Goal: Submit feedback/report problem: Submit feedback/report problem

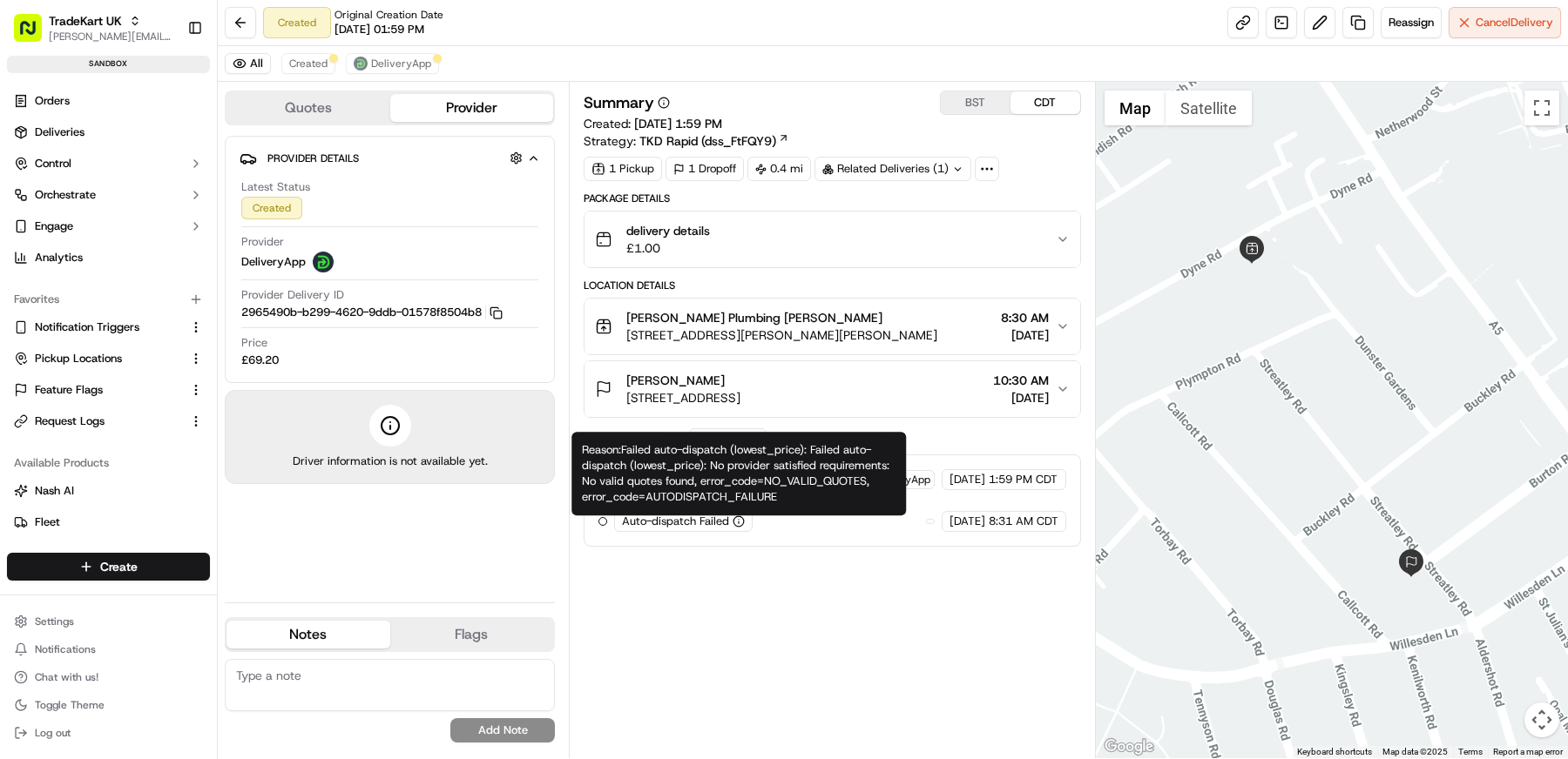
click at [765, 596] on div "Summary BST CDT Created: 09/12/2025 1:59 PM Strategy: TKD Rapid (dss_FtFQY9) 1 …" at bounding box center [832, 420] width 497 height 659
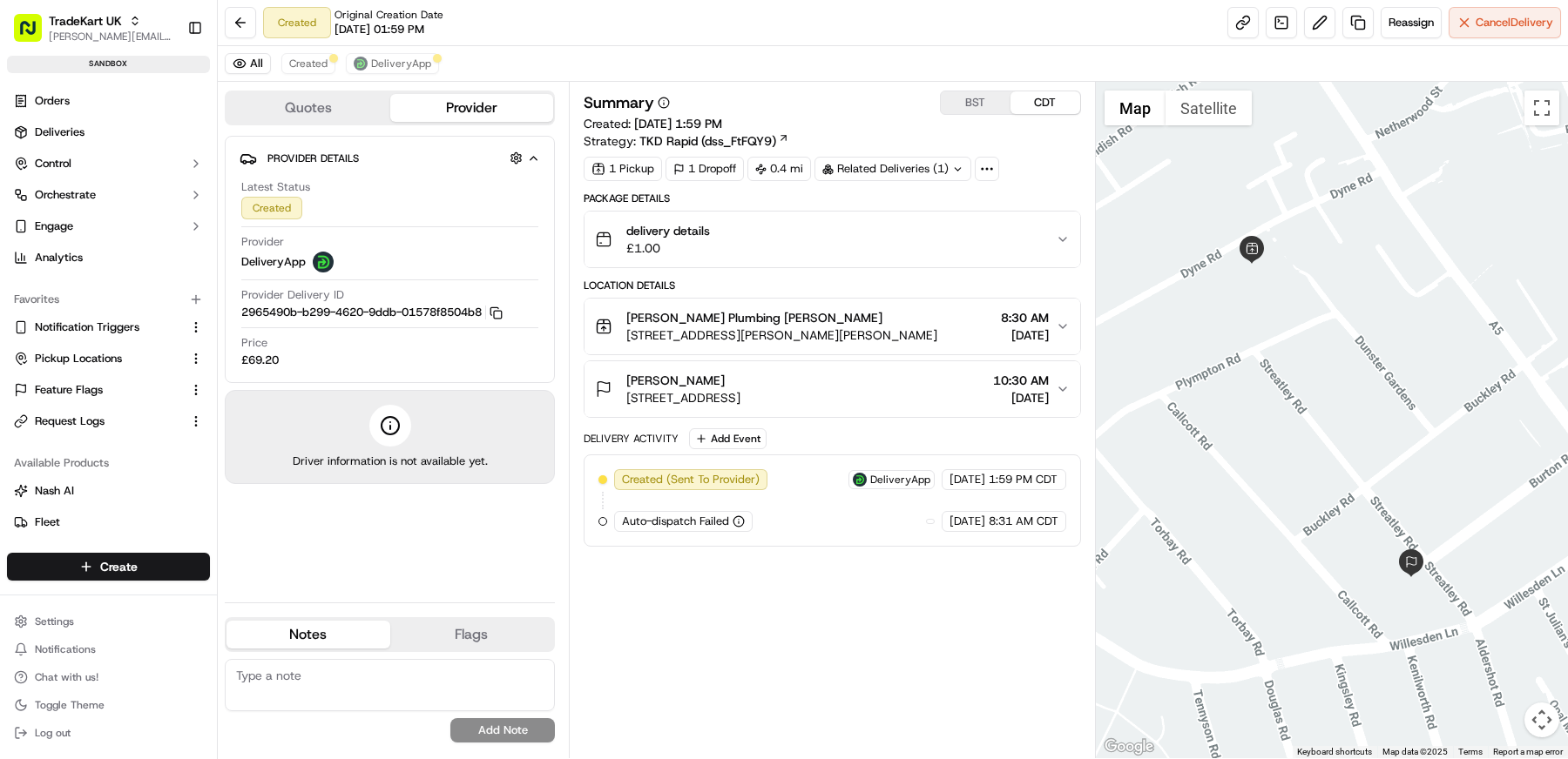
click at [763, 574] on div "Summary BST CDT Created: 09/12/2025 1:59 PM Strategy: TKD Rapid (dss_FtFQY9) 1 …" at bounding box center [832, 420] width 497 height 659
click at [385, 72] on button "DeliveryApp" at bounding box center [392, 63] width 93 height 21
click at [311, 68] on span "Created" at bounding box center [309, 63] width 38 height 13
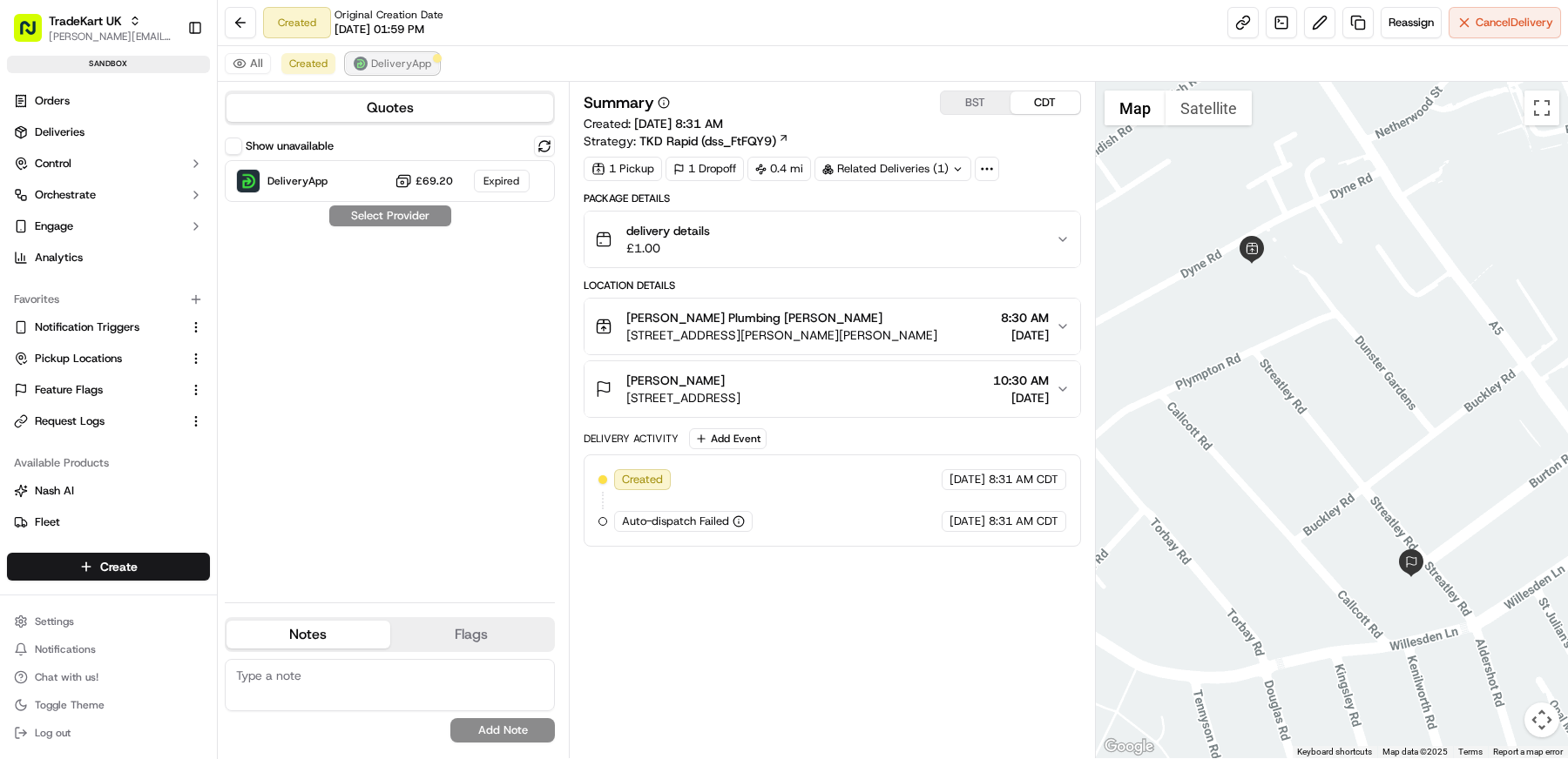
click at [389, 65] on span "DeliveryApp" at bounding box center [401, 63] width 61 height 13
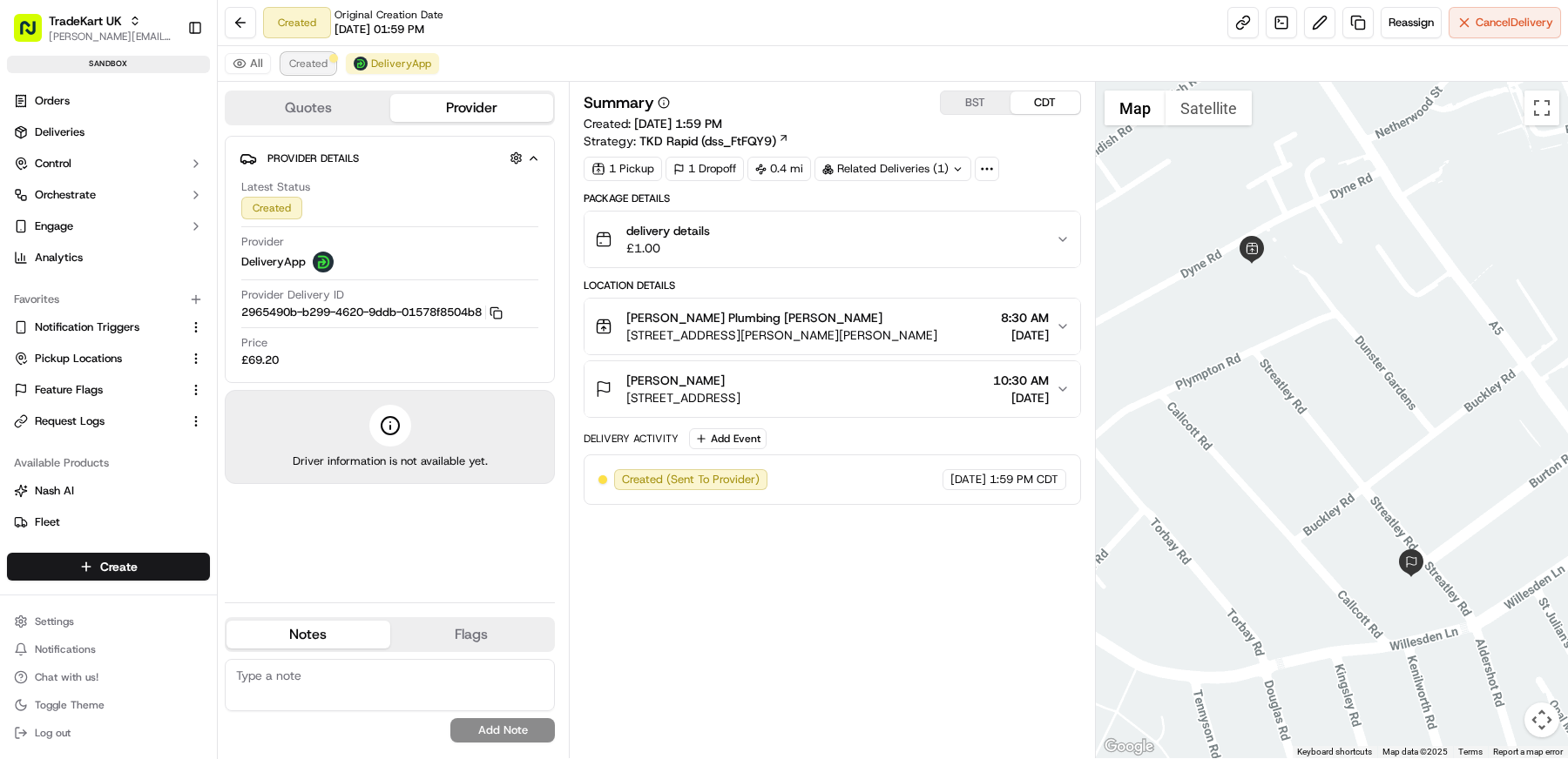
click at [298, 67] on span "Created" at bounding box center [309, 63] width 38 height 13
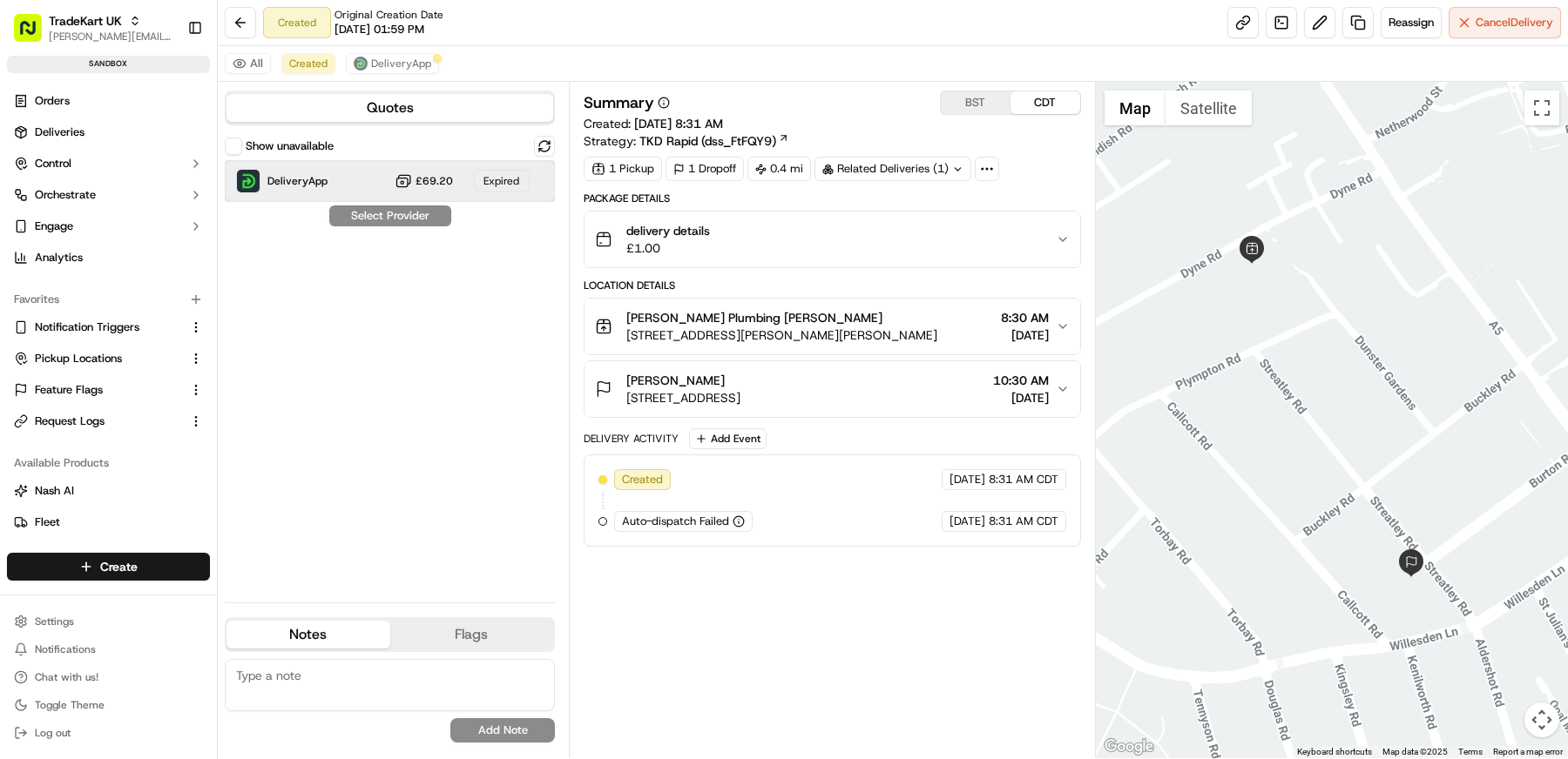
click at [354, 171] on div "DeliveryApp £69.20 Expired" at bounding box center [389, 181] width 330 height 41
click at [537, 154] on button at bounding box center [544, 146] width 21 height 21
click at [510, 271] on div "Show unavailable DeliveryApp £69.20 Expired Select Provider" at bounding box center [389, 361] width 330 height 453
click at [225, 143] on button "Show unavailable" at bounding box center [234, 146] width 17 height 17
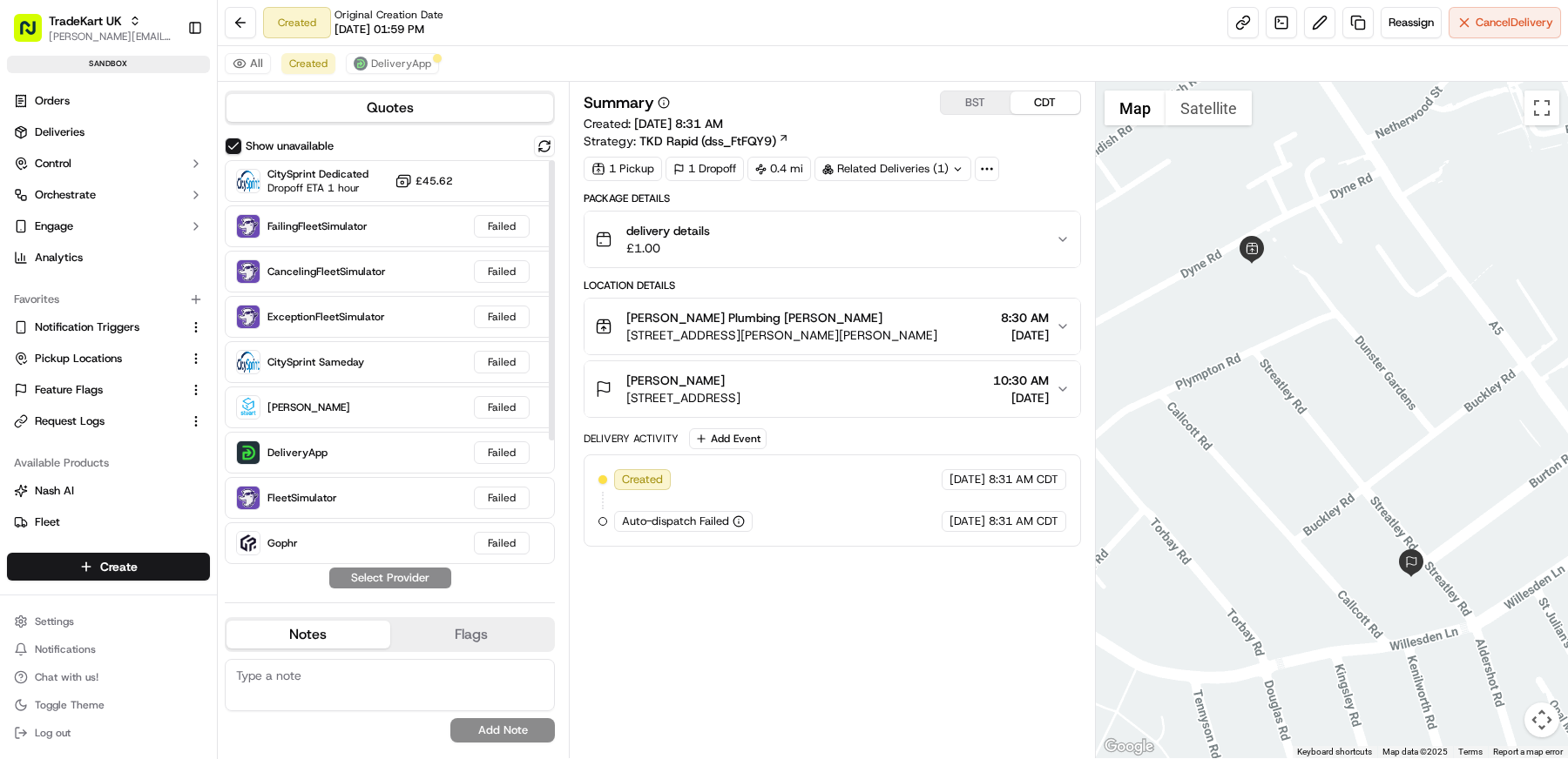
click at [859, 580] on div "Summary BST CDT Created: 09/13/2025 8:31 AM Strategy: TKD Rapid (dss_FtFQY9) 1 …" at bounding box center [832, 420] width 497 height 659
click at [902, 647] on div "Summary BST CDT Created: 09/13/2025 8:31 AM Strategy: TKD Rapid (dss_FtFQY9) 1 …" at bounding box center [832, 420] width 497 height 659
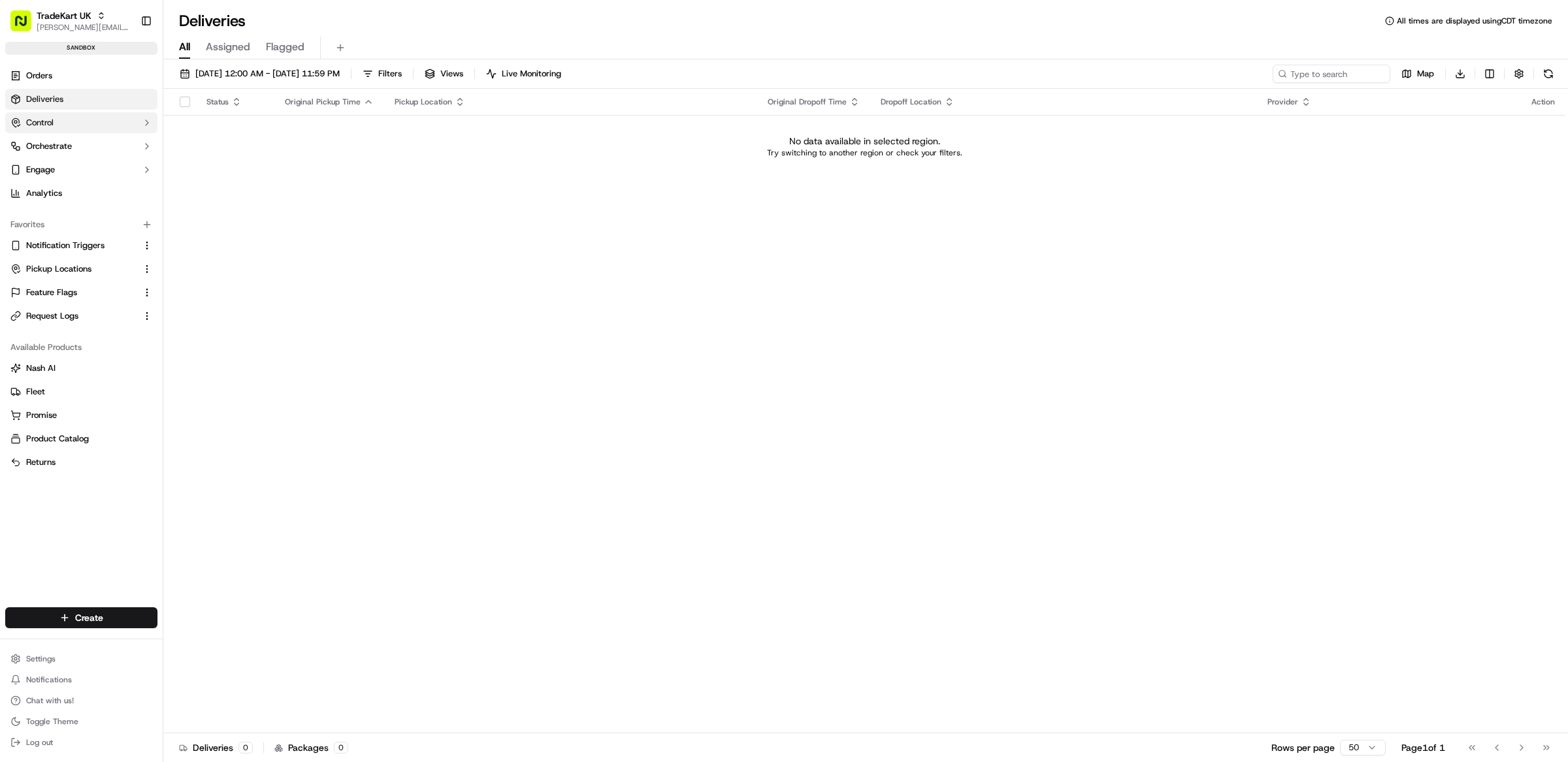
click at [78, 123] on button "Control" at bounding box center [81, 123] width 152 height 21
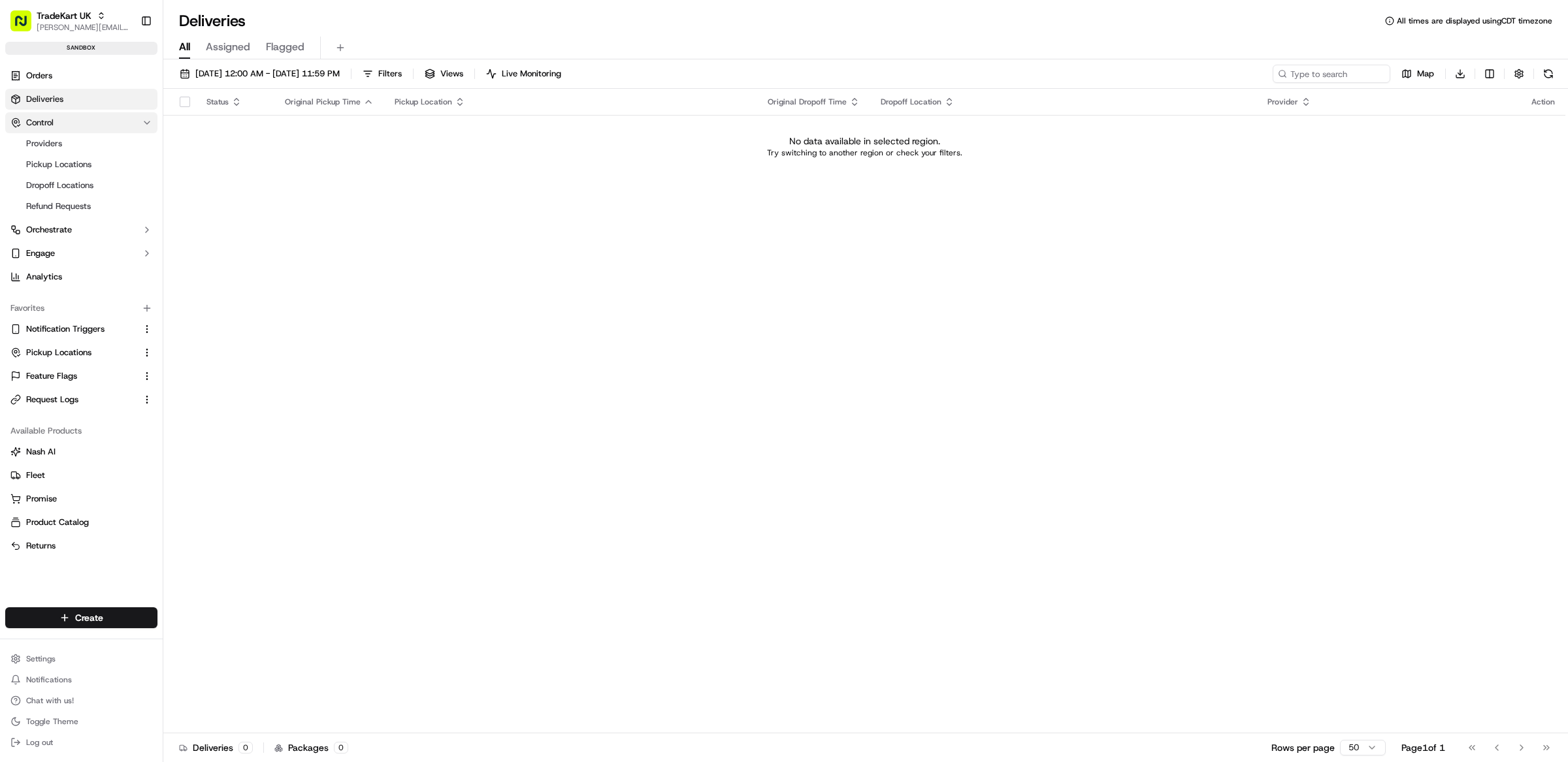
click at [78, 123] on button "Control" at bounding box center [81, 123] width 152 height 21
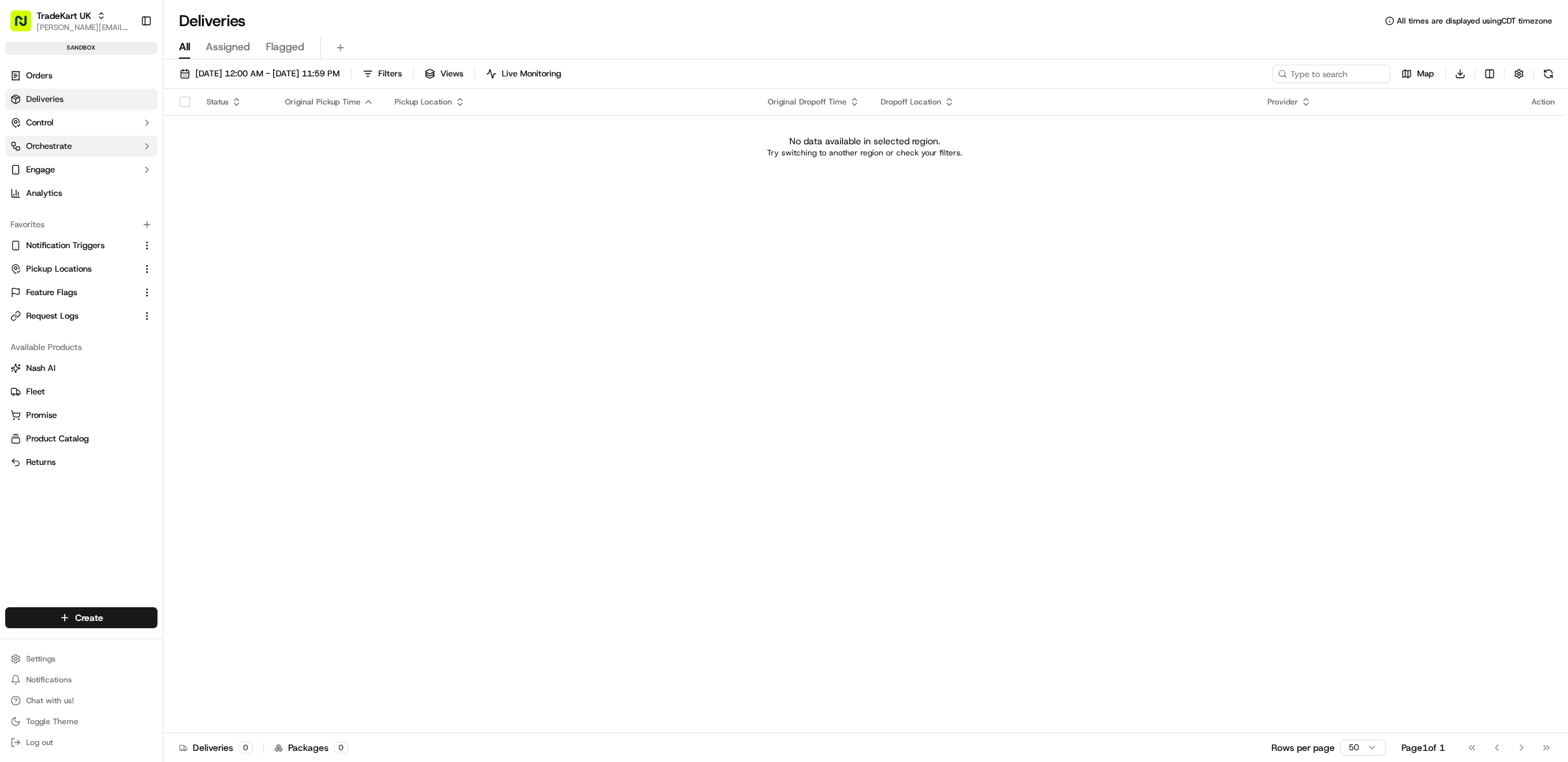
click at [78, 149] on button "Orchestrate" at bounding box center [81, 146] width 152 height 21
click at [73, 120] on button "Control" at bounding box center [81, 123] width 152 height 21
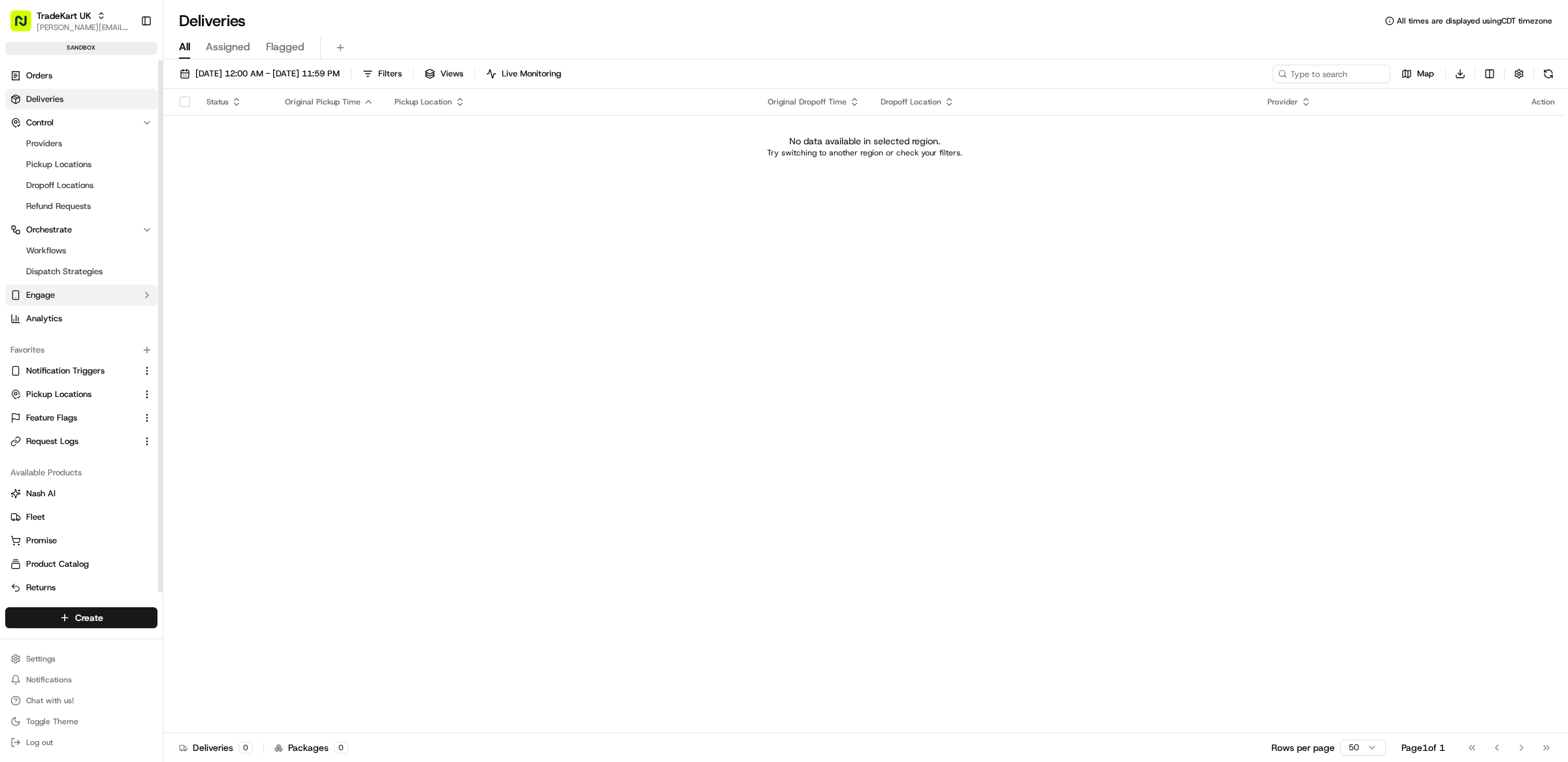
click at [84, 292] on button "Engage" at bounding box center [81, 295] width 152 height 21
click at [93, 323] on link "Tracking Customization" at bounding box center [82, 316] width 121 height 18
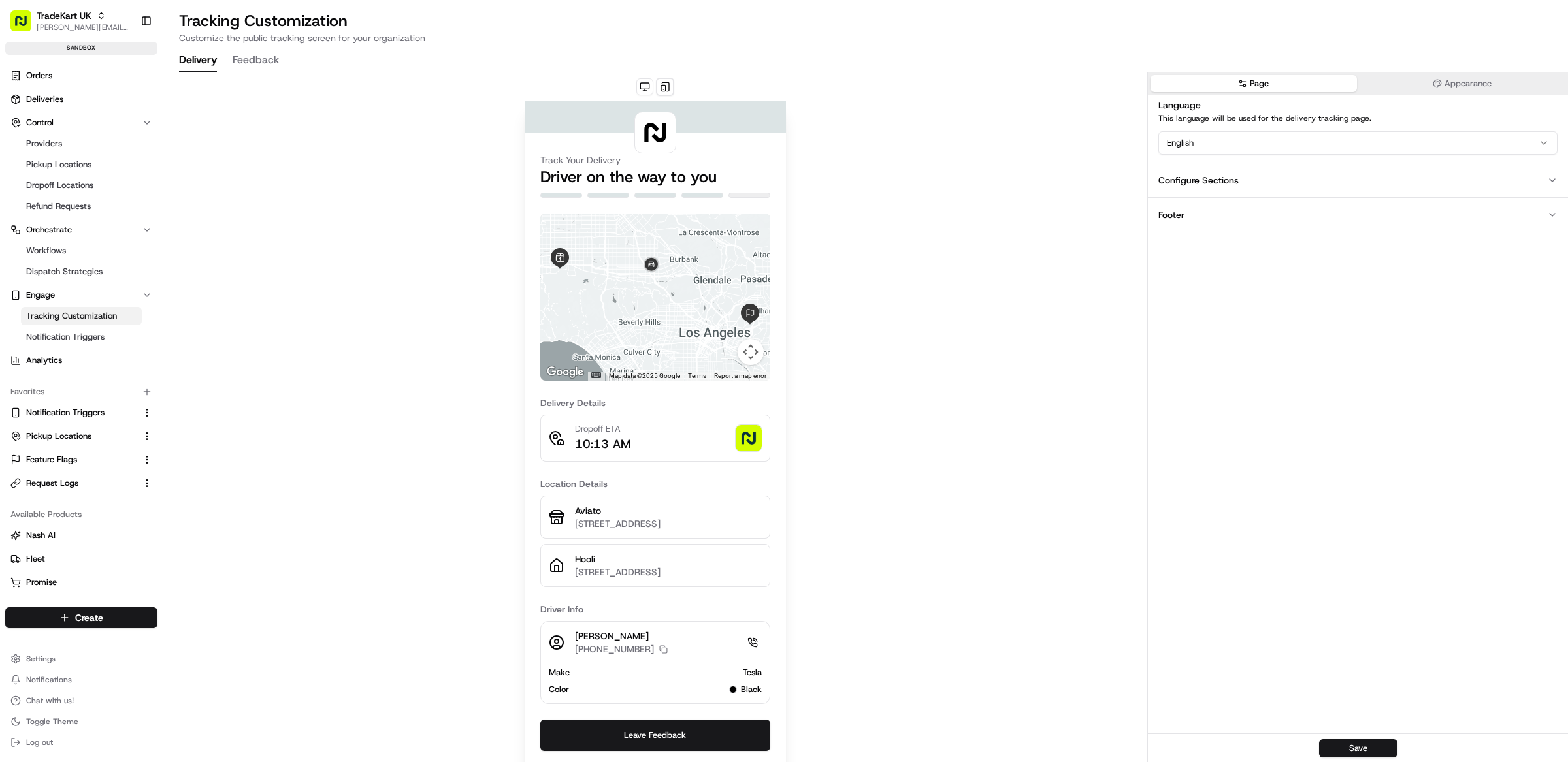
click at [1227, 208] on button "Footer" at bounding box center [1358, 215] width 420 height 35
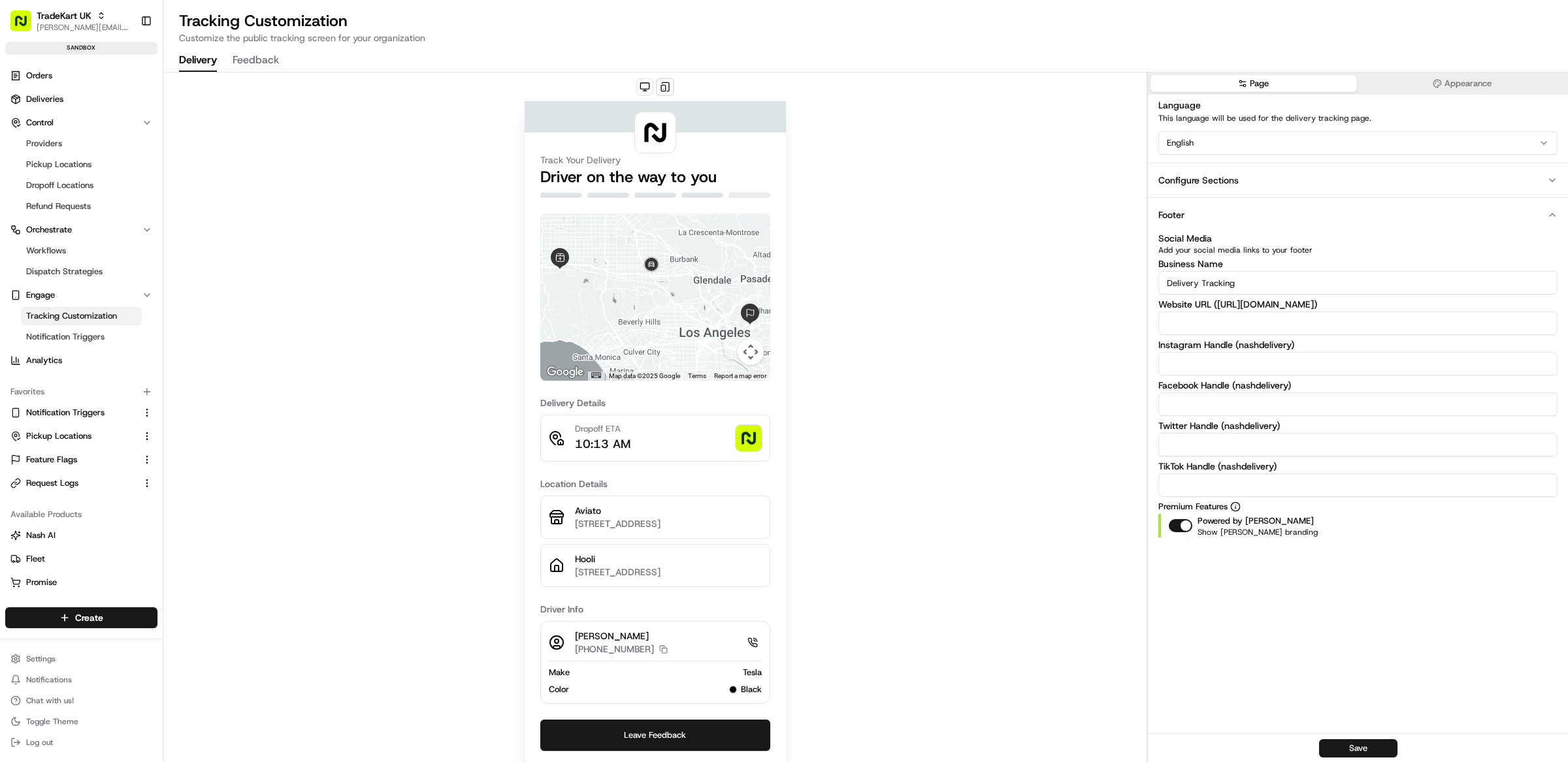
click at [1184, 524] on button "button" at bounding box center [1181, 526] width 24 height 13
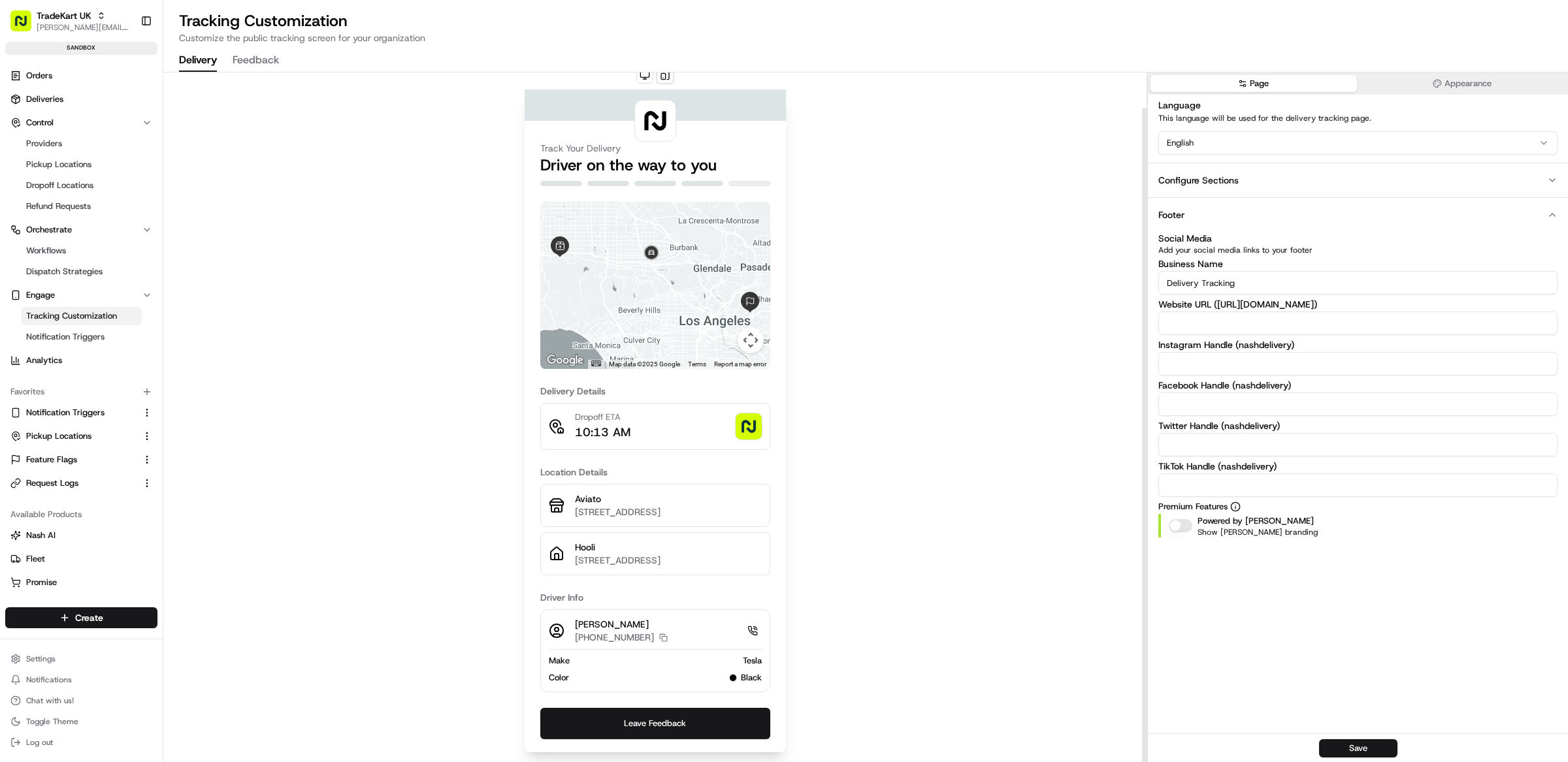
scroll to position [37, 0]
click at [1344, 745] on button "Save" at bounding box center [1358, 748] width 79 height 18
click at [974, 295] on div "Track Your Delivery Driver on the way to you ← Move left → Move right ↑ Move up…" at bounding box center [654, 412] width 983 height 702
click at [814, 350] on div "Track Your Delivery Driver on the way to you ← Move left → Move right ↑ Move up…" at bounding box center [654, 412] width 983 height 702
click at [1226, 569] on div "Page Appearance Language This language will be used for the delivery tracking p…" at bounding box center [1357, 403] width 420 height 661
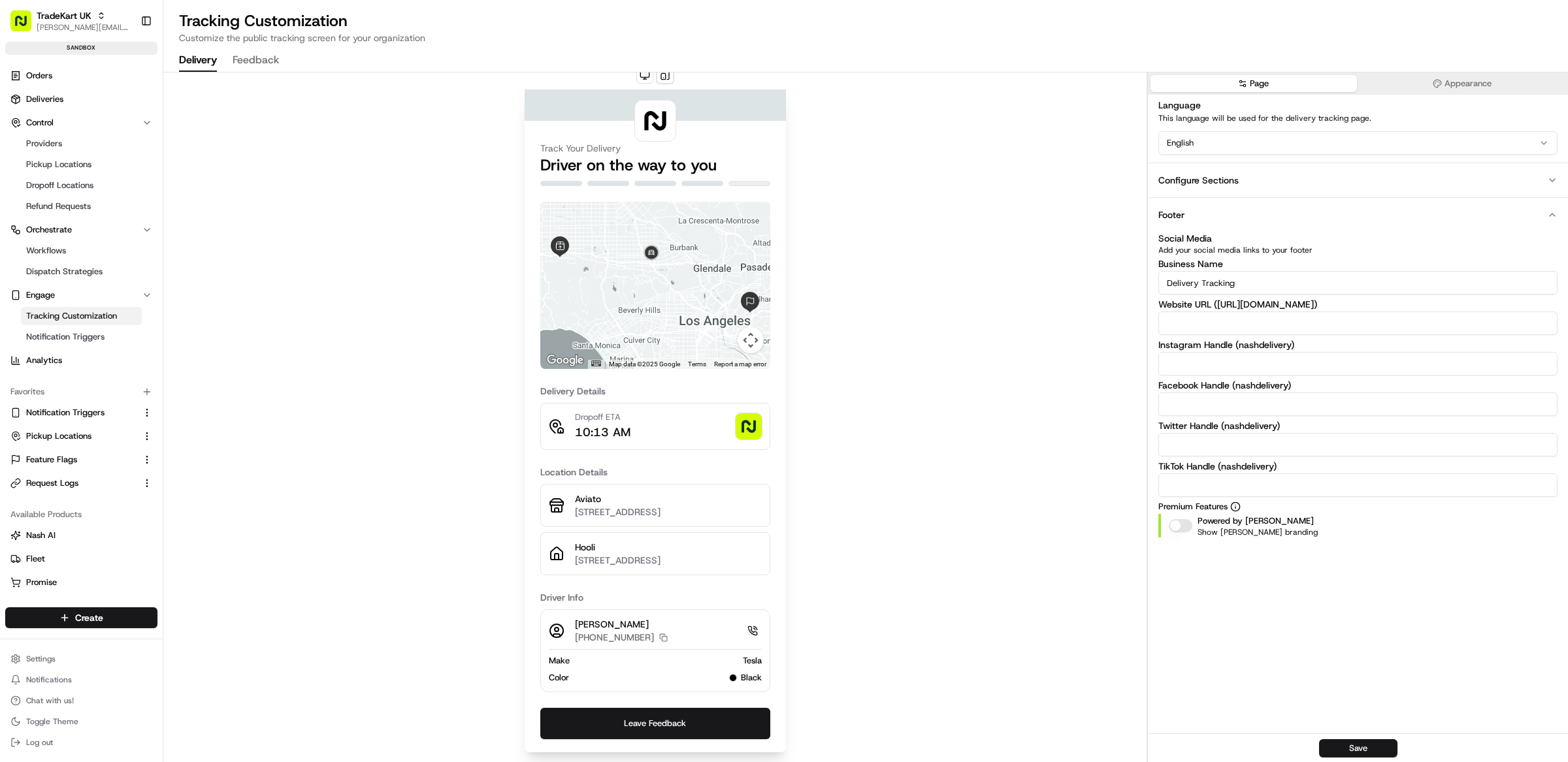
click at [249, 59] on button "Feedback" at bounding box center [256, 61] width 46 height 22
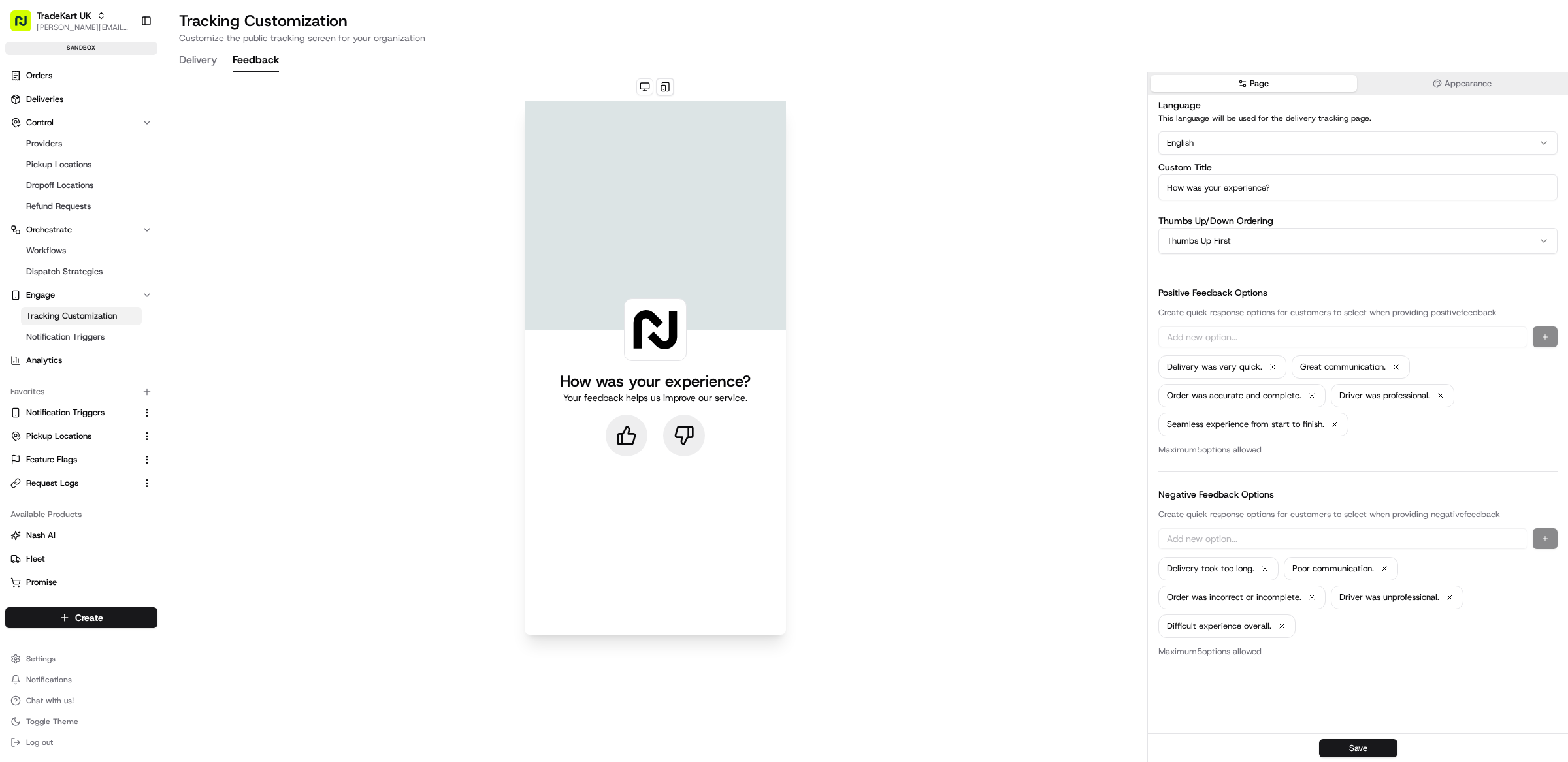
click at [1414, 89] on button "Appearance" at bounding box center [1463, 84] width 206 height 17
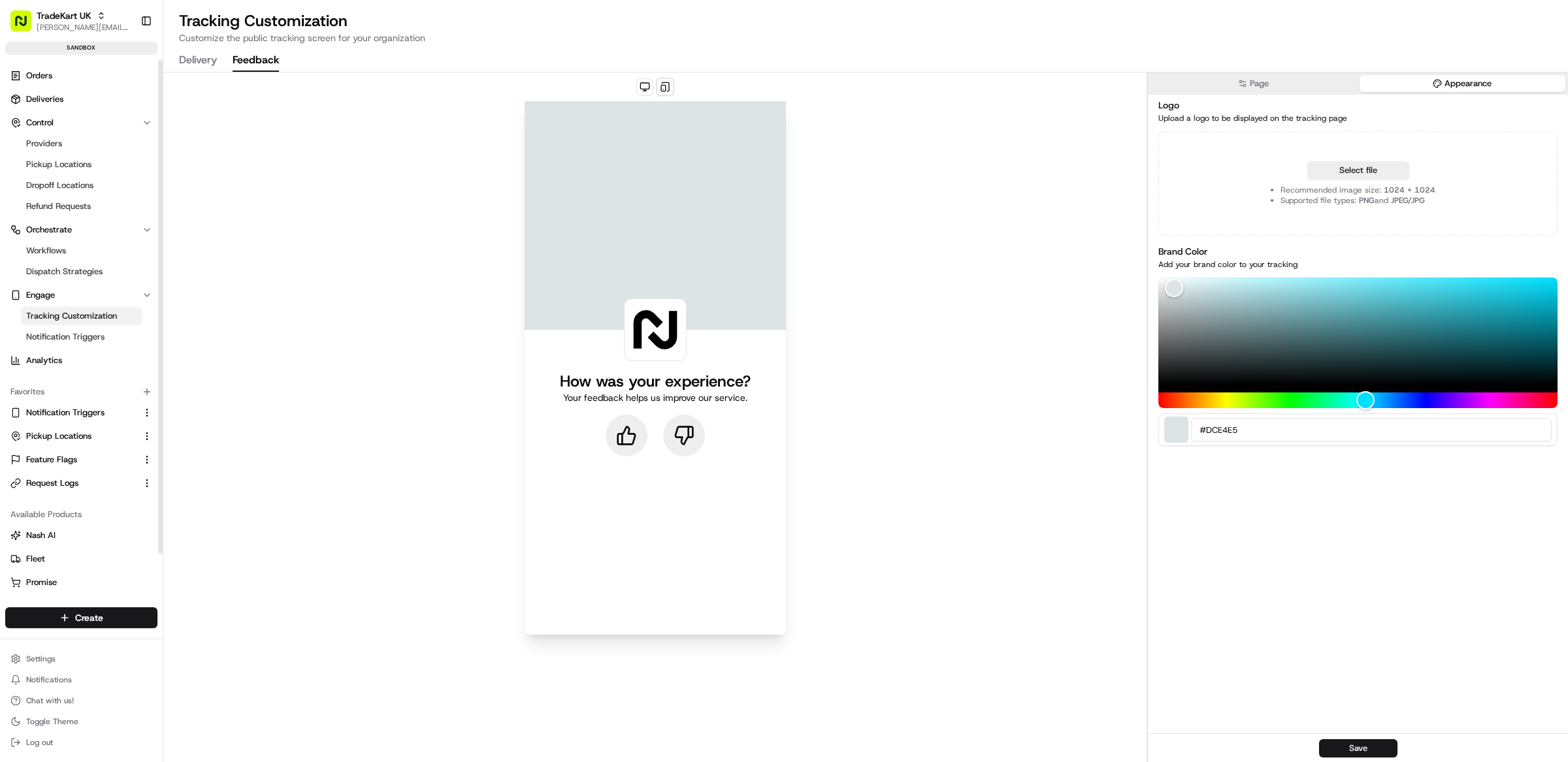
click at [184, 61] on button "Delivery" at bounding box center [198, 61] width 38 height 22
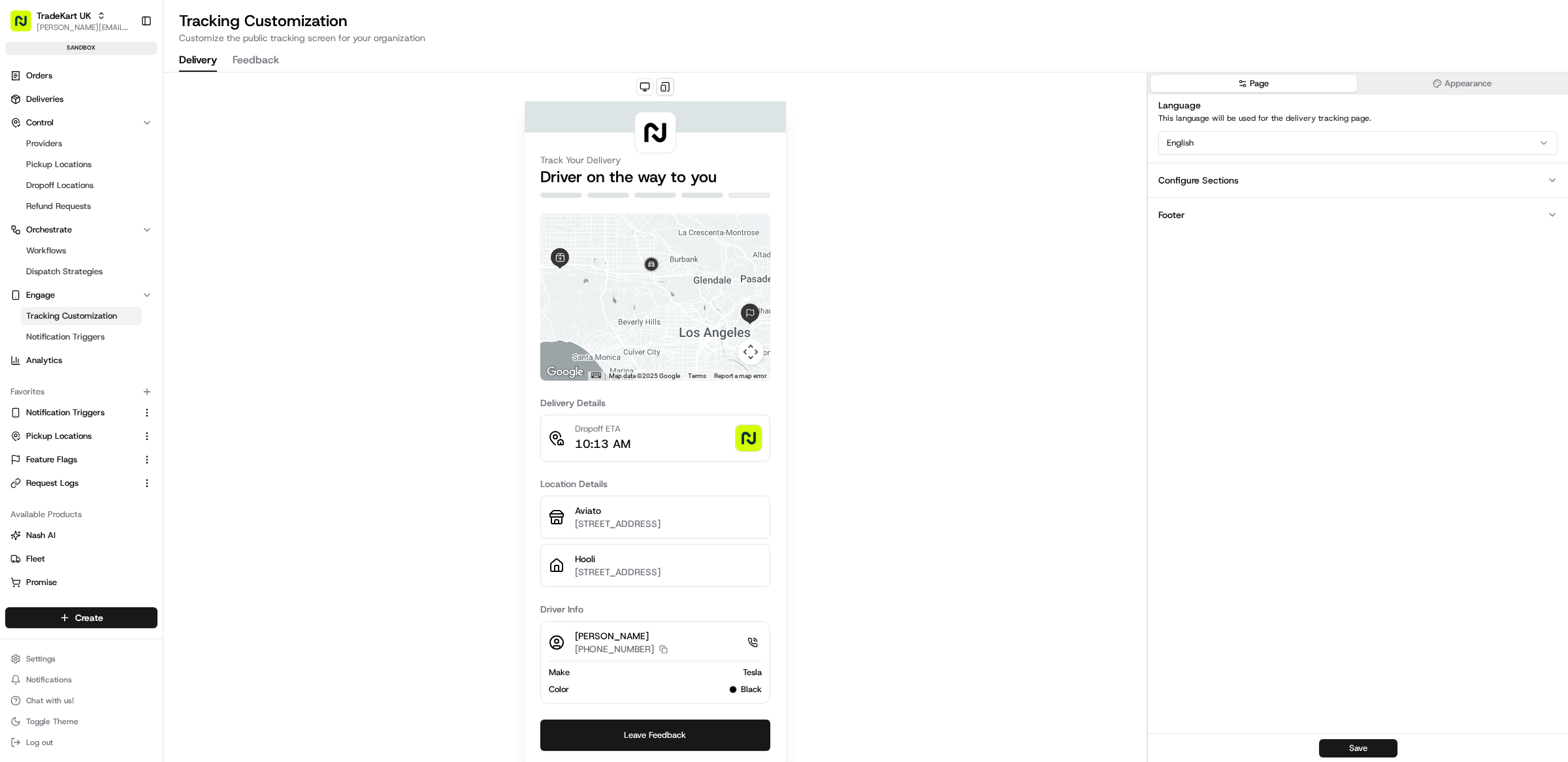
click at [1191, 212] on button "Footer" at bounding box center [1358, 215] width 420 height 35
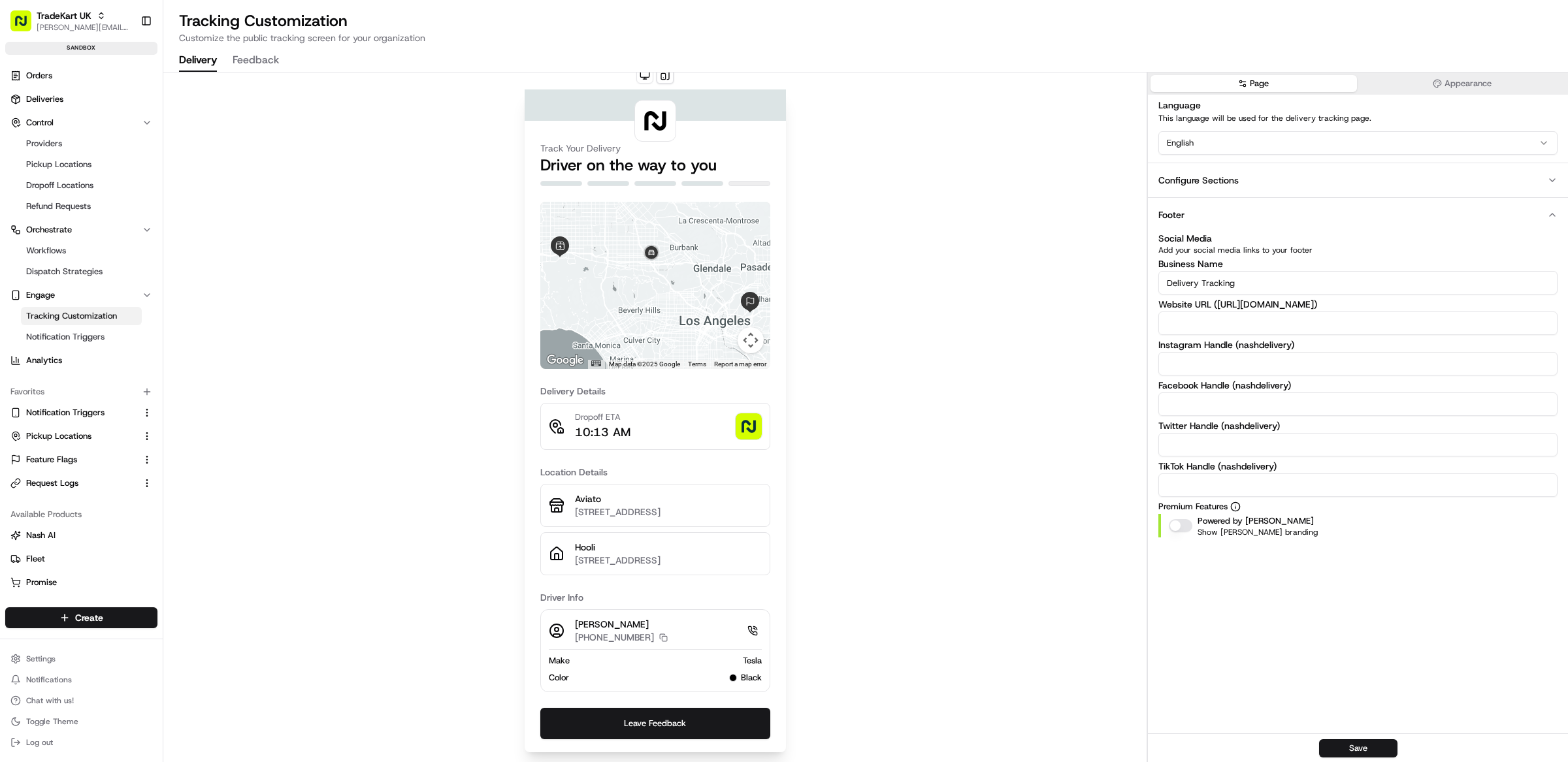
click at [1272, 566] on div "Page Appearance Language This language will be used for the delivery tracking p…" at bounding box center [1357, 403] width 420 height 661
click at [1014, 381] on div "Track Your Delivery Driver on the way to you ← Move left → Move right ↑ Move up…" at bounding box center [654, 412] width 983 height 702
click at [1287, 601] on div "Page Appearance Language This language will be used for the delivery tracking p…" at bounding box center [1357, 403] width 420 height 661
click at [1330, 598] on div "Page Appearance Language This language will be used for the delivery tracking p…" at bounding box center [1357, 403] width 420 height 661
click at [1240, 569] on div "Page Appearance Language This language will be used for the delivery tracking p…" at bounding box center [1357, 403] width 420 height 661
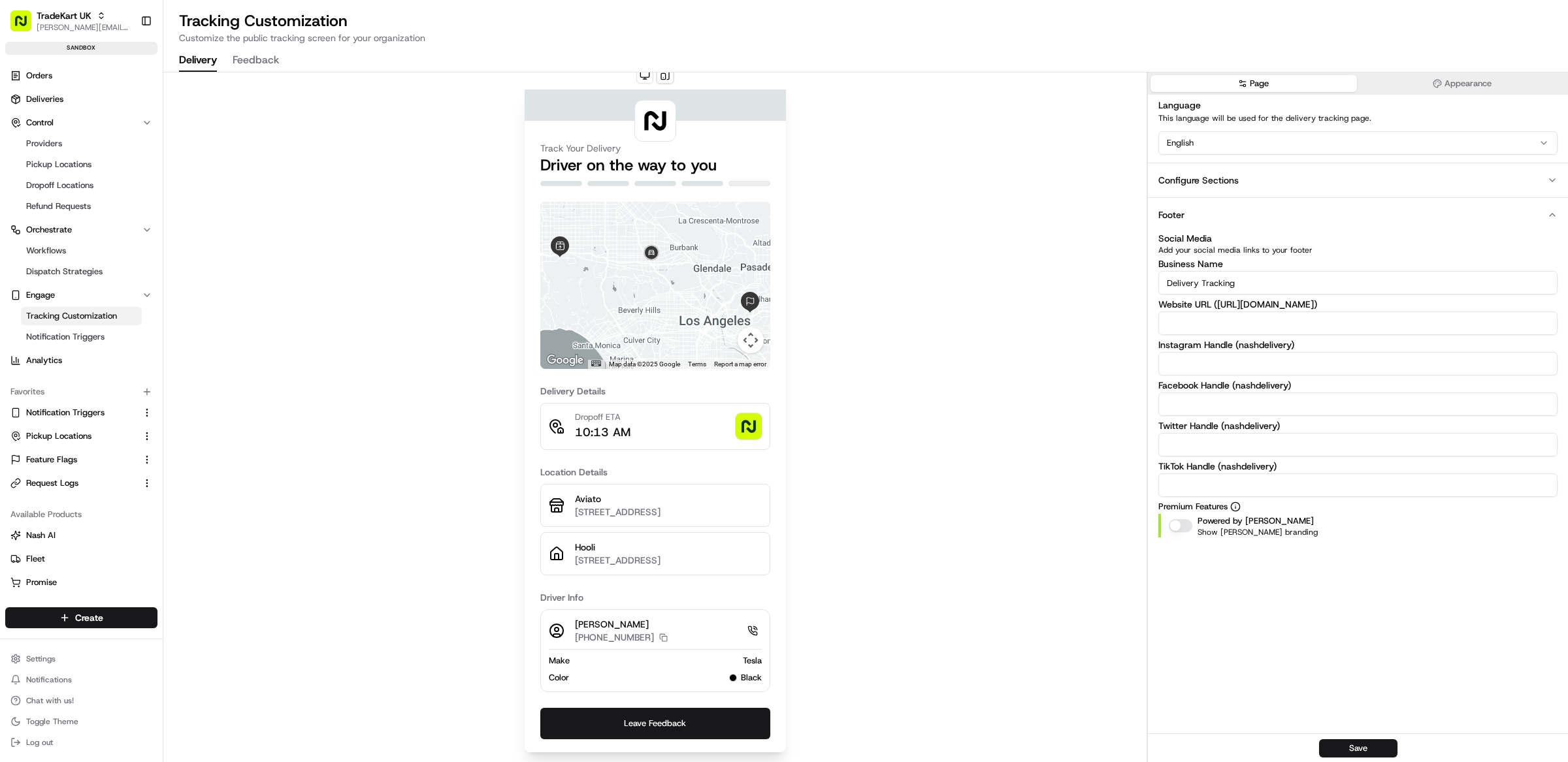
click at [1242, 567] on div "Page Appearance Language This language will be used for the delivery tracking p…" at bounding box center [1357, 403] width 420 height 661
click at [1271, 578] on div "Page Appearance Language This language will be used for the delivery tracking p…" at bounding box center [1357, 403] width 420 height 661
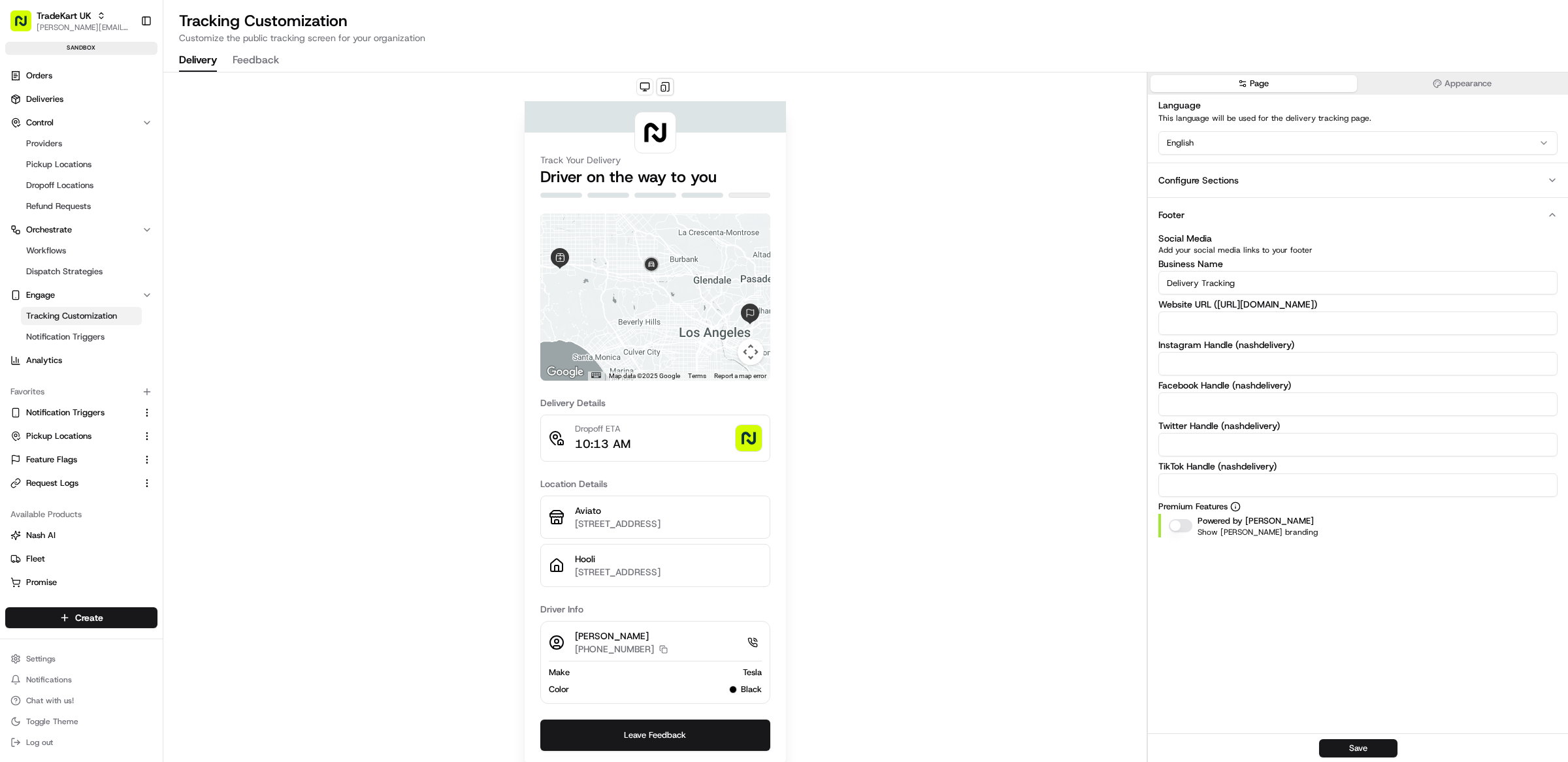
click at [912, 466] on div "Track Your Delivery Driver on the way to you ← Move left → Move right ↑ Move up…" at bounding box center [654, 424] width 983 height 702
click at [928, 434] on div "Track Your Delivery Driver on the way to you ← Move left → Move right ↑ Move up…" at bounding box center [654, 424] width 983 height 702
click at [922, 444] on div "Track Your Delivery Driver on the way to you ← Move left → Move right ↑ Move up…" at bounding box center [654, 424] width 983 height 702
click at [886, 241] on div "Track Your Delivery Driver on the way to you ← Move left → Move right ↑ Move up…" at bounding box center [654, 424] width 983 height 702
click at [1259, 167] on button "Configure Sections" at bounding box center [1358, 180] width 420 height 35
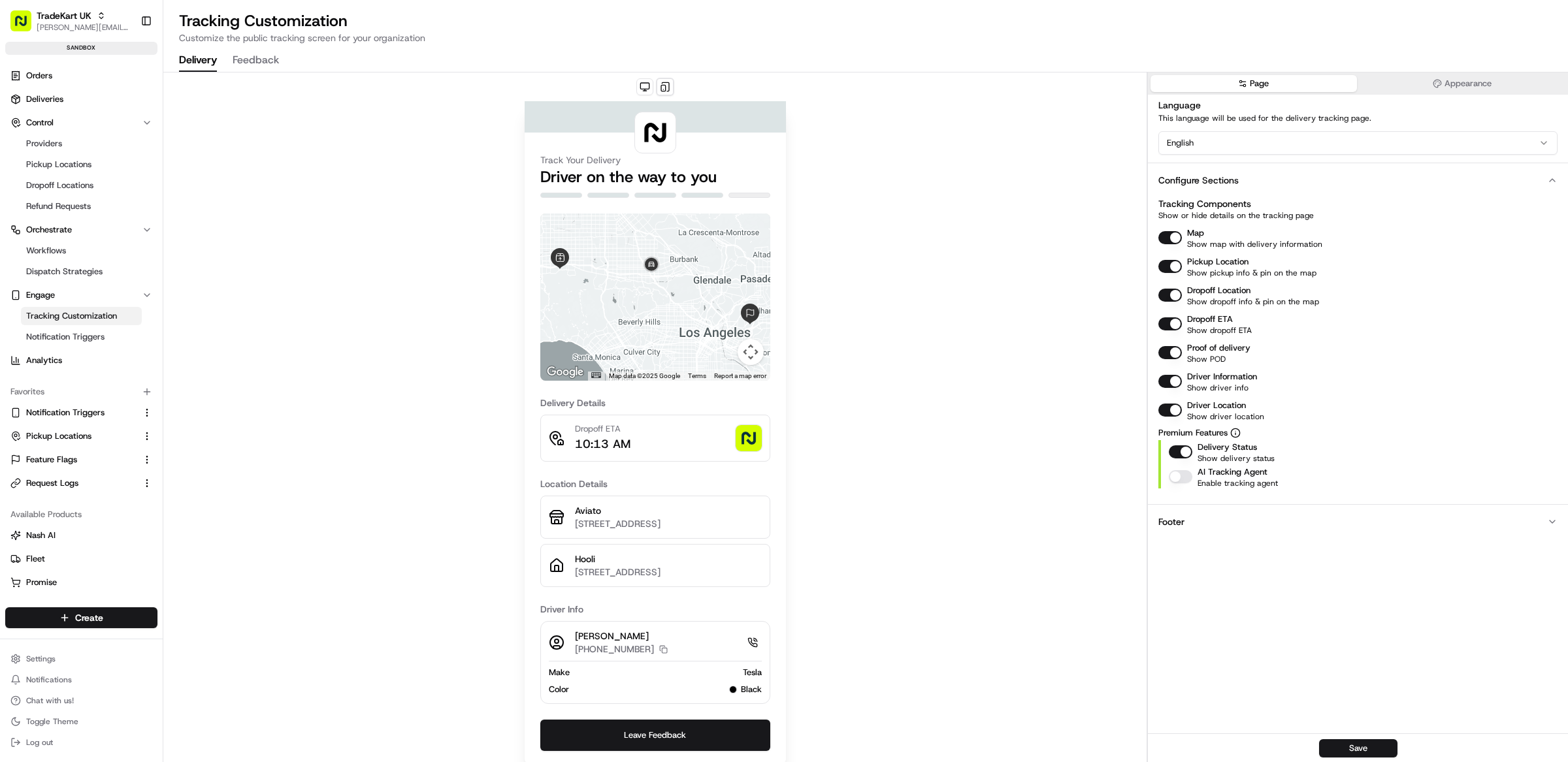
click at [1173, 347] on button "Proof of delivery" at bounding box center [1170, 353] width 24 height 13
click at [1171, 350] on button "Proof of delivery" at bounding box center [1170, 353] width 24 height 13
click at [1016, 388] on div "Track Your Delivery Driver on the way to you ← Move left → Move right ↑ Move up…" at bounding box center [654, 424] width 983 height 702
click at [1204, 521] on button "Footer" at bounding box center [1358, 521] width 420 height 35
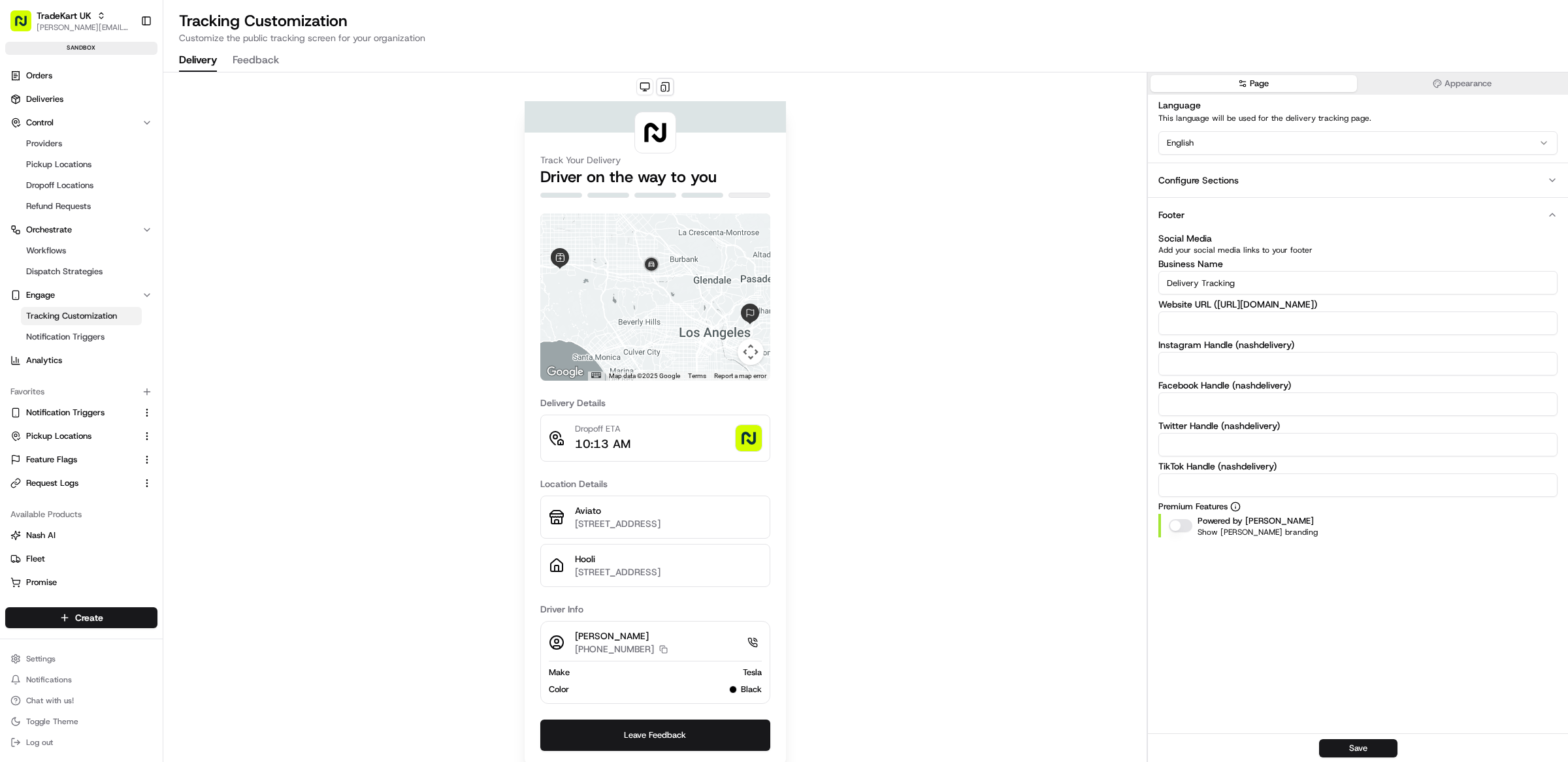
click at [1215, 181] on div "Configure Sections" at bounding box center [1198, 180] width 80 height 13
click at [1290, 509] on label "Premium Features" at bounding box center [1358, 507] width 400 height 12
click at [1198, 181] on div "Configure Sections" at bounding box center [1198, 180] width 80 height 13
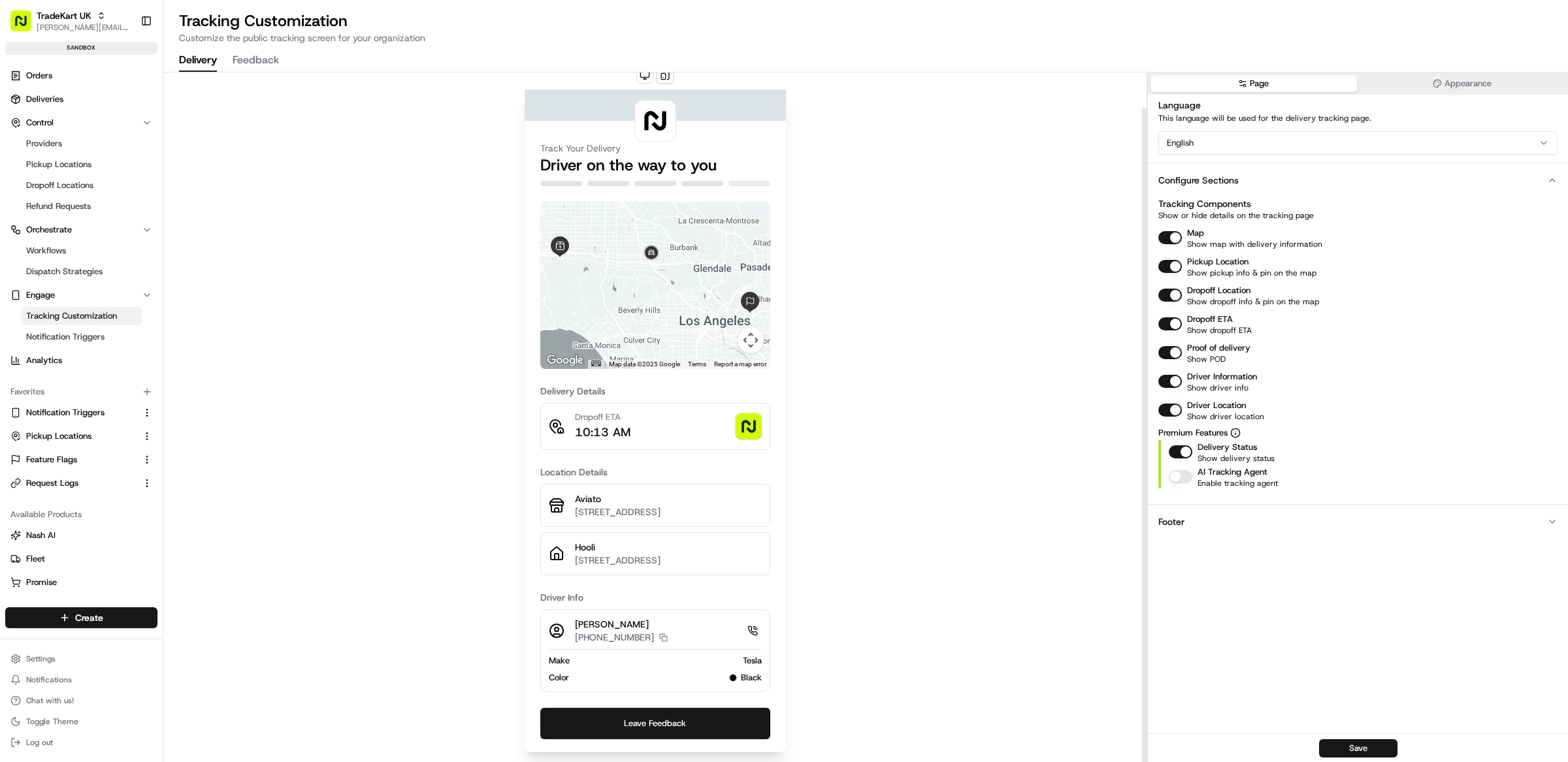
scroll to position [34, 0]
click at [1181, 475] on button "button" at bounding box center [1181, 477] width 24 height 13
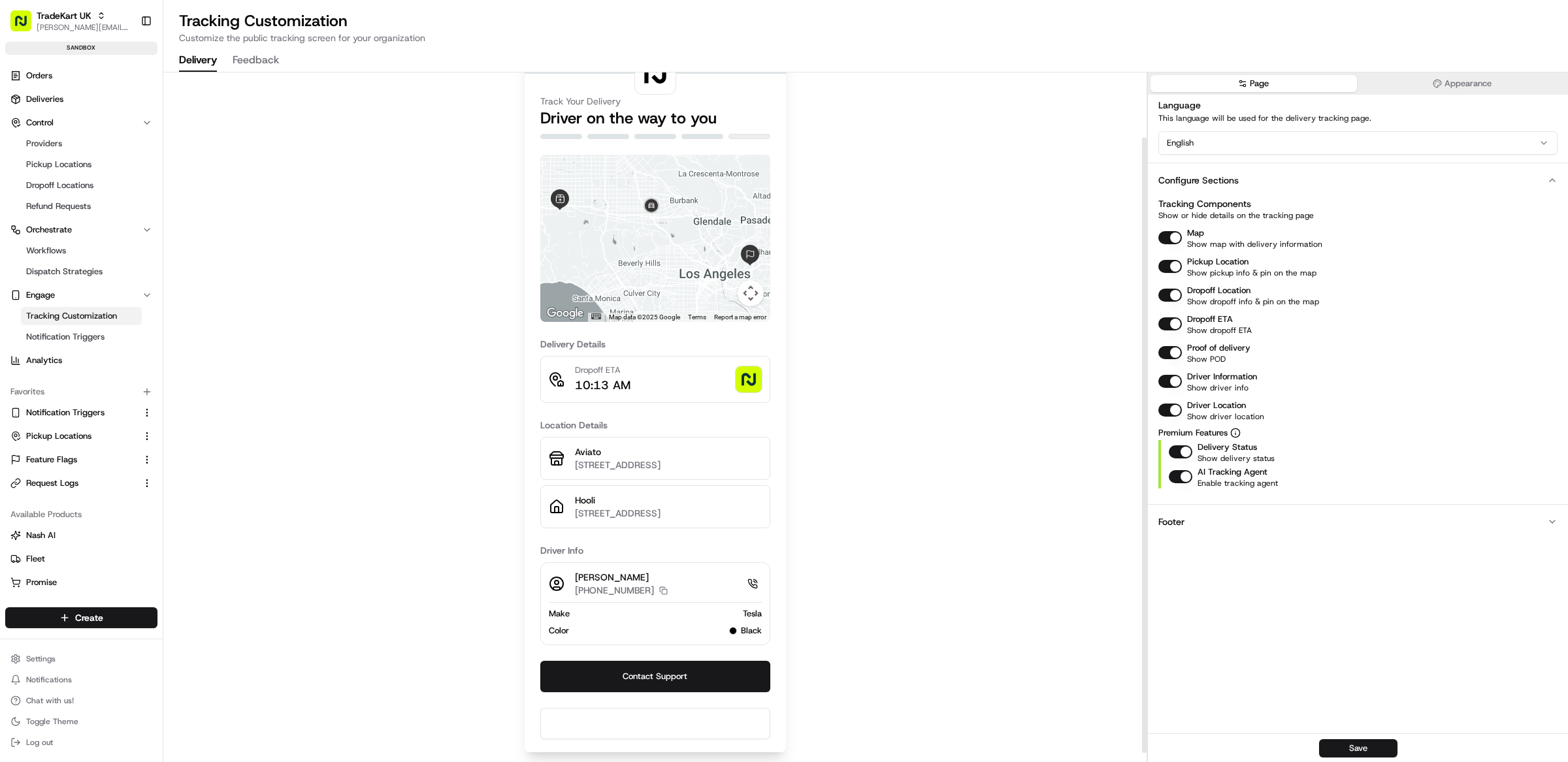
scroll to position [85, 0]
click at [1181, 478] on button "button" at bounding box center [1181, 477] width 24 height 13
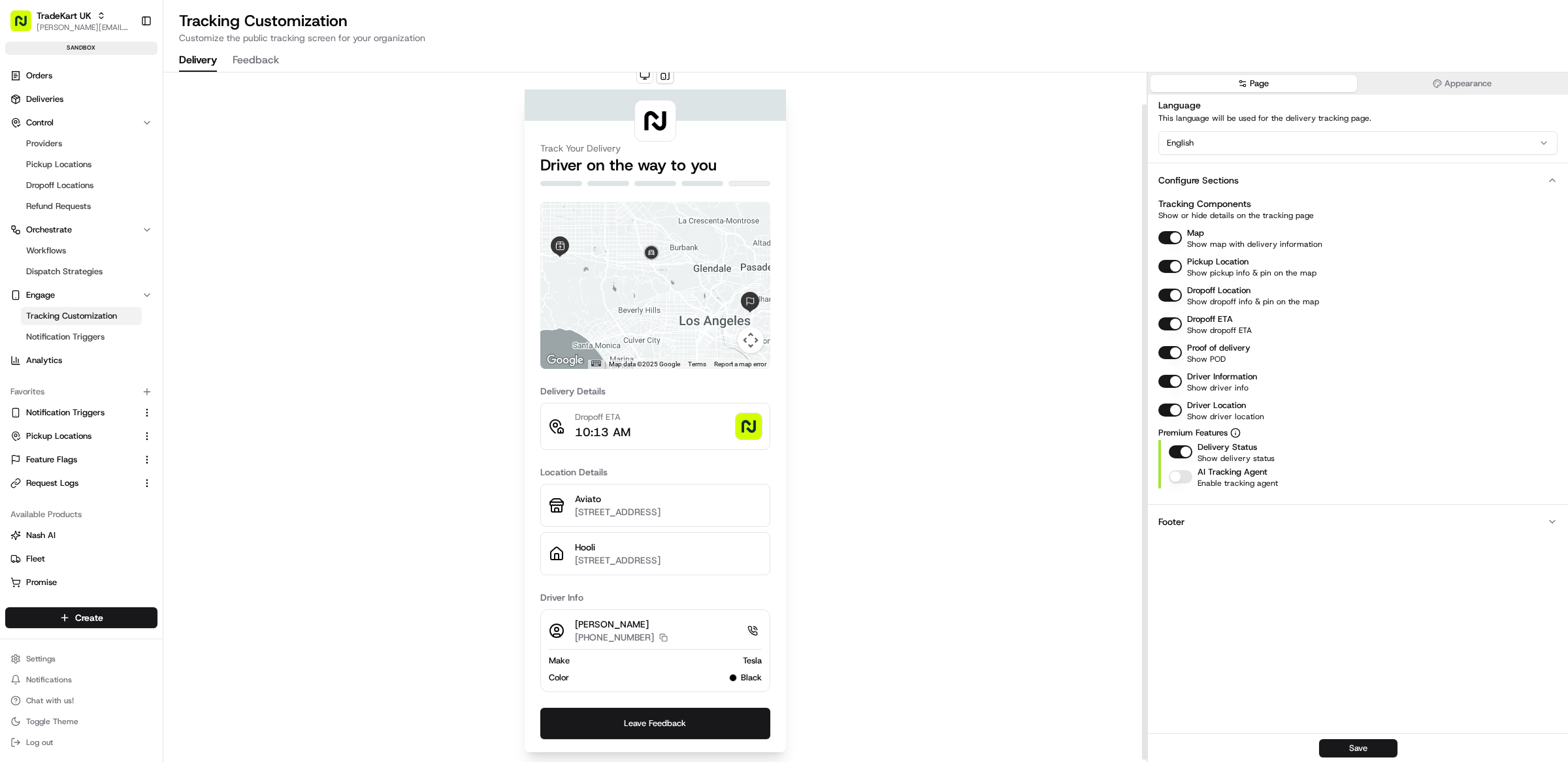
scroll to position [37, 0]
click at [1180, 475] on button "button" at bounding box center [1181, 477] width 24 height 13
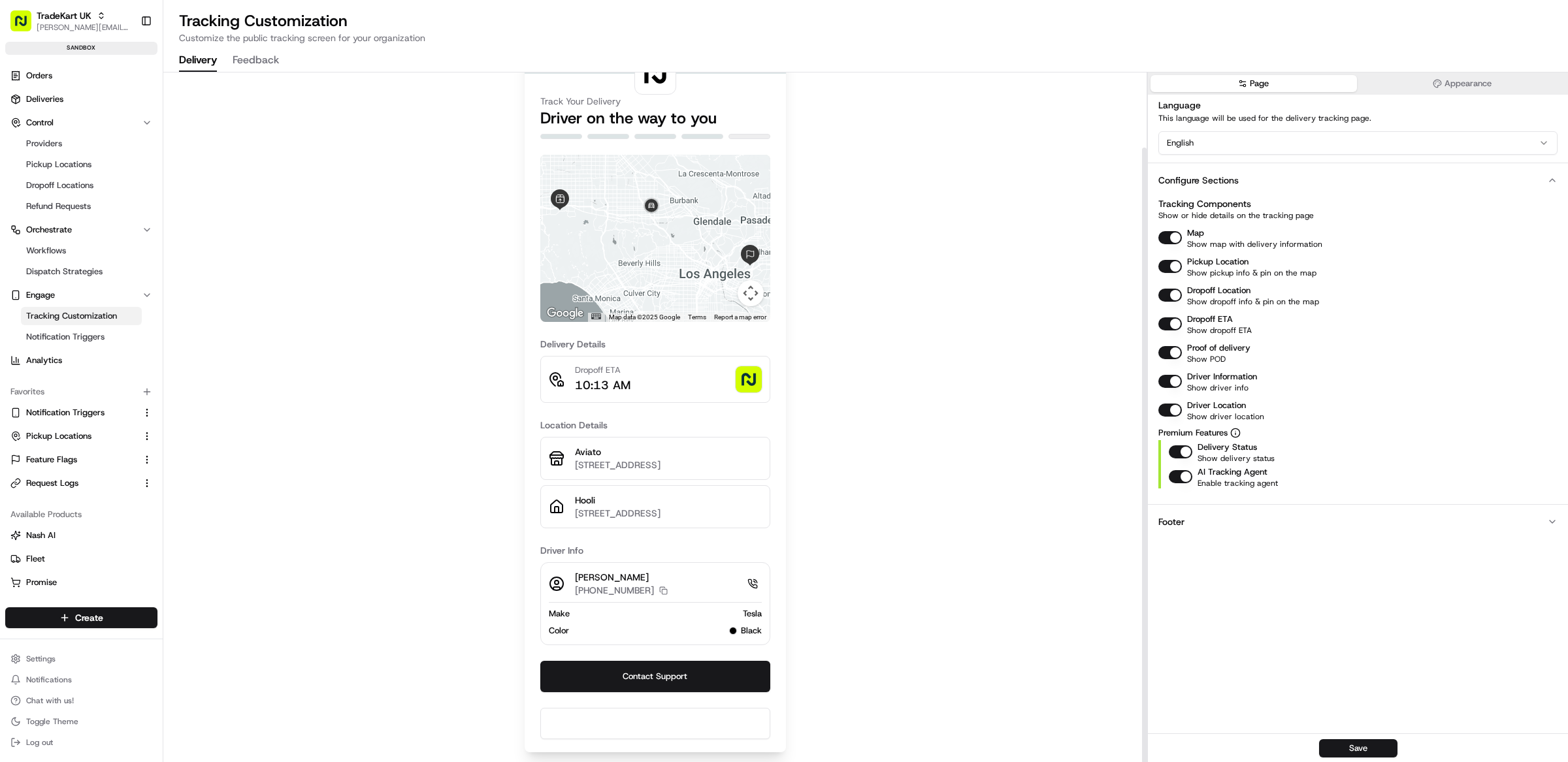
scroll to position [85, 0]
click at [1179, 479] on button "button" at bounding box center [1181, 477] width 24 height 13
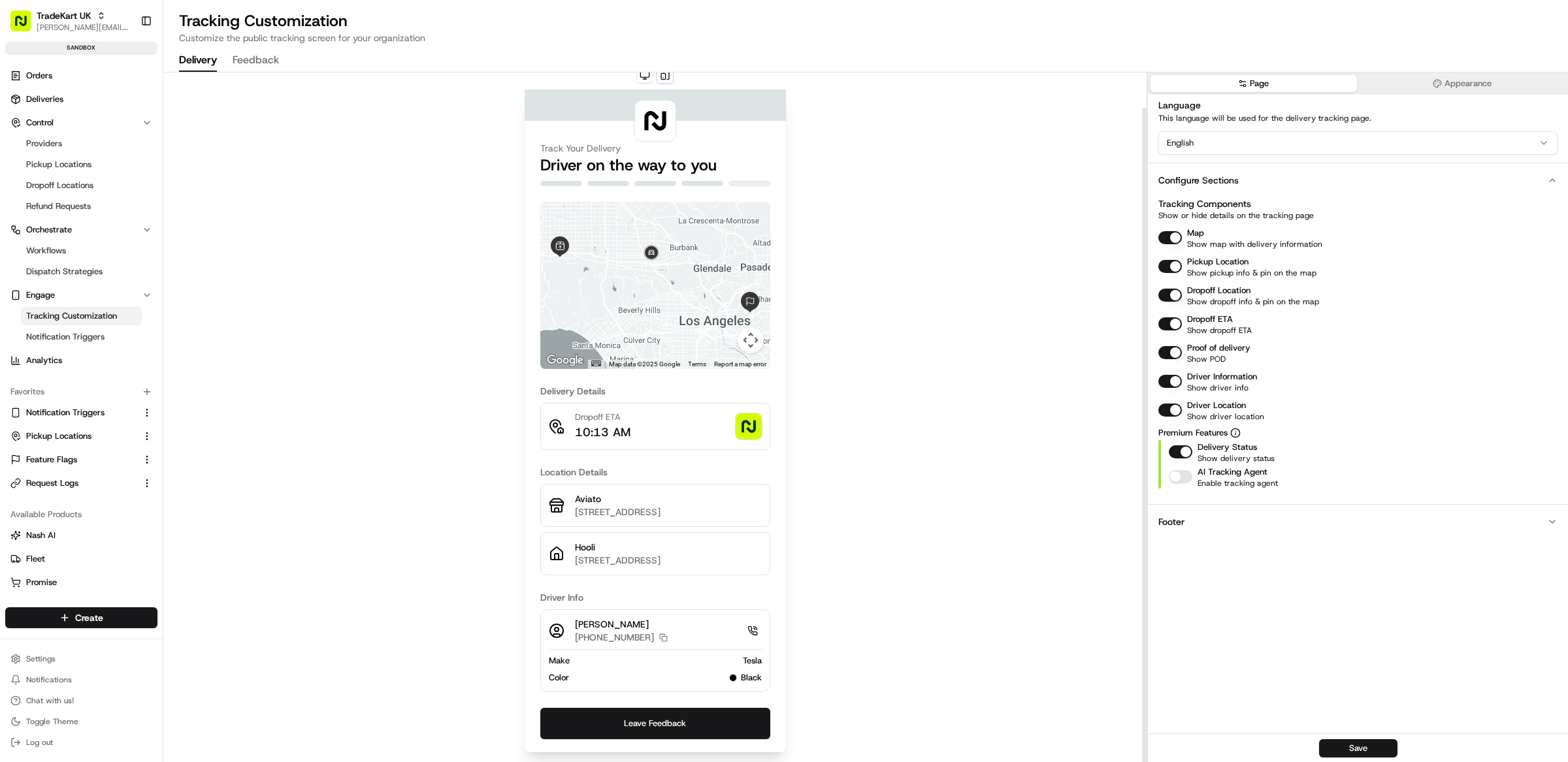
click at [1178, 481] on button "button" at bounding box center [1181, 477] width 24 height 13
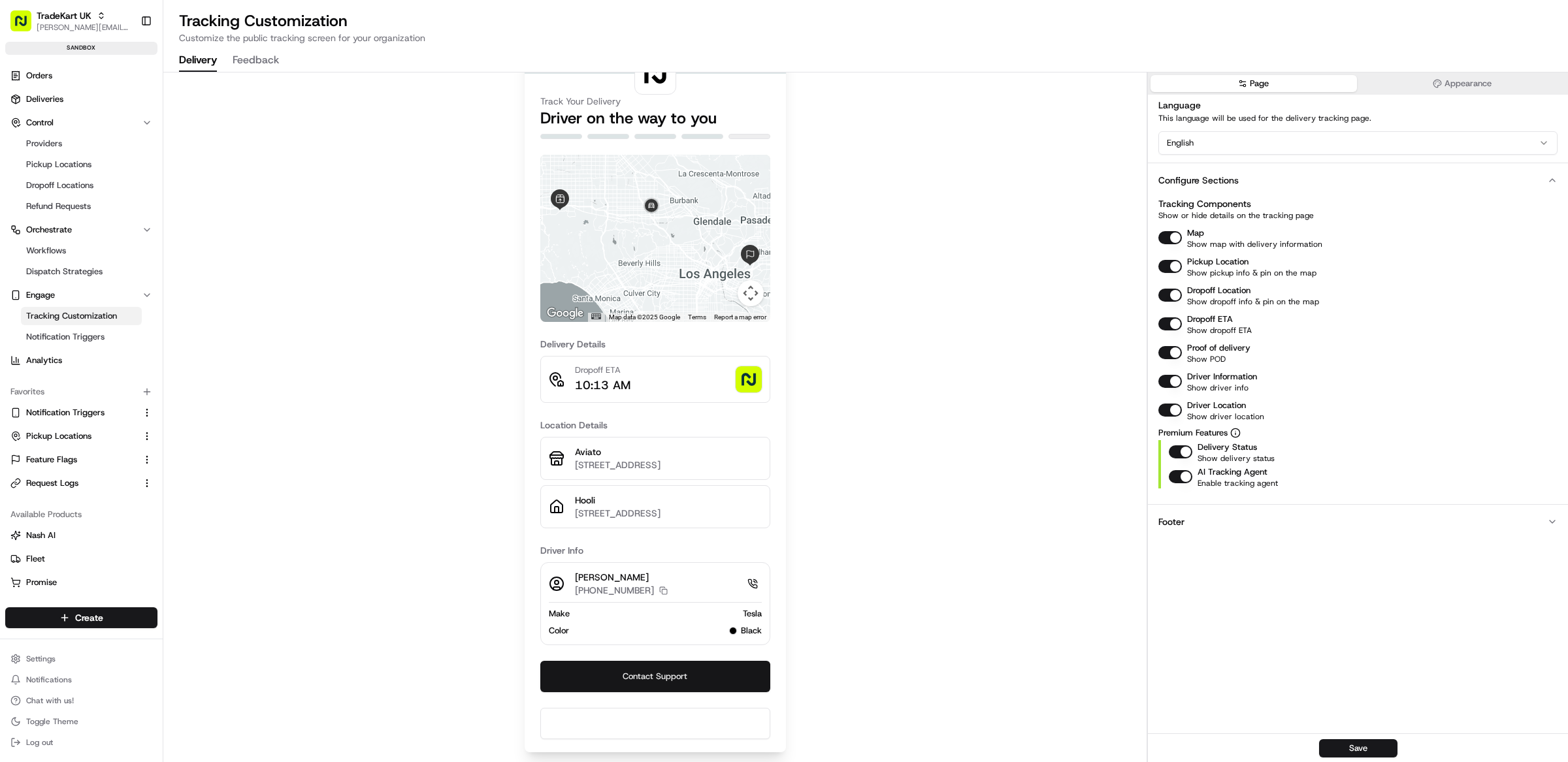
click at [723, 674] on button "Contact Support" at bounding box center [655, 676] width 230 height 31
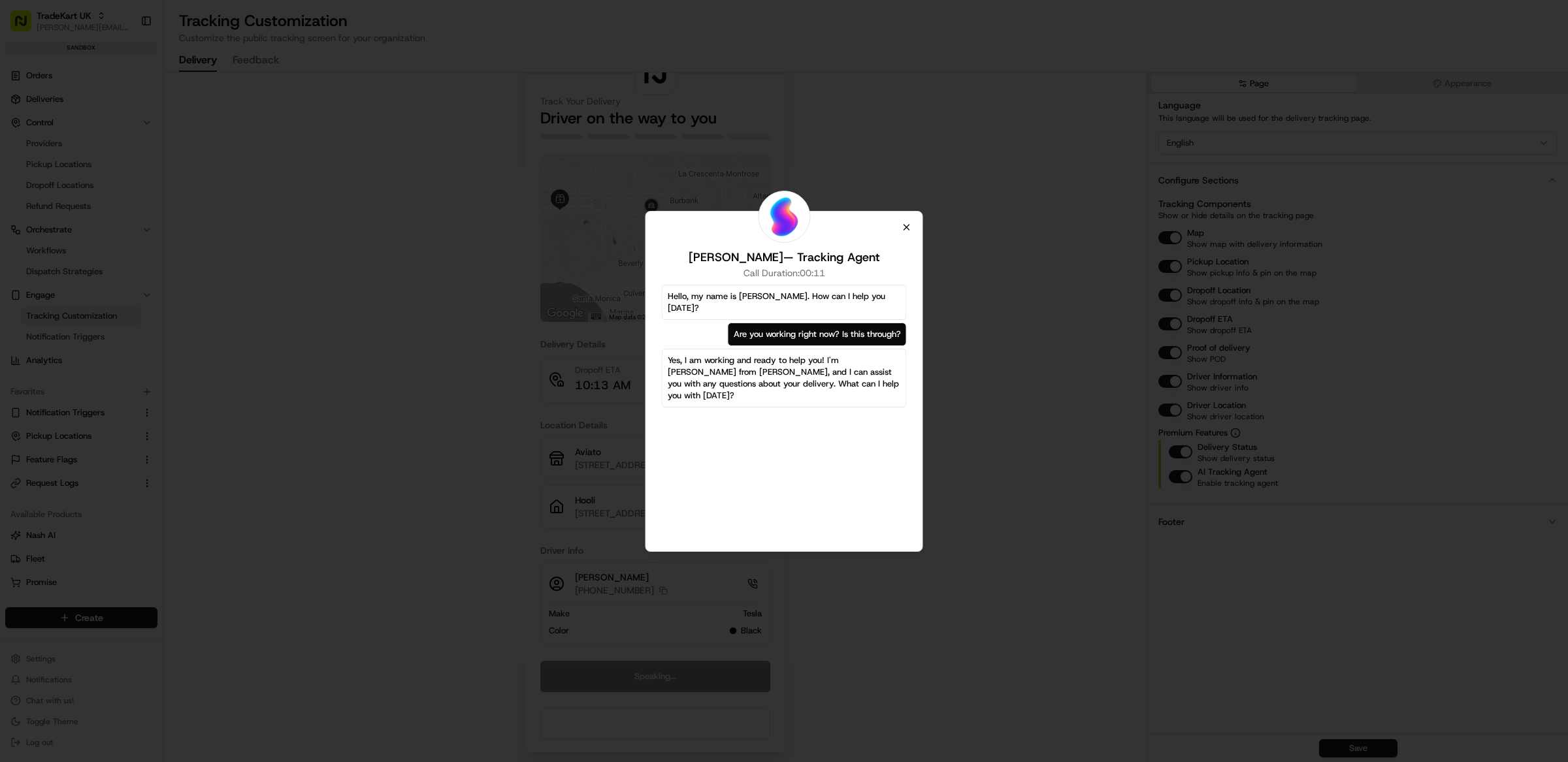
click at [907, 229] on icon "button" at bounding box center [907, 227] width 10 height 10
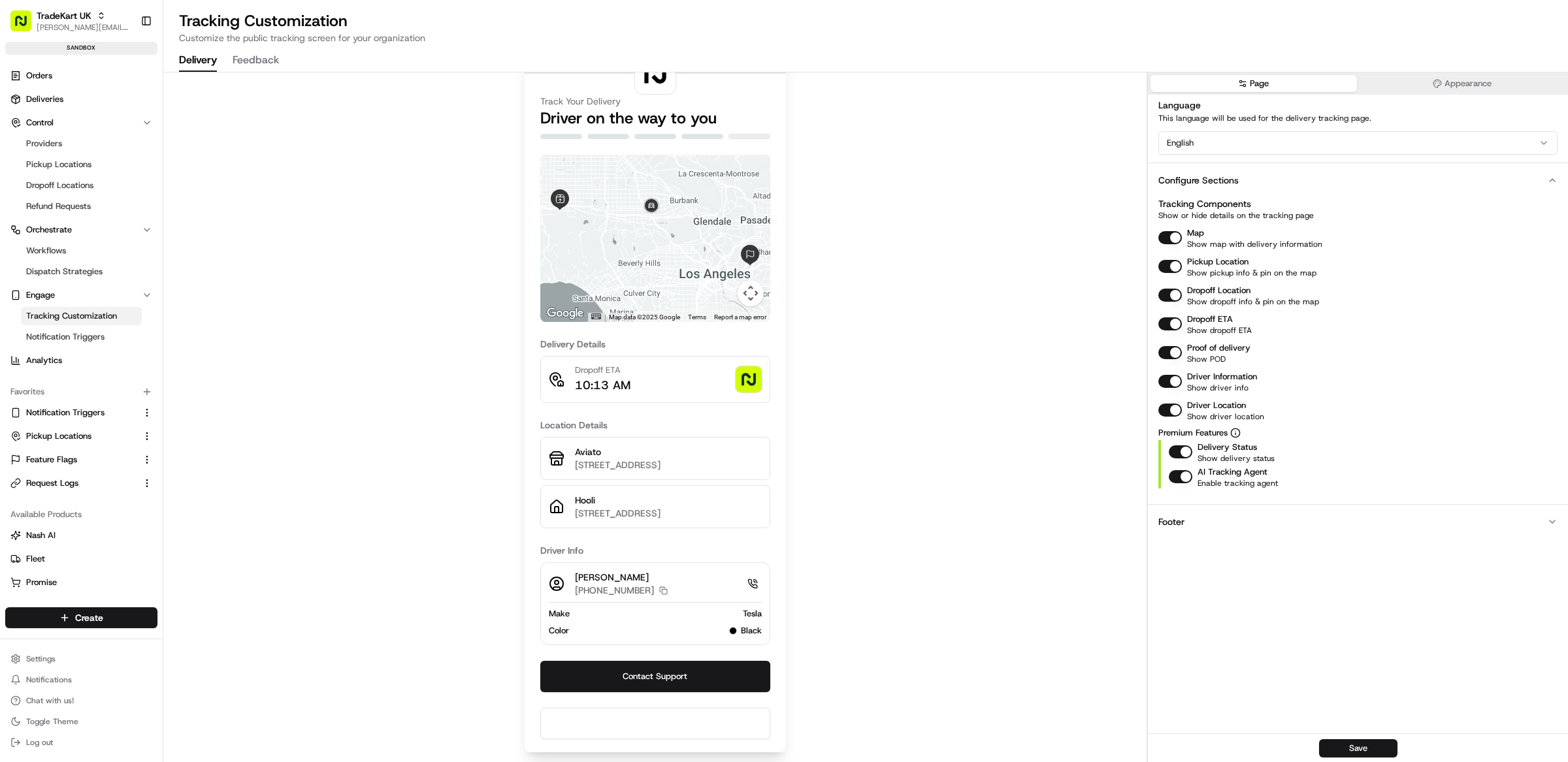
click at [1183, 479] on button "button" at bounding box center [1181, 477] width 24 height 13
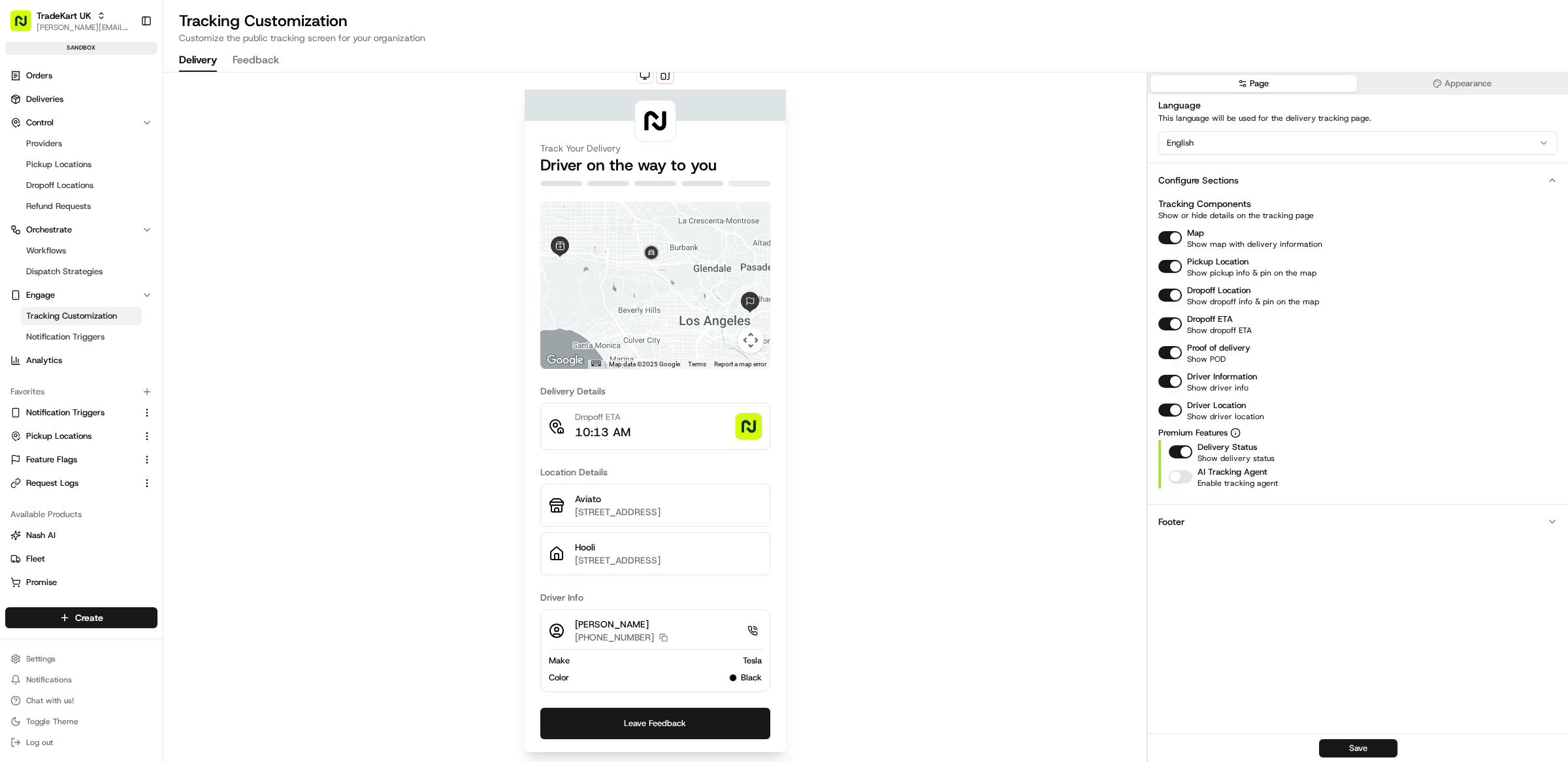
click at [1183, 448] on button "button" at bounding box center [1181, 452] width 24 height 13
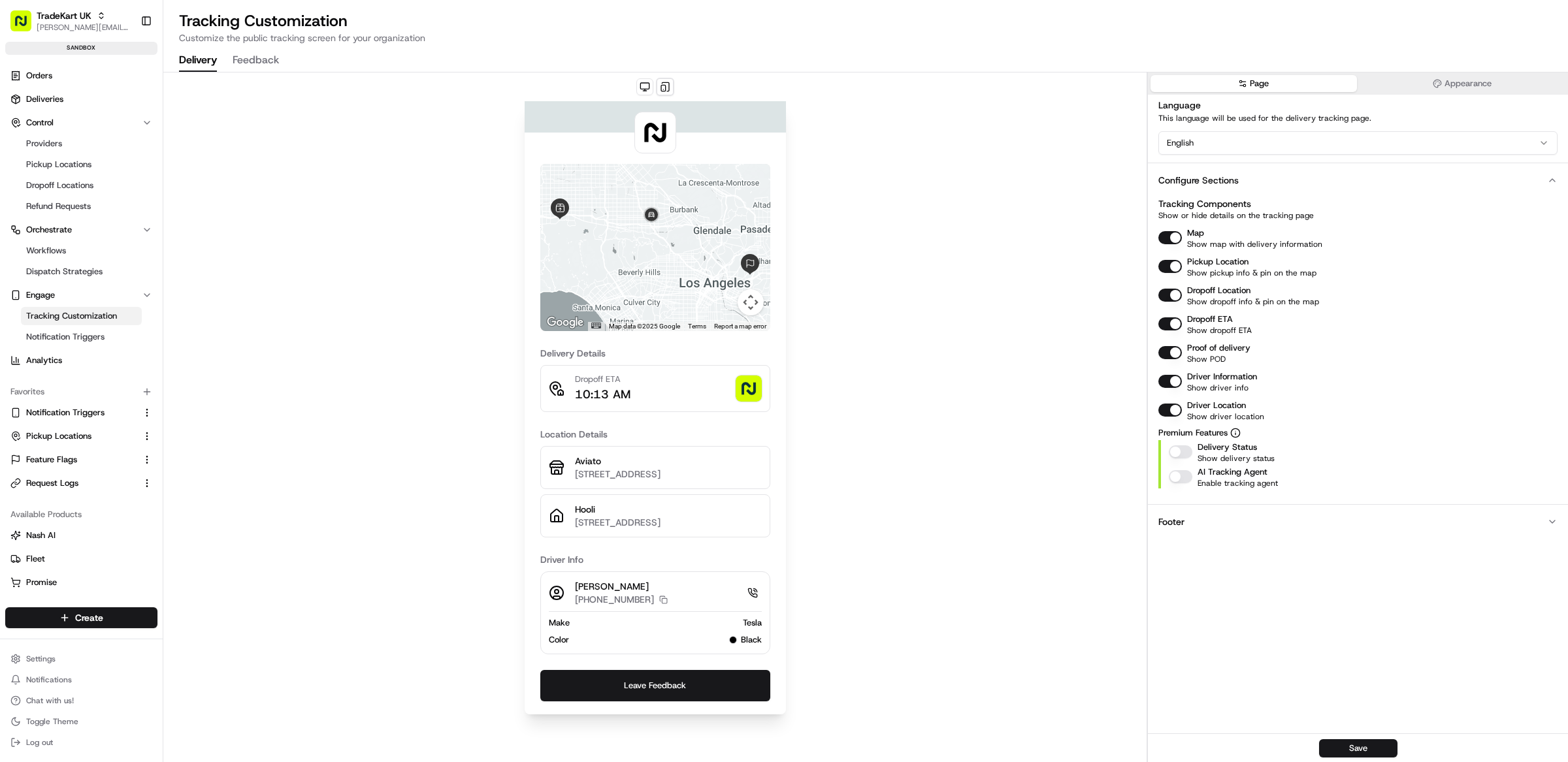
click at [1183, 448] on button "button" at bounding box center [1181, 452] width 24 height 13
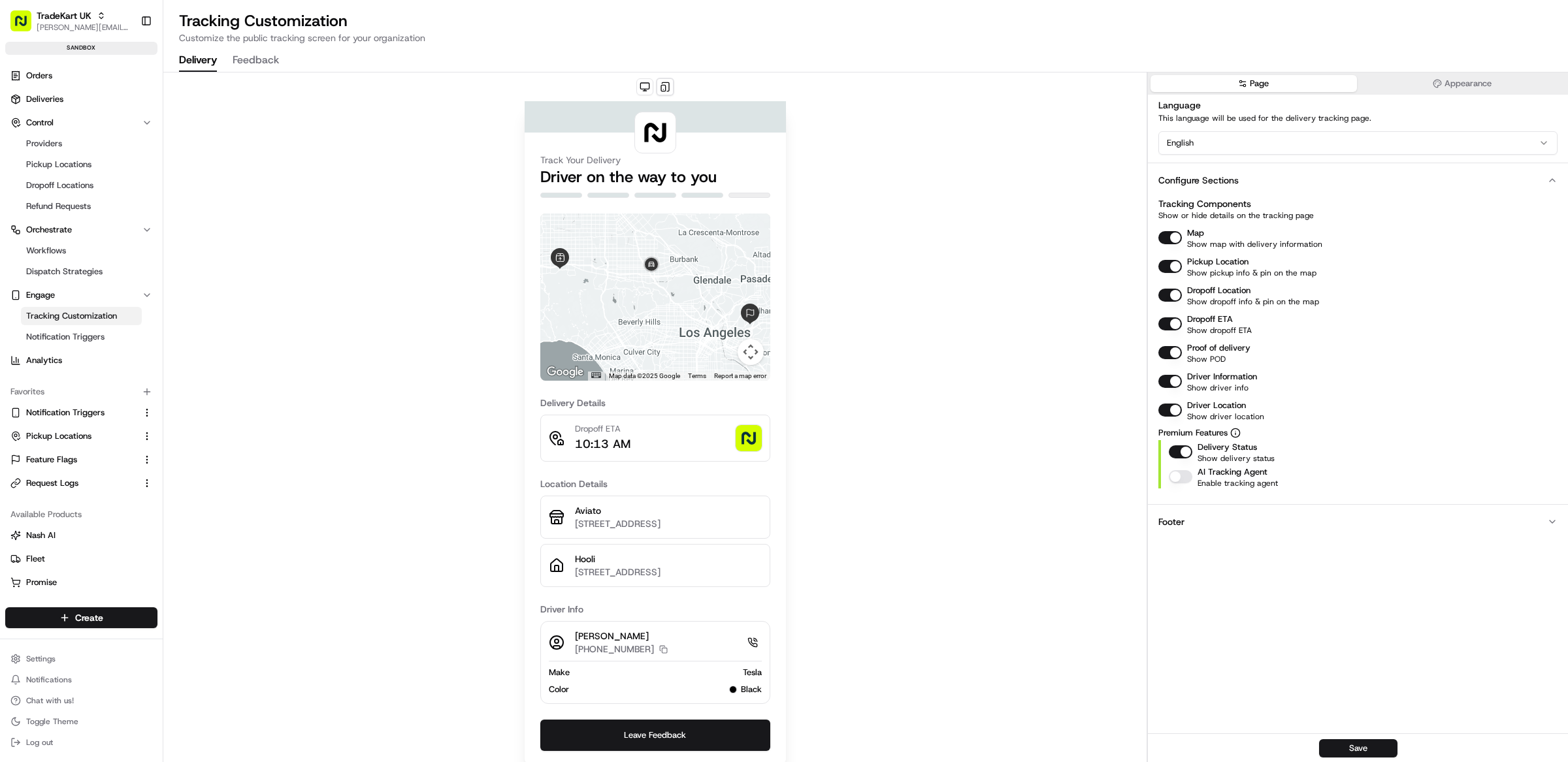
click at [1183, 448] on button "button" at bounding box center [1181, 452] width 24 height 13
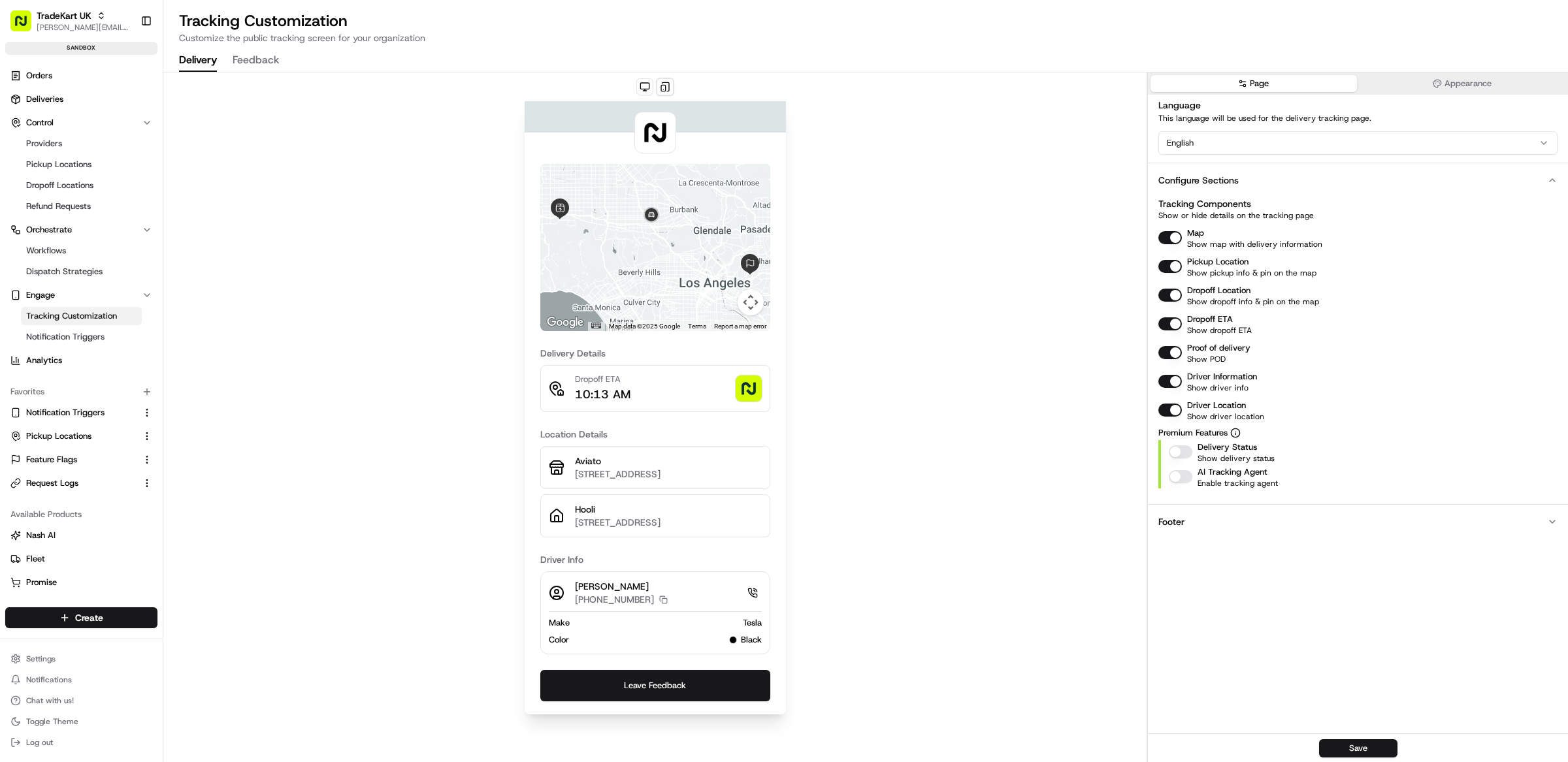
click at [1183, 448] on button "button" at bounding box center [1181, 452] width 24 height 13
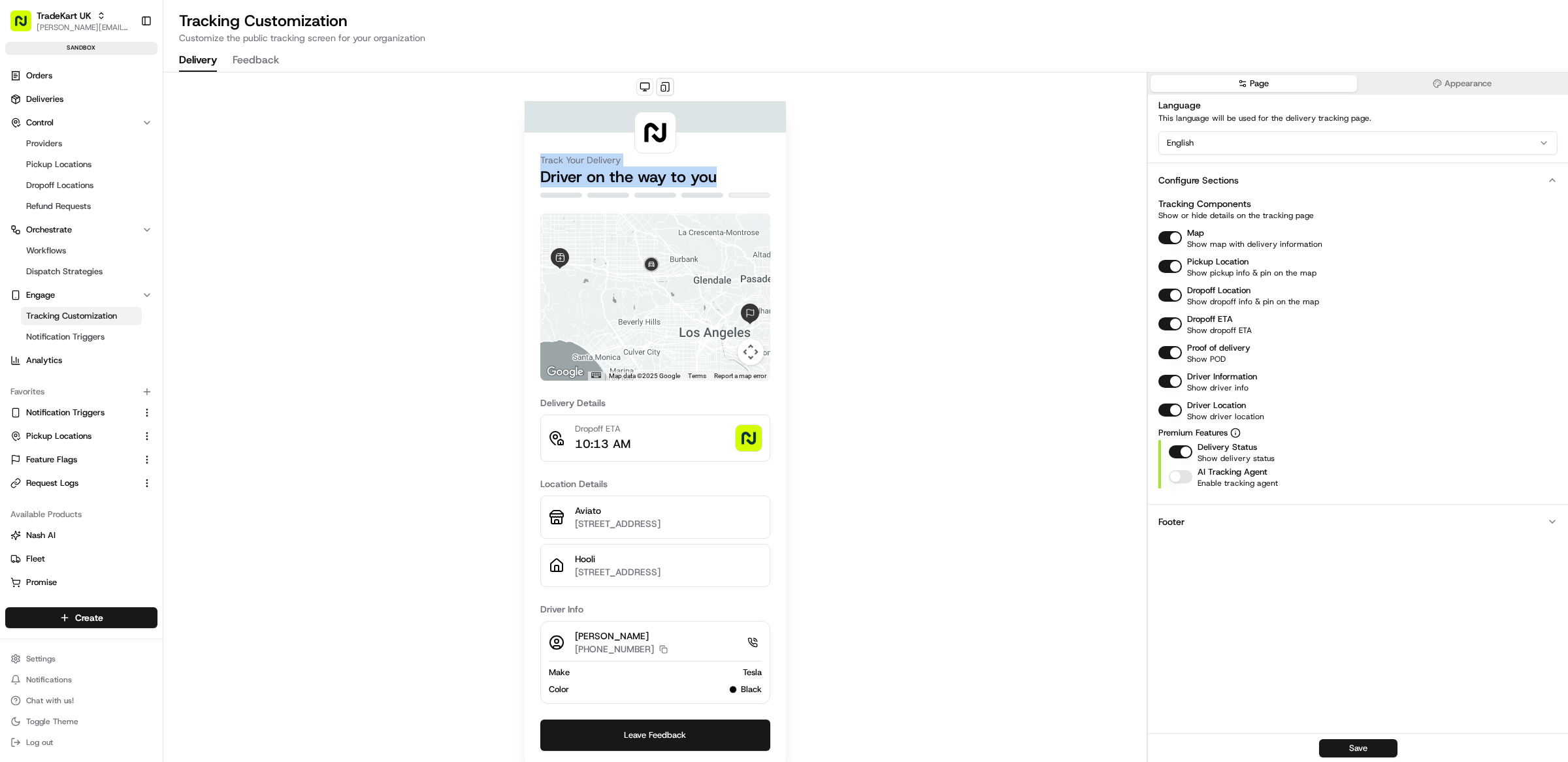
drag, startPoint x: 540, startPoint y: 156, endPoint x: 765, endPoint y: 198, distance: 228.9
click at [765, 198] on div "Track Your Delivery Driver on the way to you ← Move left → Move right ↑ Move up…" at bounding box center [655, 448] width 230 height 632
drag, startPoint x: 933, startPoint y: 308, endPoint x: 1049, endPoint y: 373, distance: 133.0
click at [937, 310] on div "Track Your Delivery Driver on the way to you ← Move left → Move right ↑ Move up…" at bounding box center [654, 424] width 983 height 702
click at [1178, 455] on button "button" at bounding box center [1181, 452] width 24 height 13
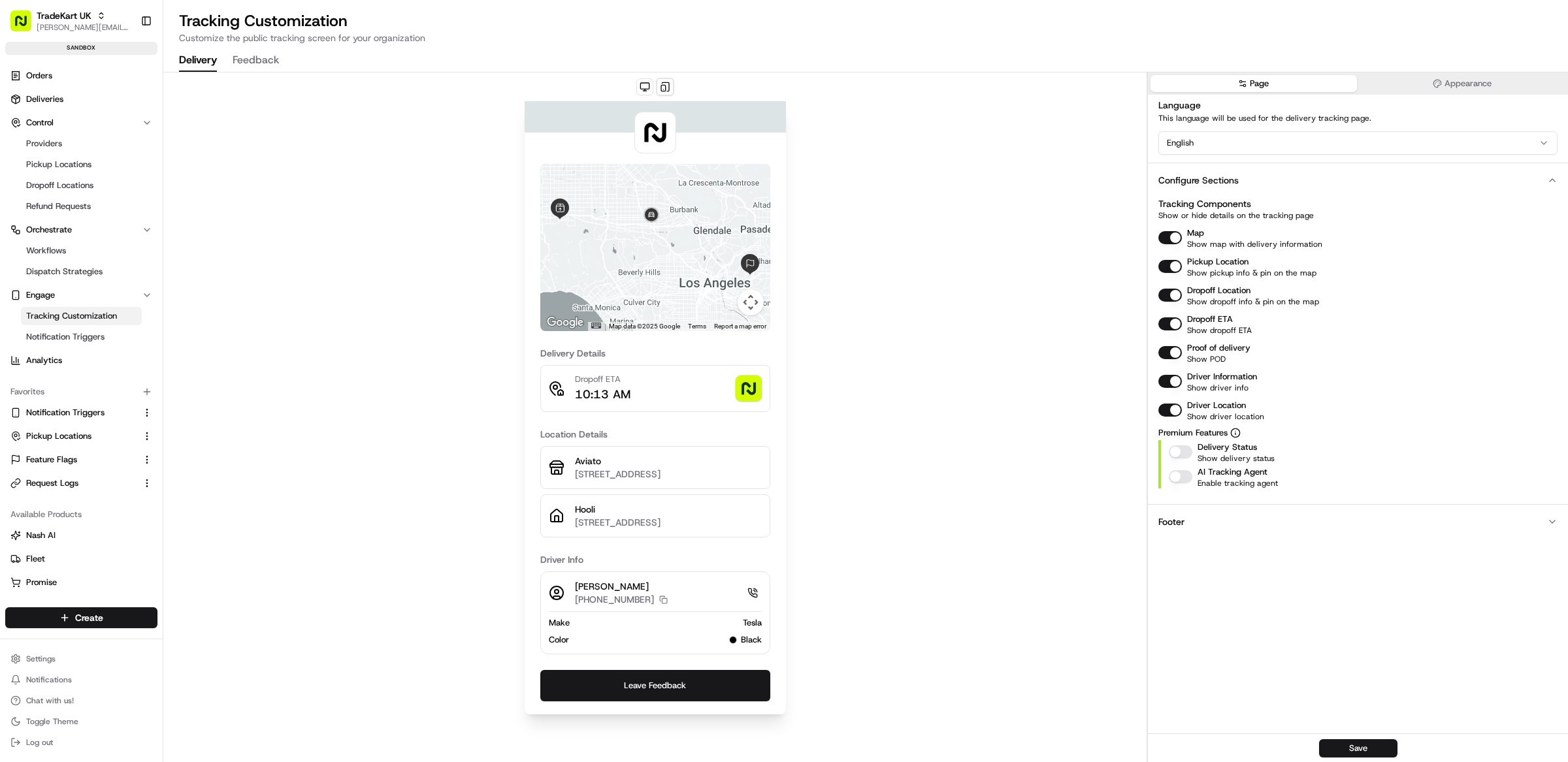
click at [1178, 455] on button "button" at bounding box center [1181, 452] width 24 height 13
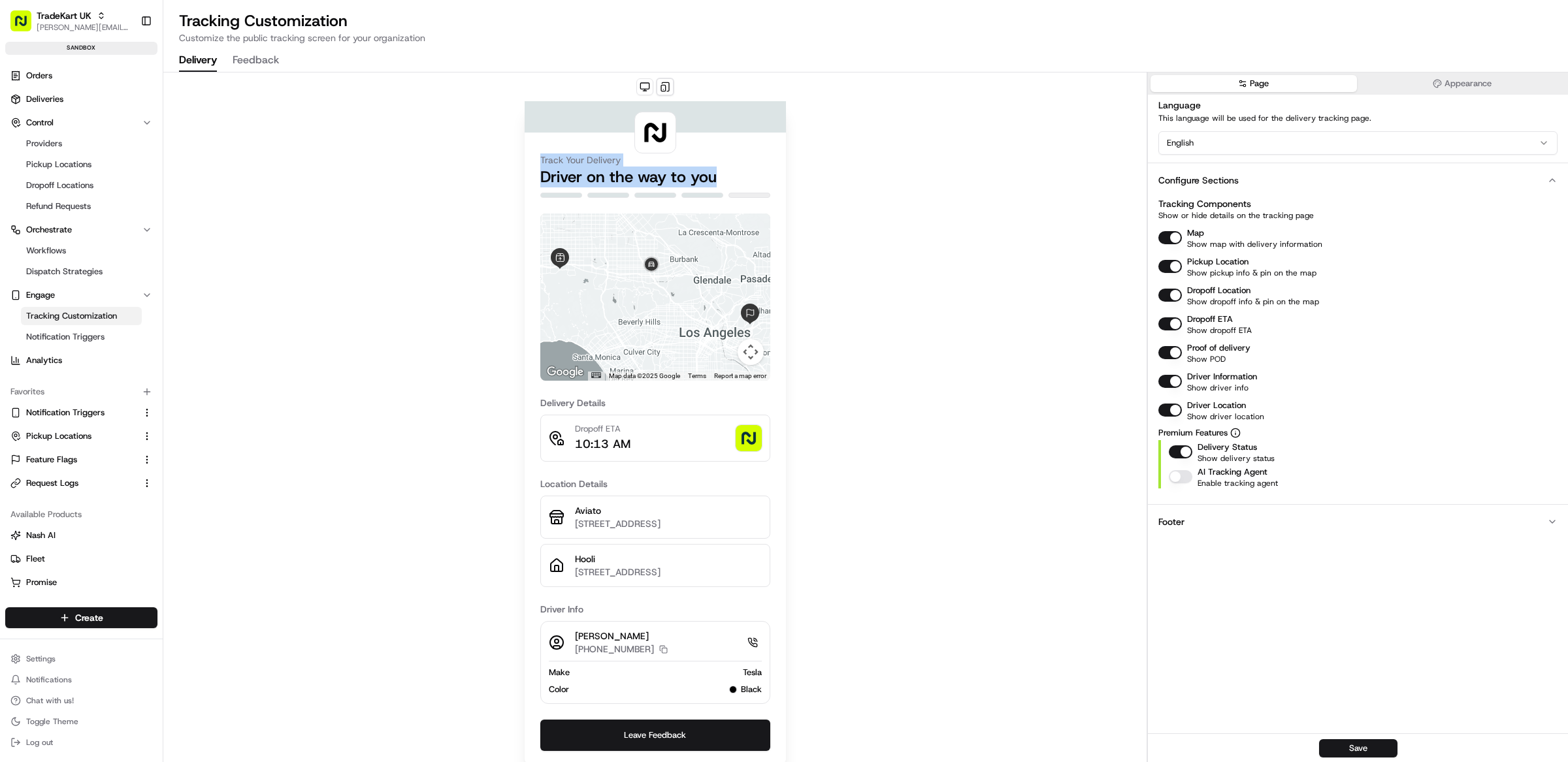
drag, startPoint x: 778, startPoint y: 191, endPoint x: 529, endPoint y: 156, distance: 251.4
click at [529, 156] on div "Track Your Delivery Driver on the way to you ← Move left → Move right ↑ Move up…" at bounding box center [655, 432] width 261 height 663
click at [863, 198] on div "Track Your Delivery Driver on the way to you ← Move left → Move right ↑ Move up…" at bounding box center [654, 424] width 983 height 702
click at [319, 225] on div "Track Your Delivery Driver on the way to you ← Move left → Move right ↑ Move up…" at bounding box center [654, 424] width 983 height 702
click at [889, 178] on div "Track Your Delivery Driver on the way to you ← Move left → Move right ↑ Move up…" at bounding box center [654, 424] width 983 height 702
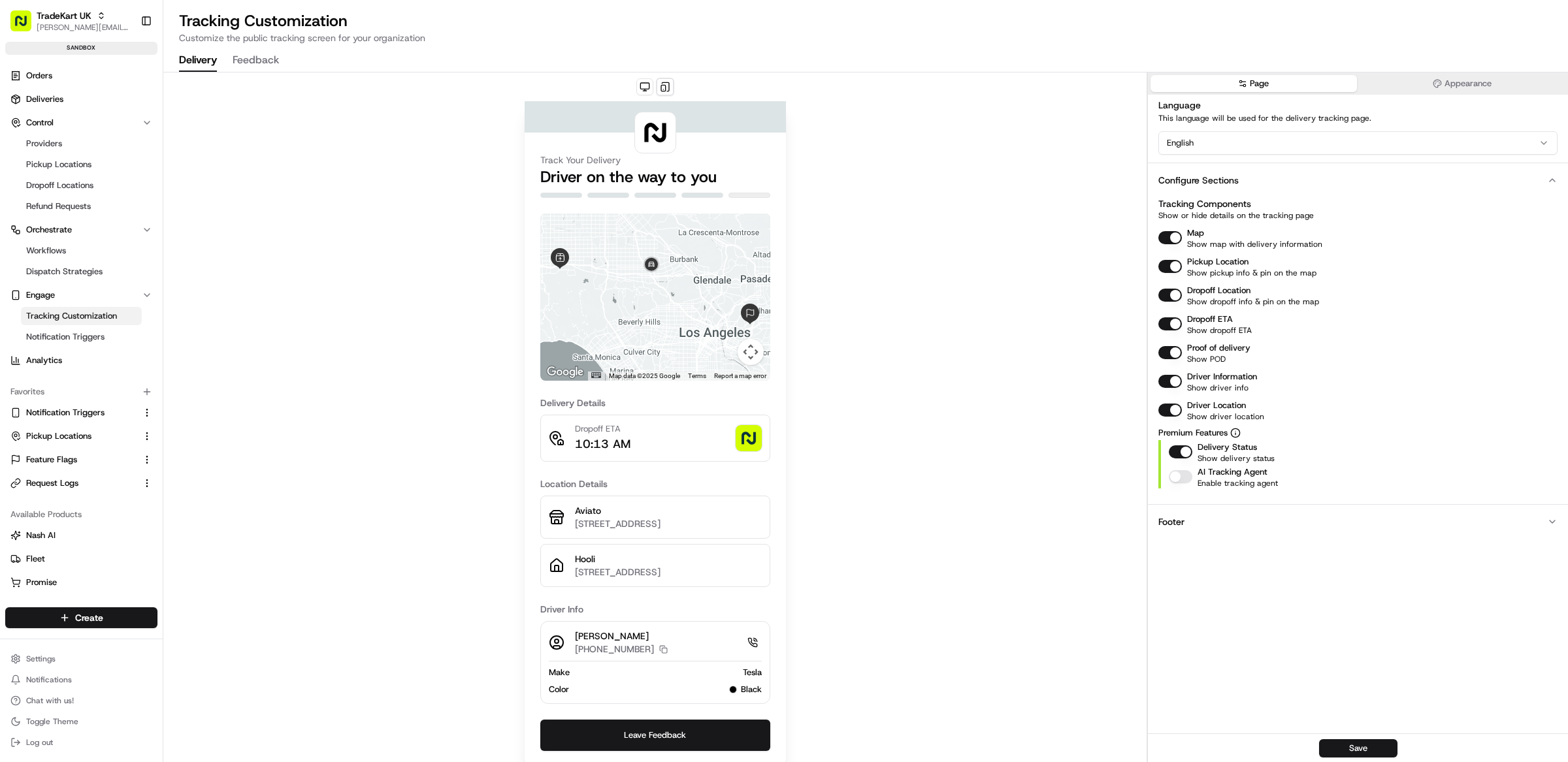
scroll to position [37, 0]
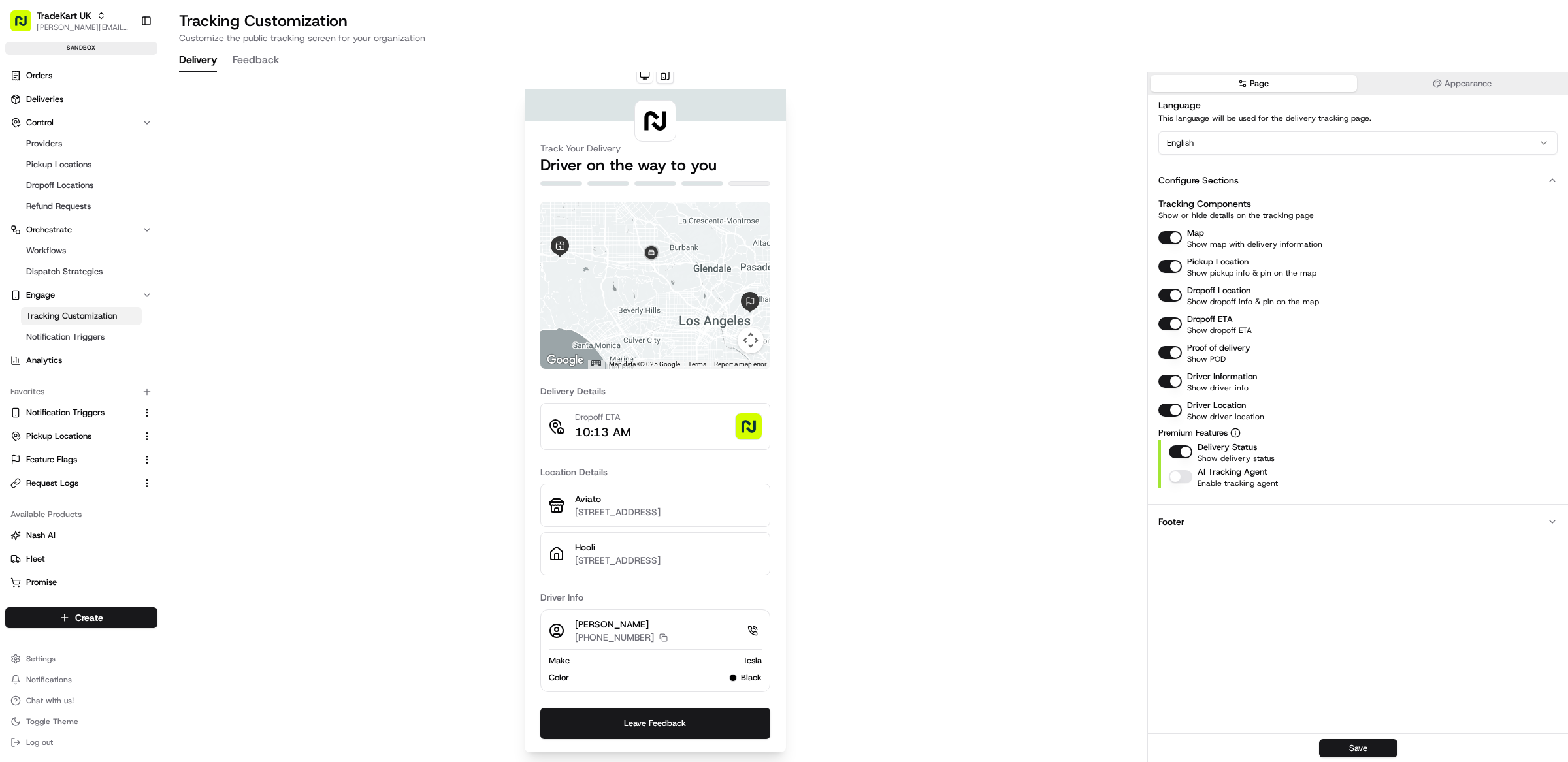
click at [309, 221] on div "Track Your Delivery Driver on the way to you ← Move left → Move right ↑ Move up…" at bounding box center [654, 412] width 983 height 702
click at [37, 71] on span "Orders" at bounding box center [39, 76] width 26 height 12
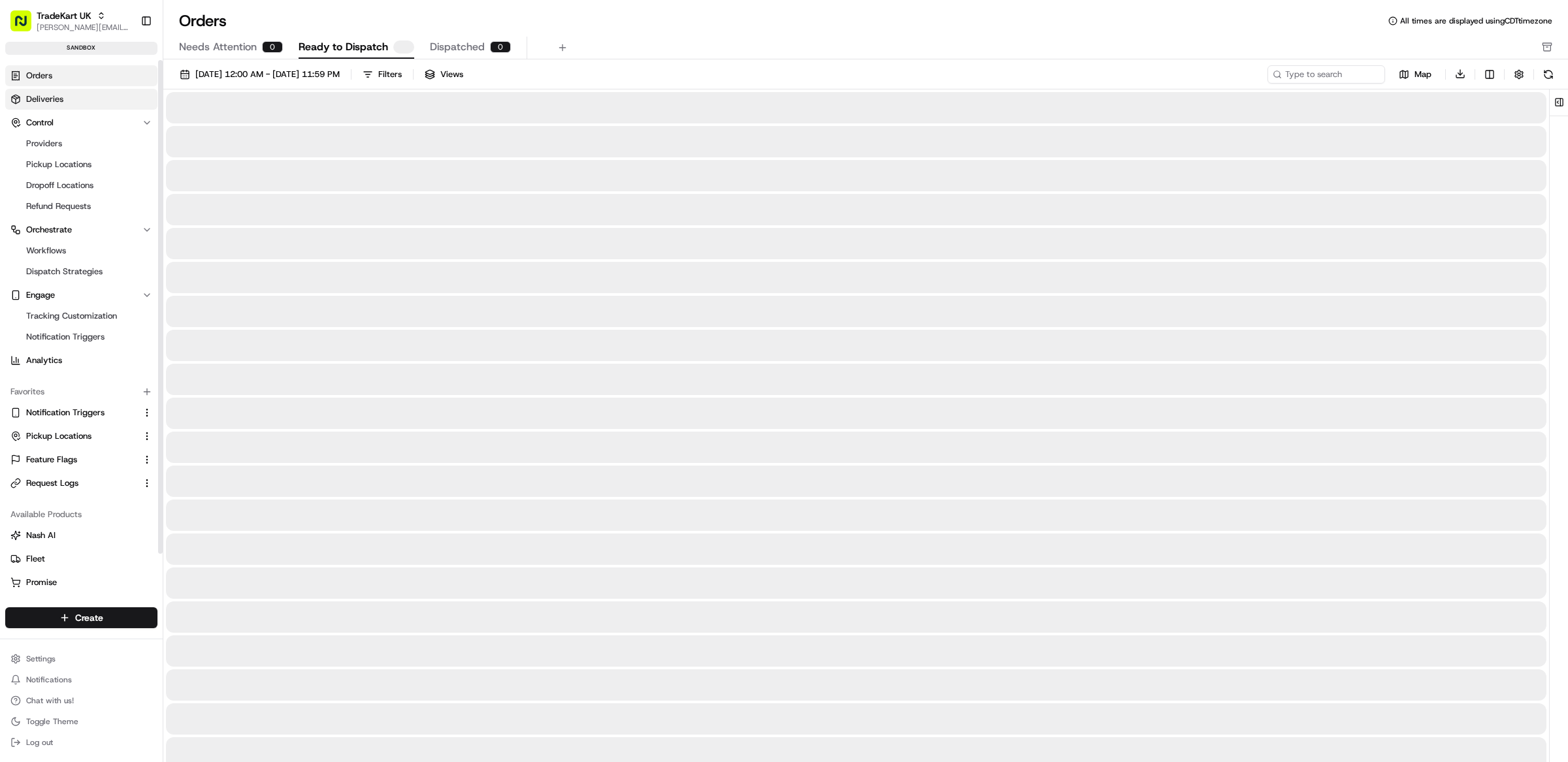
click at [47, 99] on span "Deliveries" at bounding box center [45, 99] width 38 height 12
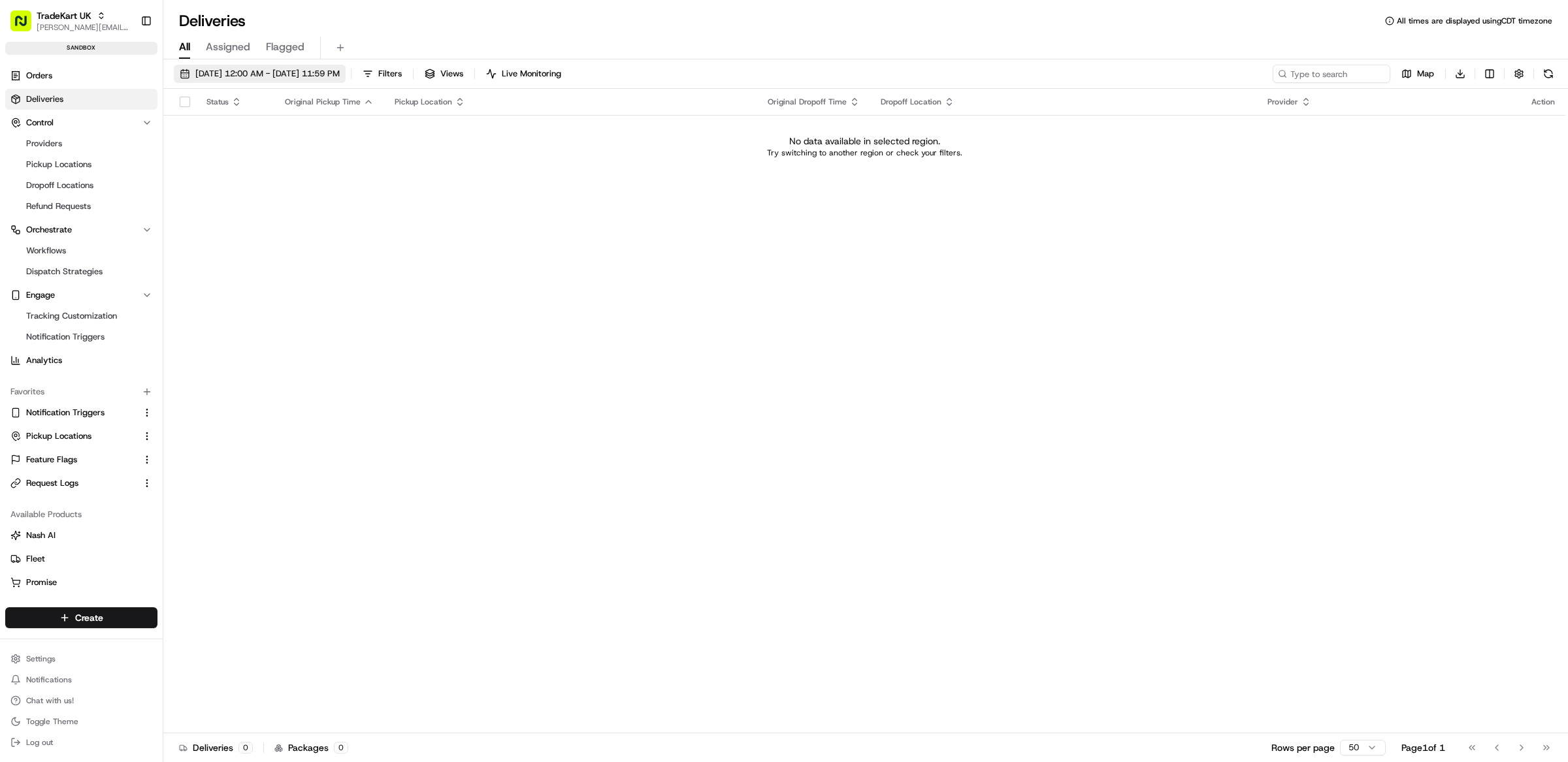
click at [247, 75] on span "09/15/2025 12:00 AM - 09/15/2025 11:59 PM" at bounding box center [268, 74] width 144 height 12
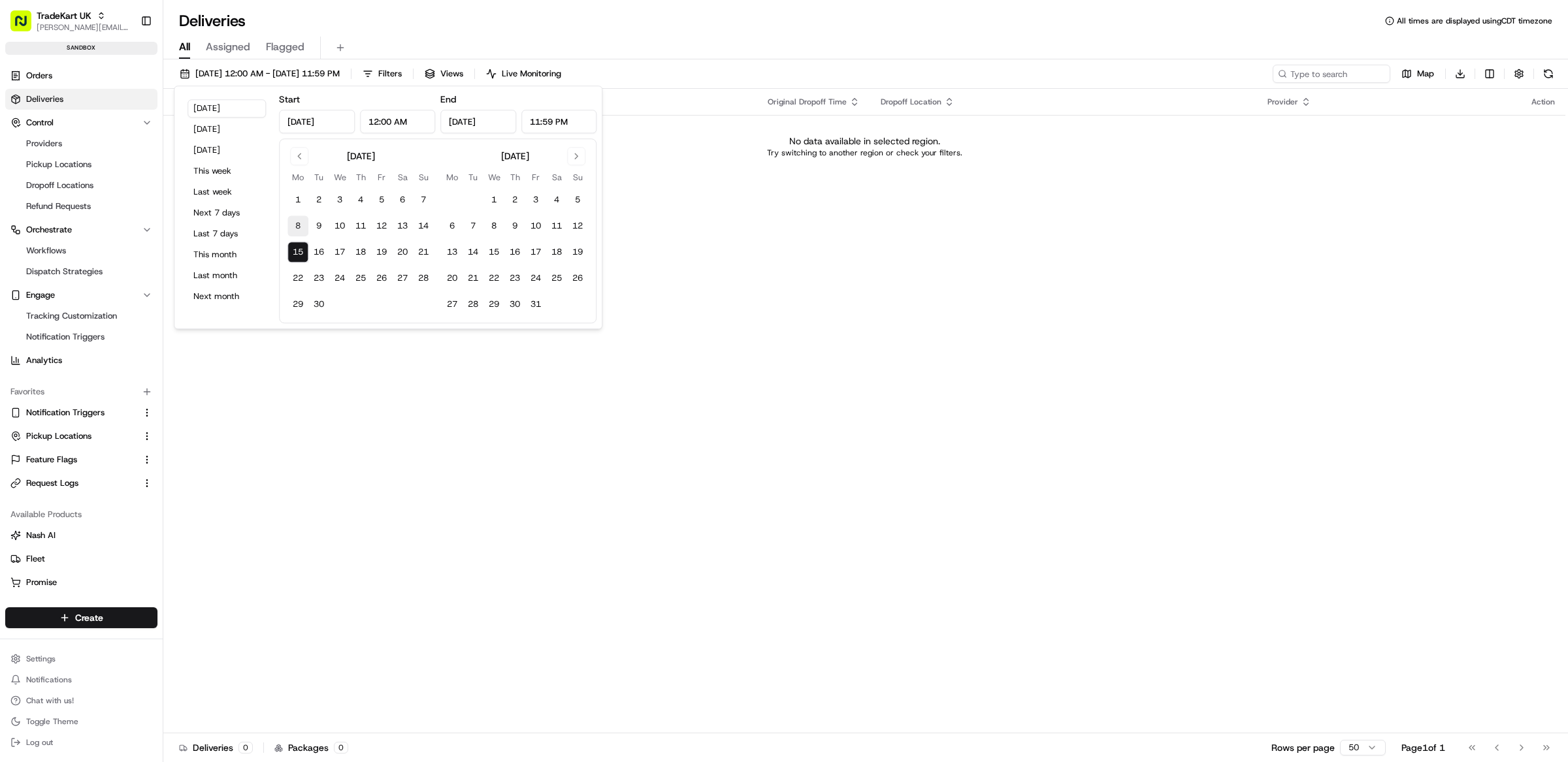
click at [295, 229] on button "8" at bounding box center [298, 226] width 21 height 21
type input "Sep 8, 2025"
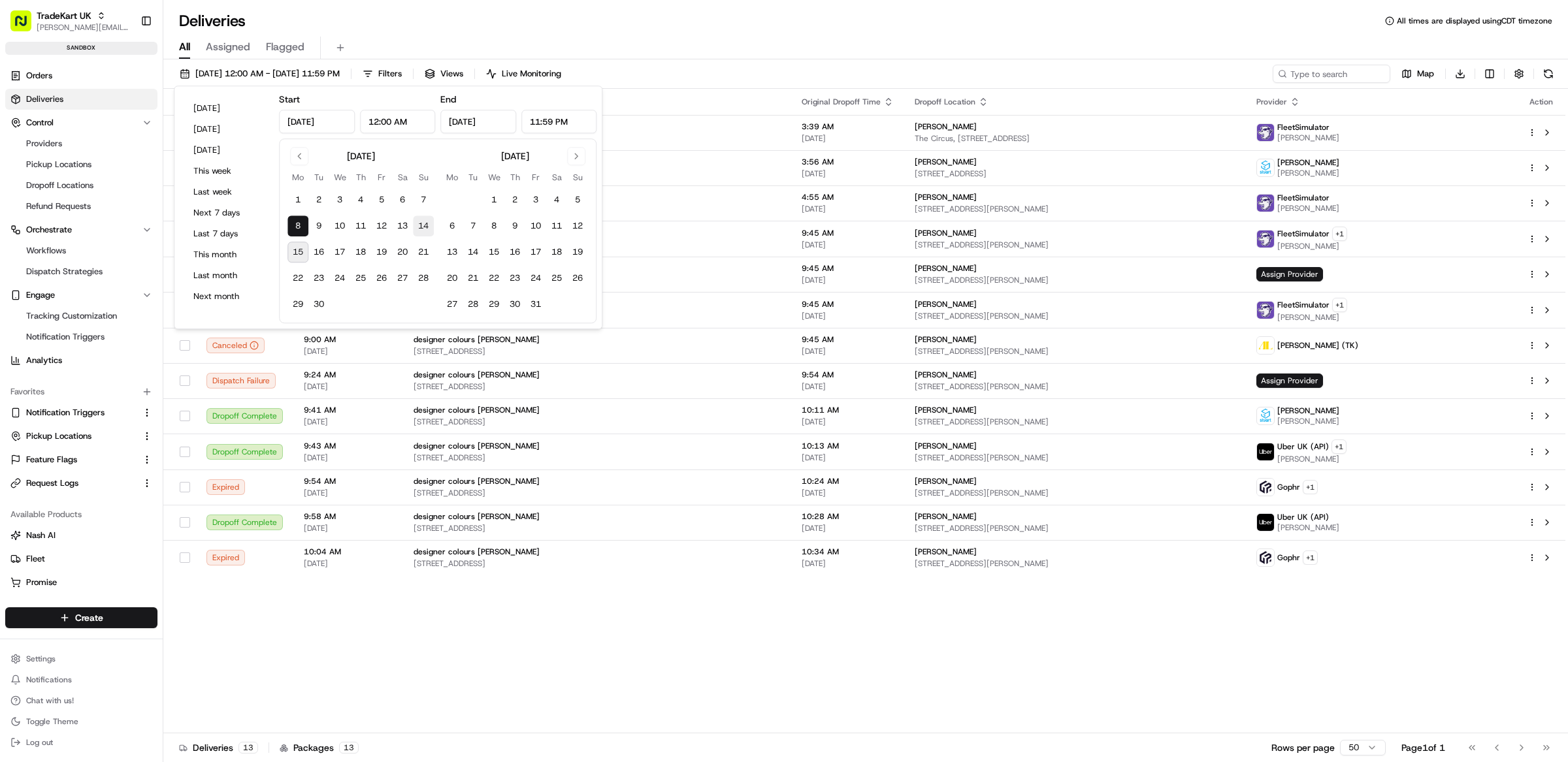
click at [420, 229] on button "14" at bounding box center [423, 226] width 21 height 21
type input "Sep 14, 2025"
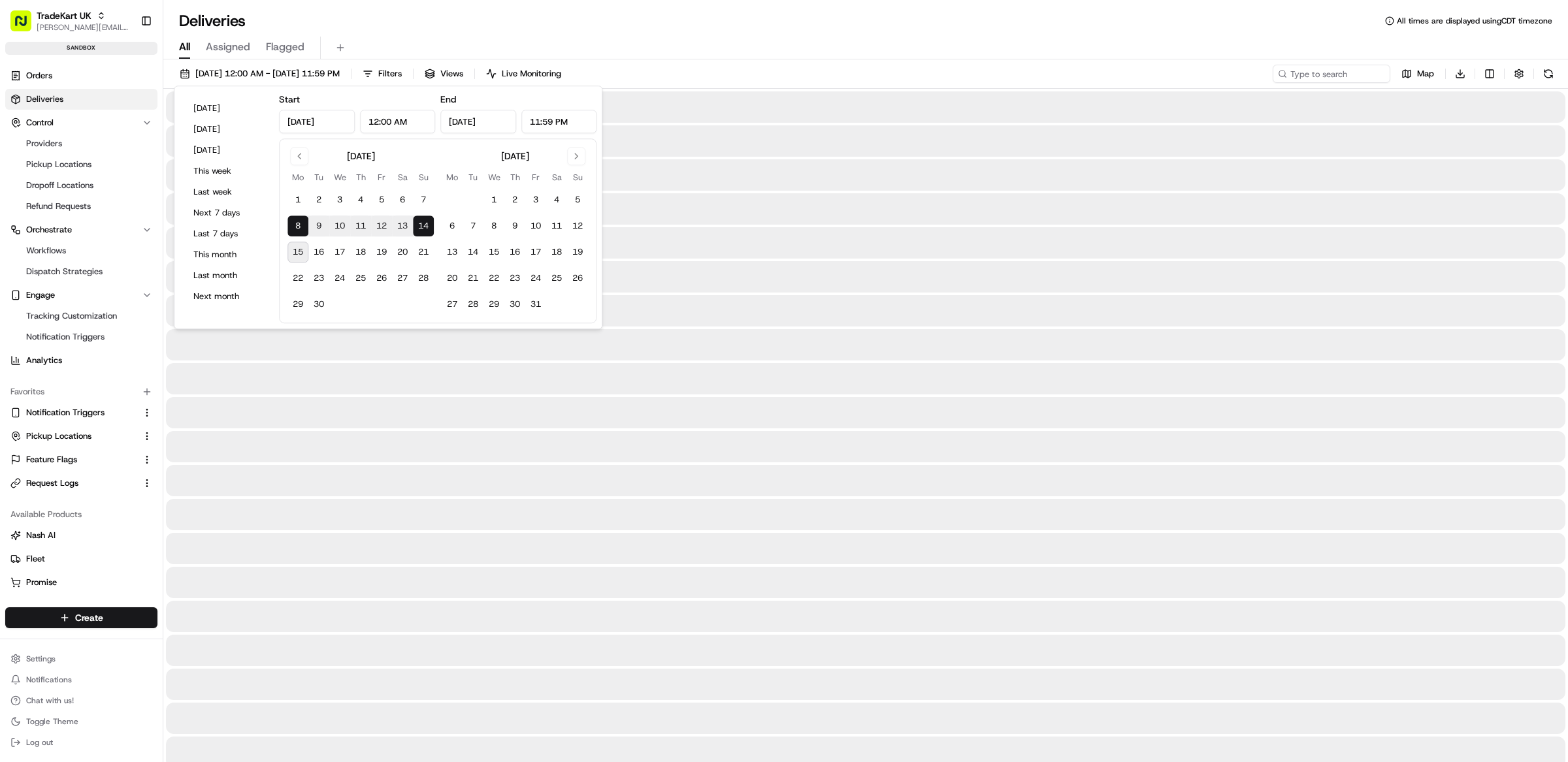
click at [724, 45] on div "All Assigned Flagged" at bounding box center [866, 48] width 1405 height 23
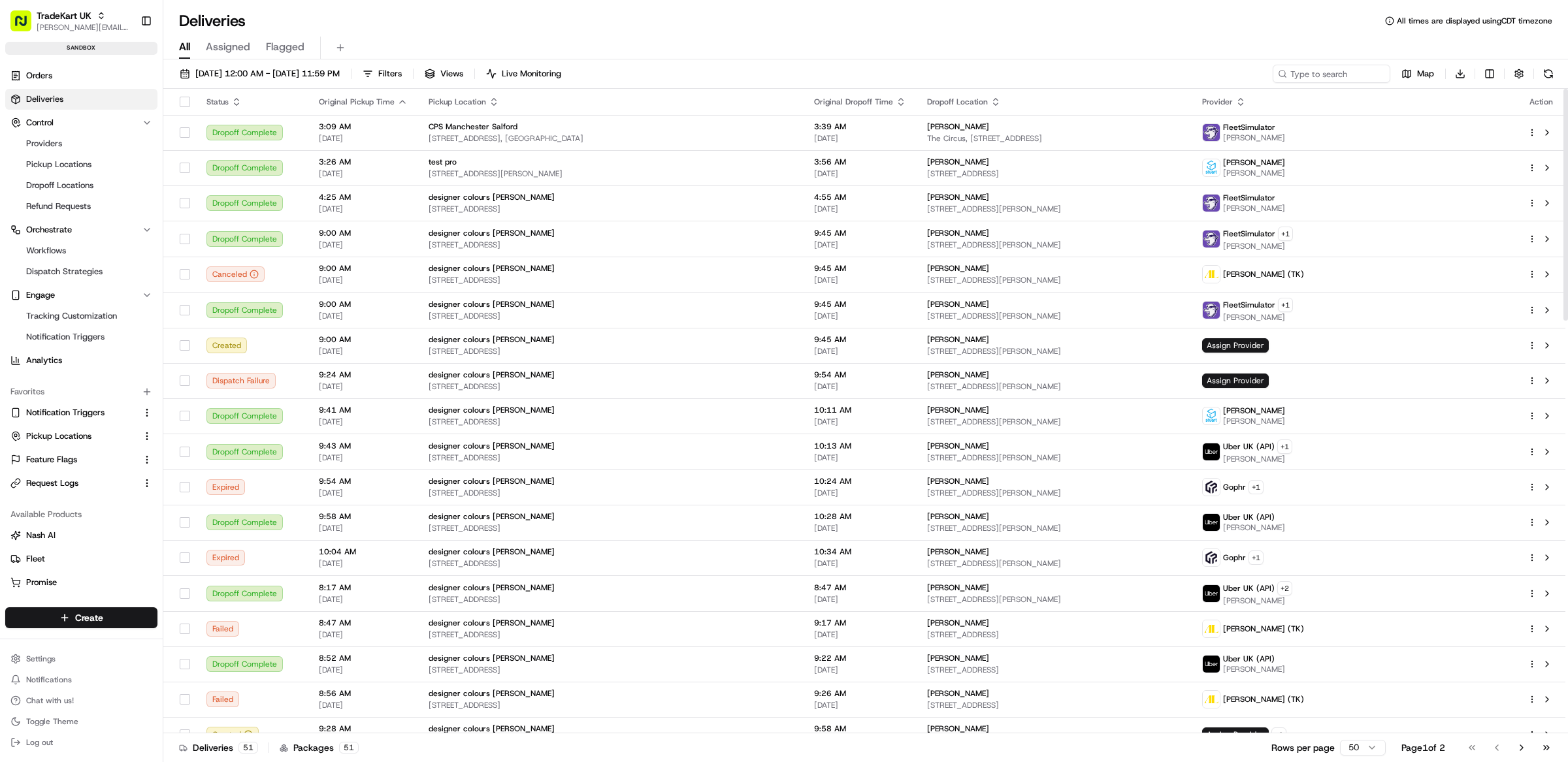
click at [867, 56] on div "All Assigned Flagged" at bounding box center [866, 48] width 1405 height 23
click at [894, 26] on div "Deliveries All times are displayed using CDT timezone" at bounding box center [866, 20] width 1405 height 21
click at [1547, 169] on button at bounding box center [1547, 168] width 16 height 16
click at [1550, 161] on button at bounding box center [1547, 168] width 16 height 16
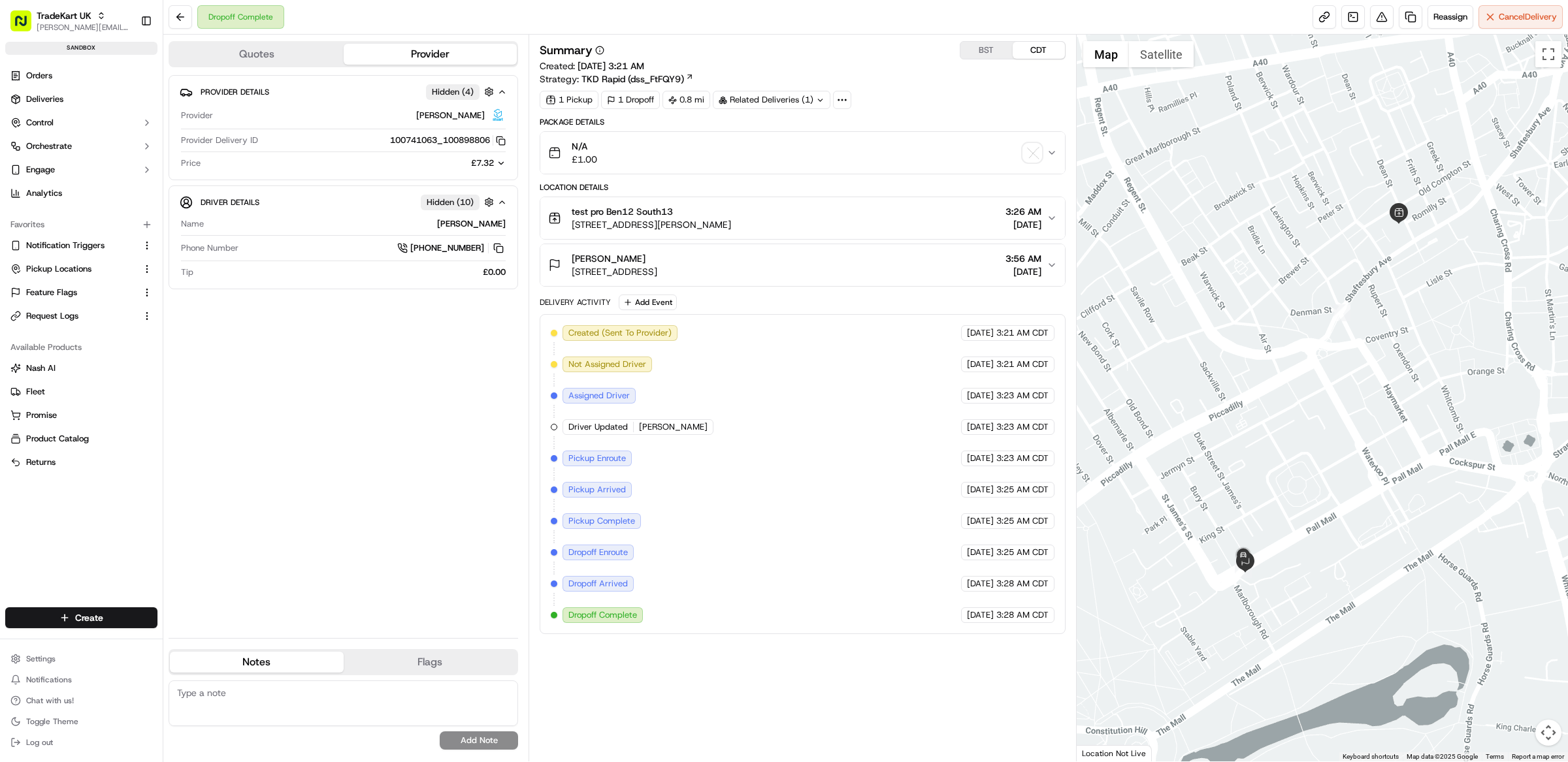
click at [946, 99] on div "1 Pickup 1 Dropoff 0.8 mi Related Deliveries (1)" at bounding box center [802, 99] width 526 height 18
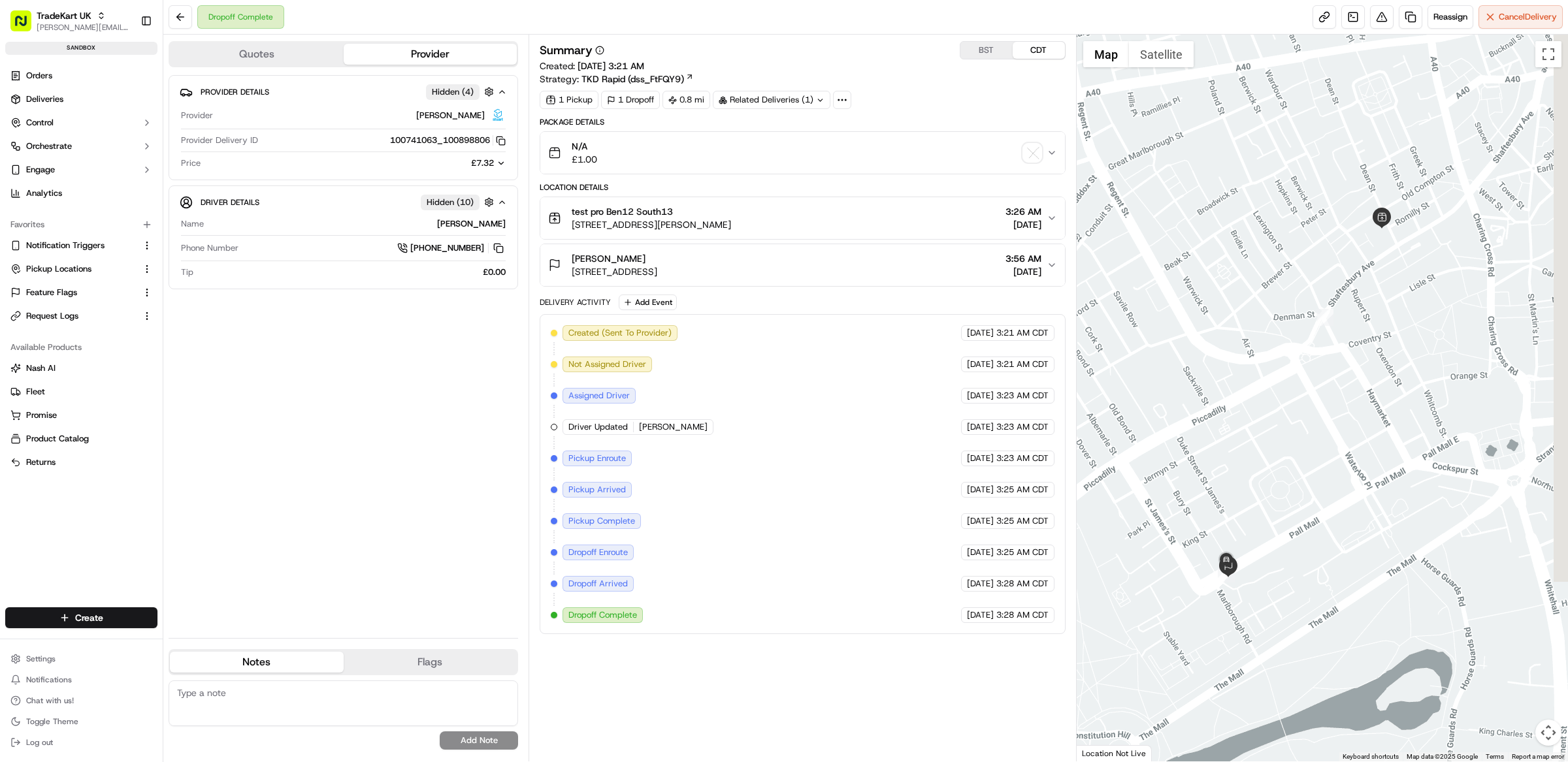
drag, startPoint x: 1348, startPoint y: 366, endPoint x: 1340, endPoint y: 381, distance: 17.0
click at [1340, 381] on div at bounding box center [1323, 398] width 492 height 727
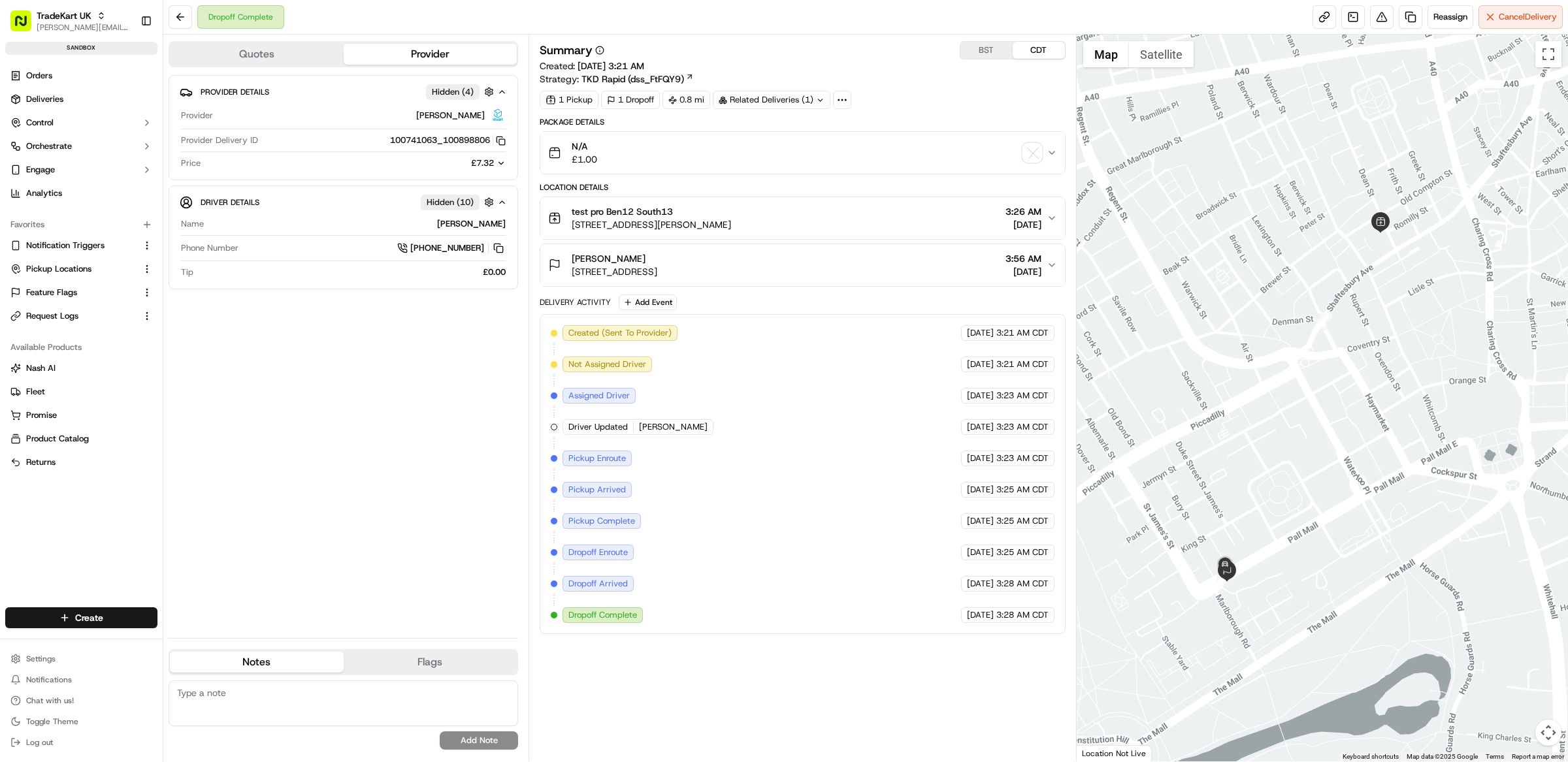
click at [961, 16] on div "Dropoff Complete Reassign Cancel Delivery" at bounding box center [866, 17] width 1405 height 35
click at [951, 97] on div "1 Pickup 1 Dropoff 0.8 mi Related Deliveries (1)" at bounding box center [802, 99] width 526 height 18
click at [995, 89] on div "Summary BST CDT Created: [DATE] 3:21 AM Strategy: TKD Rapid (dss_FtFQY9) 1 Pick…" at bounding box center [802, 75] width 526 height 68
click at [1005, 87] on div "Summary BST CDT Created: [DATE] 3:21 AM Strategy: TKD Rapid (dss_FtFQY9) 1 Pick…" at bounding box center [802, 75] width 526 height 68
click at [1004, 94] on div "1 Pickup 1 Dropoff 0.8 mi Related Deliveries (1)" at bounding box center [802, 99] width 526 height 18
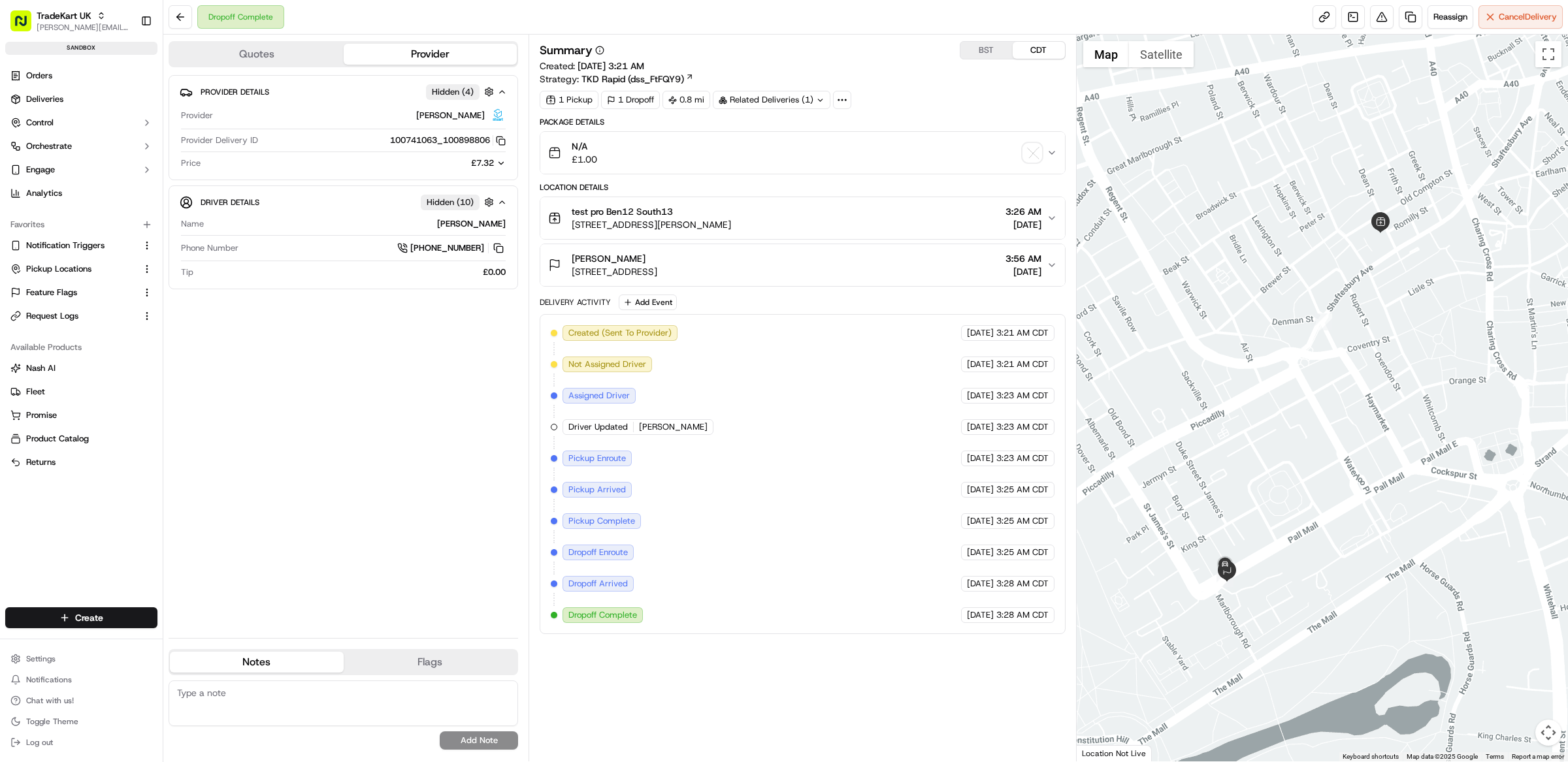
click at [1003, 92] on div "1 Pickup 1 Dropoff 0.8 mi Related Deliveries (1)" at bounding box center [802, 99] width 526 height 18
click at [1383, 21] on button at bounding box center [1382, 17] width 24 height 24
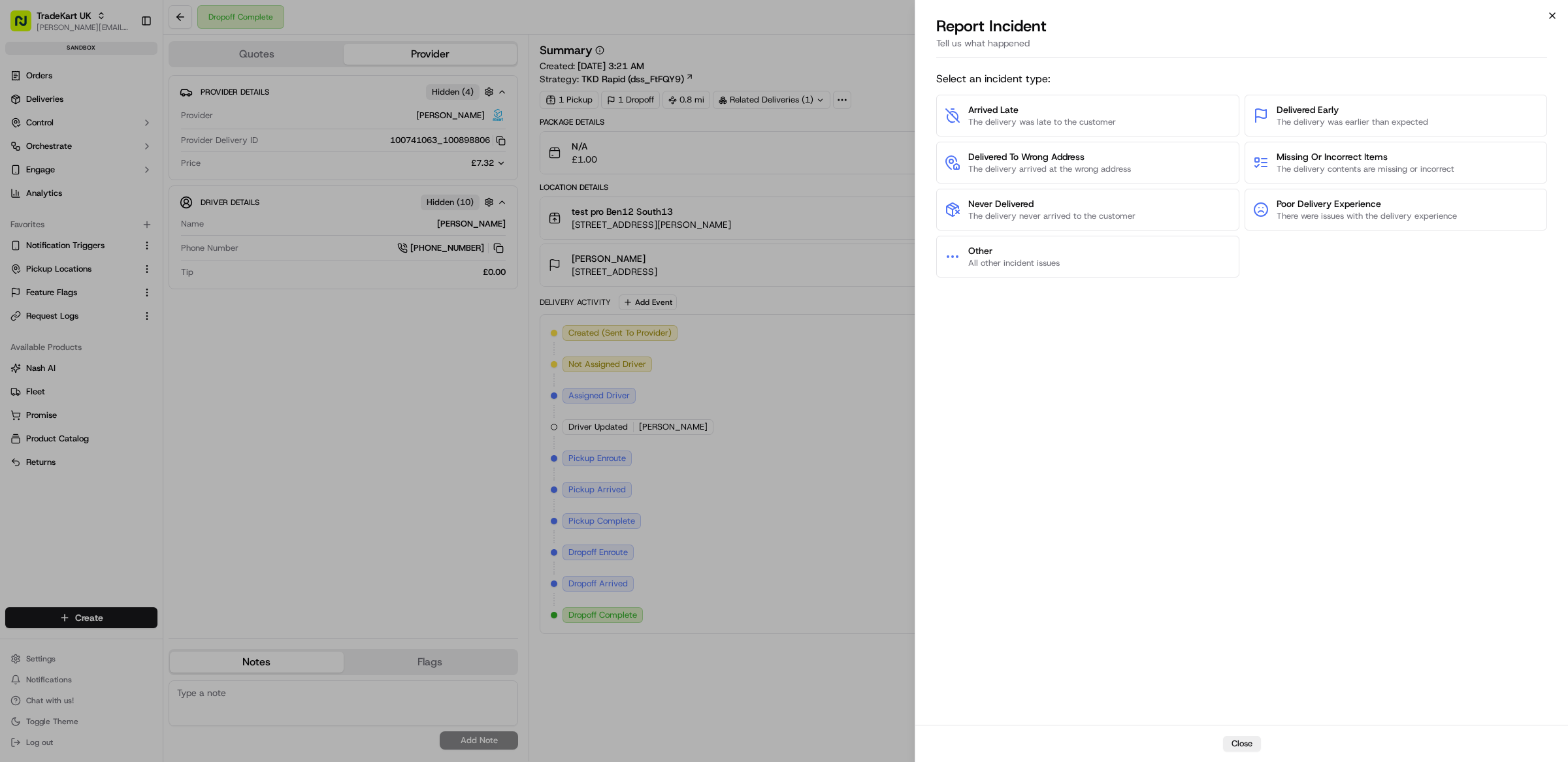
click at [1545, 17] on div "Report Incident" at bounding box center [1241, 26] width 611 height 21
click at [1551, 21] on div "Report Incident Tell us what happened" at bounding box center [1241, 40] width 653 height 48
click at [1561, 14] on div "Close Report Incident Tell us what happened Select an incident type: Arrived La…" at bounding box center [1241, 381] width 653 height 762
click at [1550, 17] on icon "button" at bounding box center [1552, 15] width 5 height 5
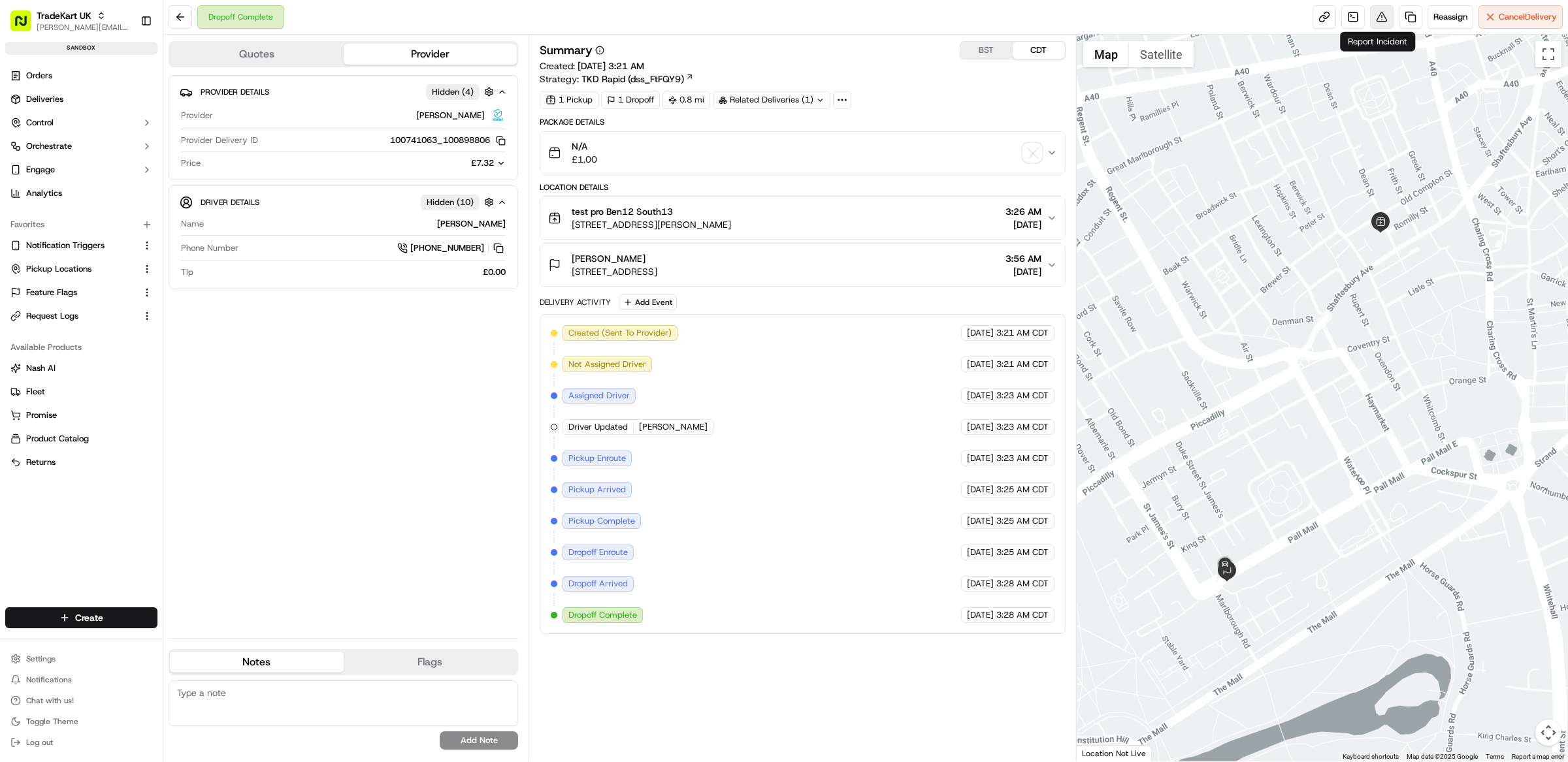
click at [1378, 21] on button at bounding box center [1382, 17] width 24 height 24
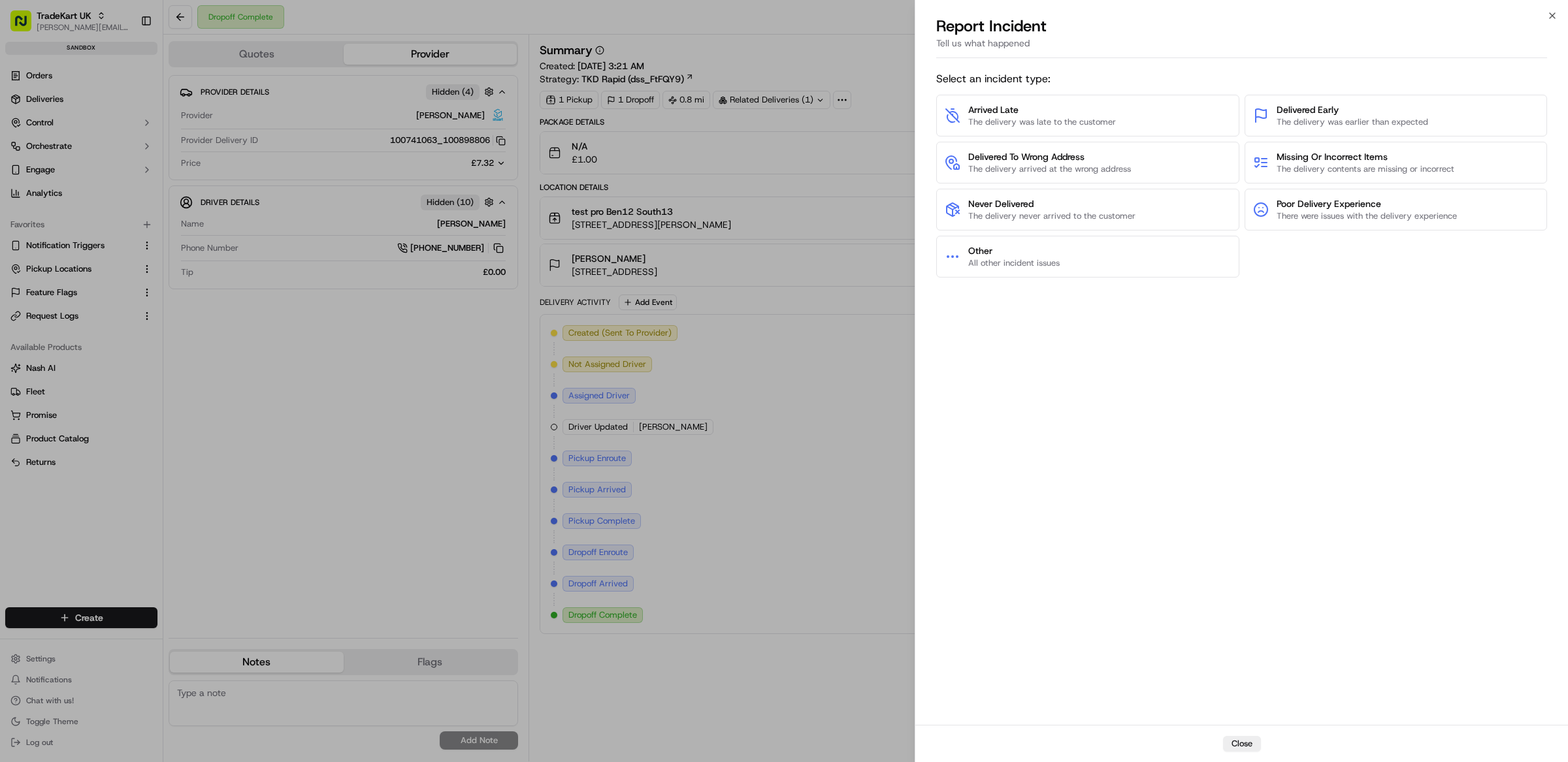
click at [1298, 360] on div "Select an incident type: Arrived Late The delivery was late to the customer Del…" at bounding box center [1241, 394] width 611 height 656
click at [1170, 162] on button "Delivered To Wrong Address The delivery arrived at the wrong address" at bounding box center [1088, 163] width 303 height 42
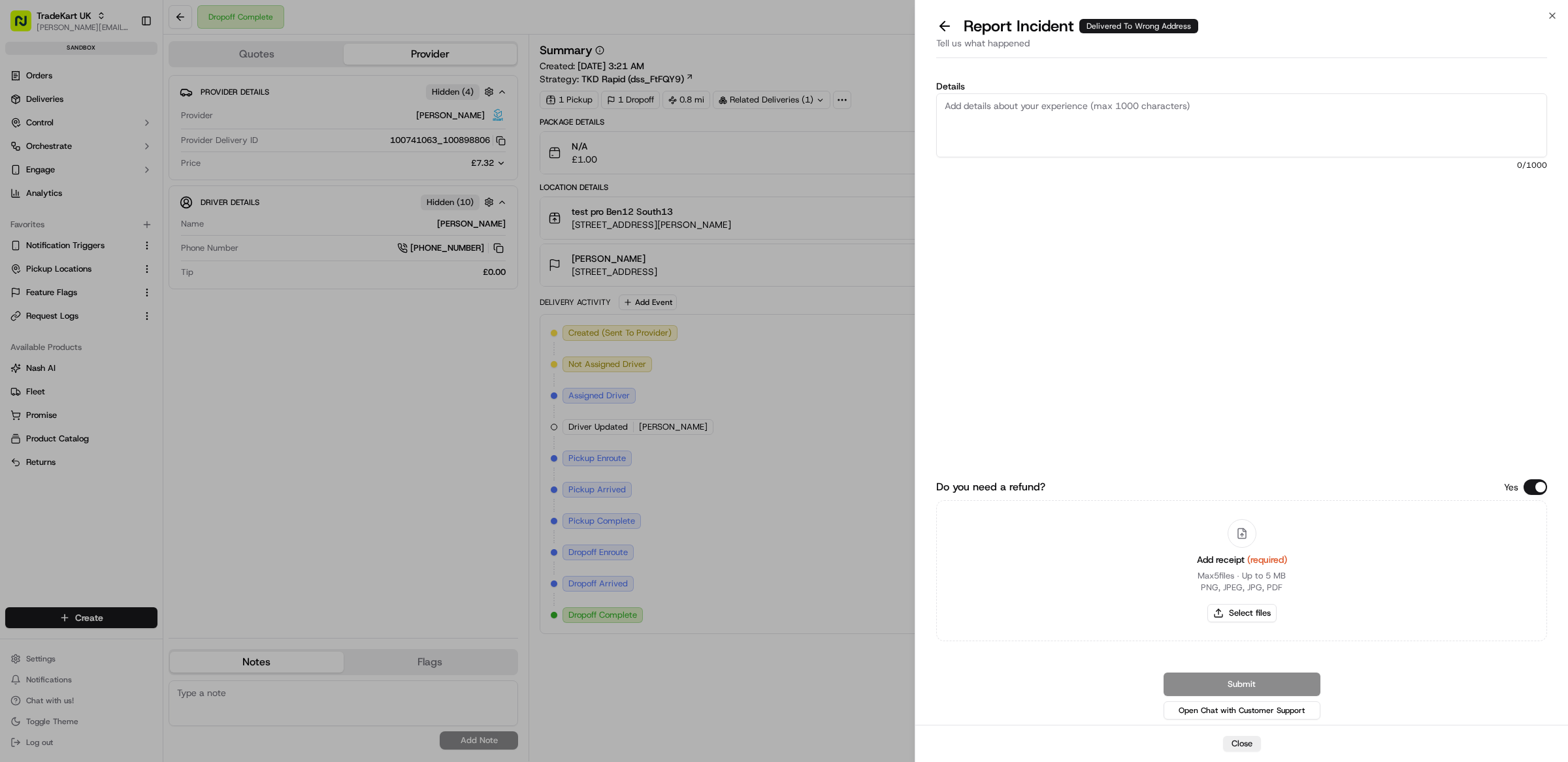
click at [1126, 123] on textarea "Details" at bounding box center [1241, 125] width 611 height 64
drag, startPoint x: 938, startPoint y: 489, endPoint x: 1050, endPoint y: 492, distance: 112.0
click at [1050, 492] on div "Do you need a refund? Yes" at bounding box center [1241, 487] width 611 height 16
click at [955, 25] on button at bounding box center [945, 26] width 27 height 18
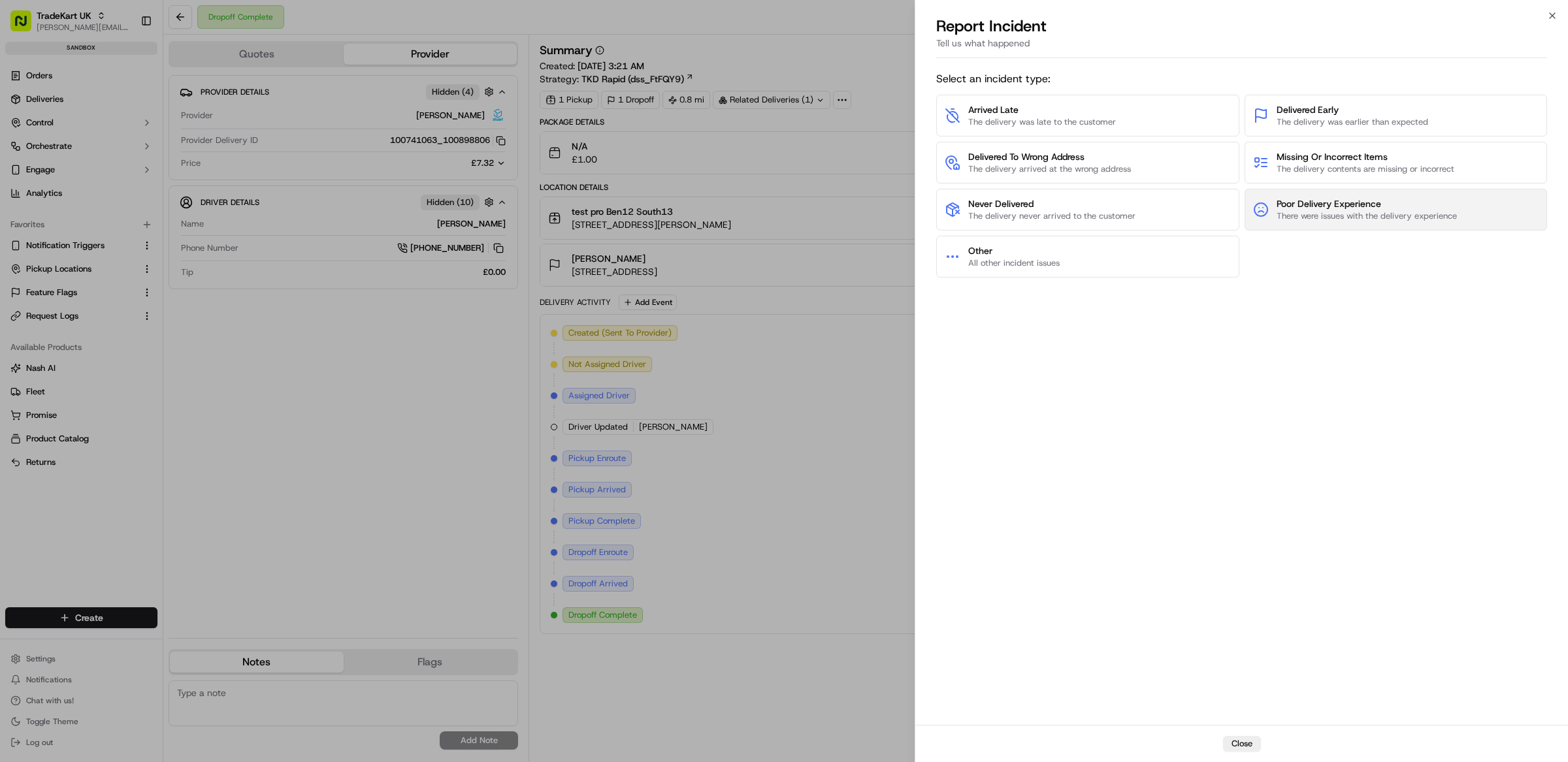
click at [1326, 214] on span "There were issues with the delivery experience" at bounding box center [1367, 216] width 180 height 12
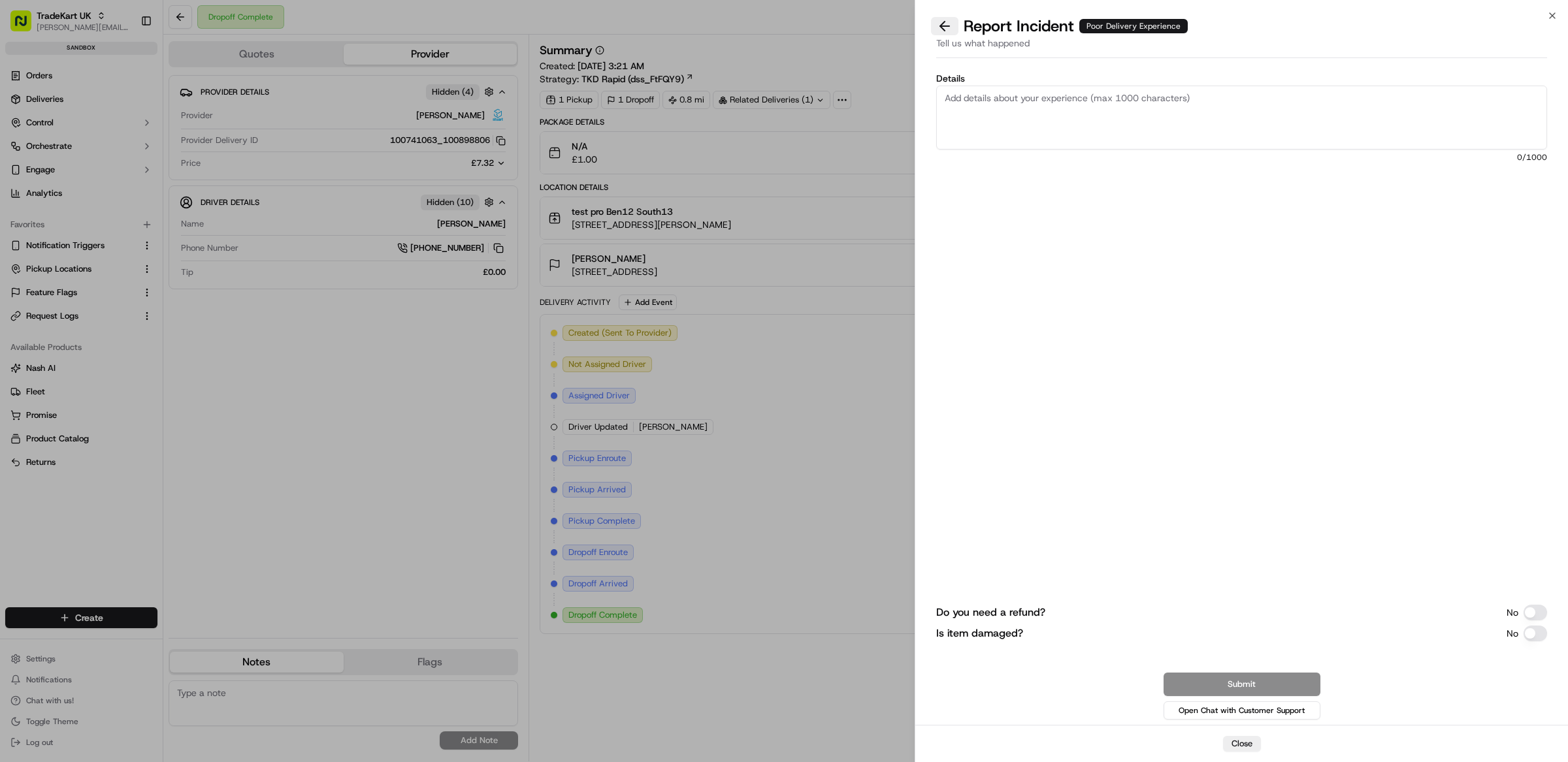
click at [948, 25] on button at bounding box center [945, 26] width 27 height 18
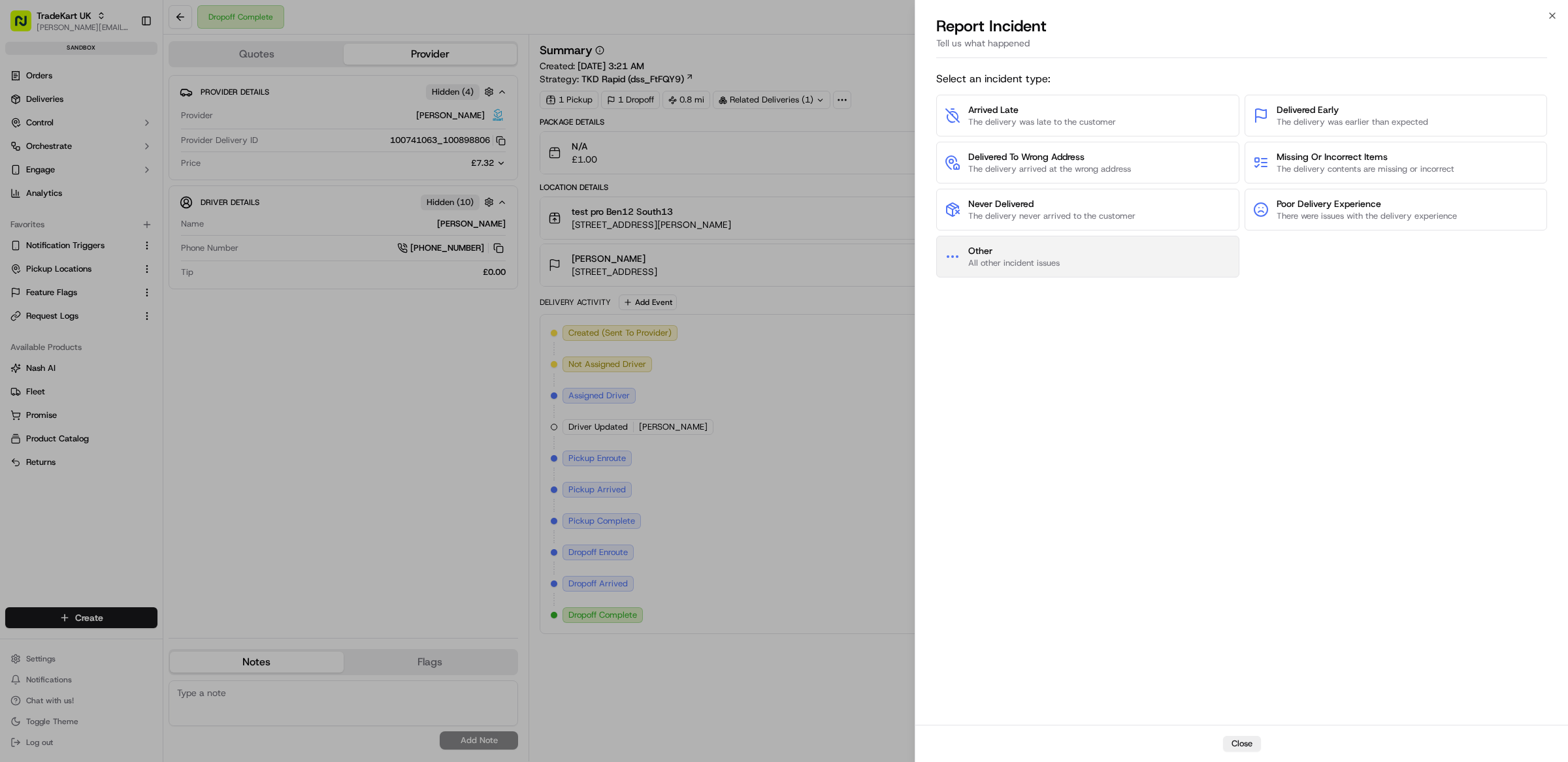
click at [1036, 250] on span "Other" at bounding box center [1014, 251] width 92 height 13
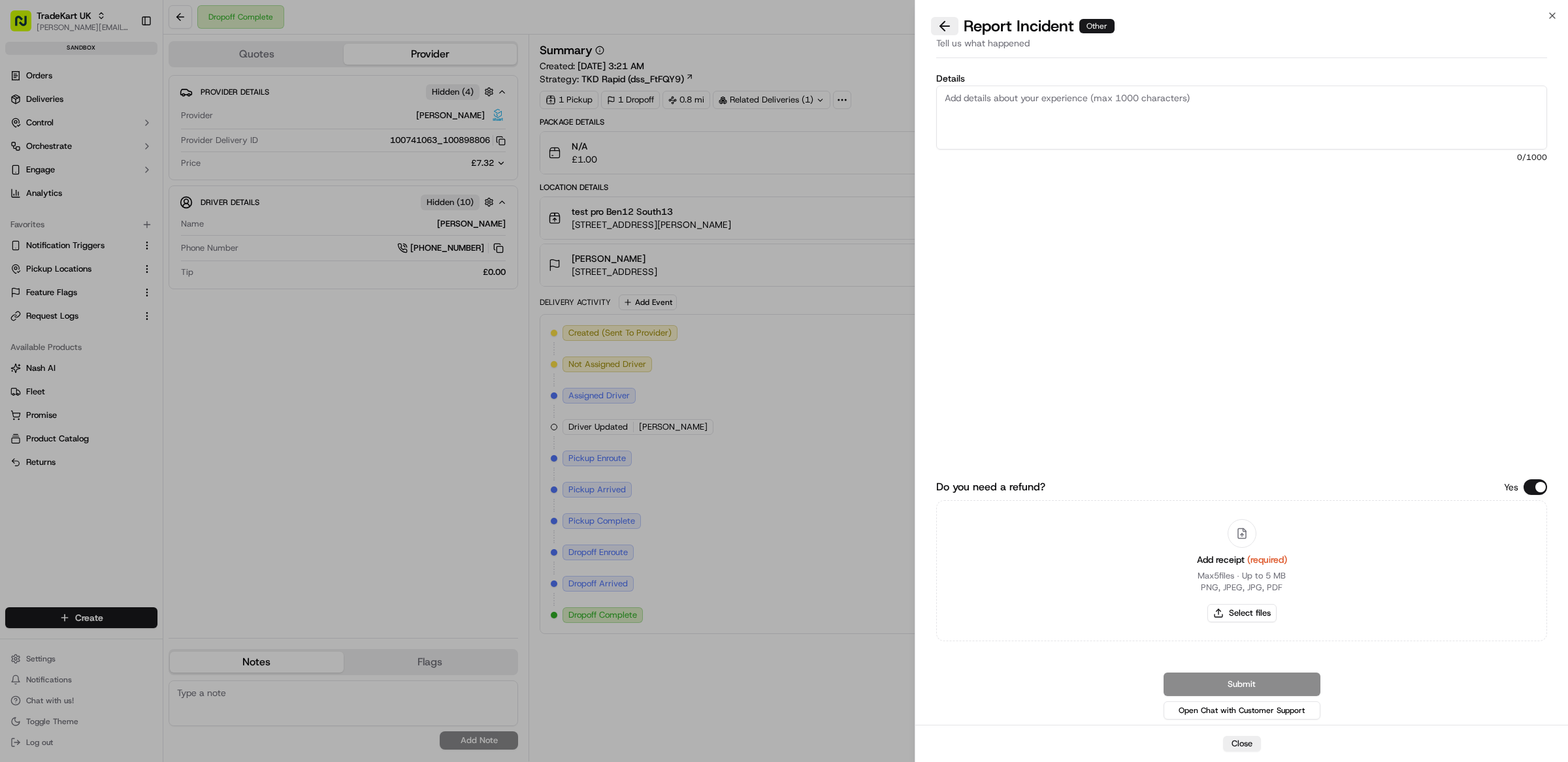
click at [943, 30] on button at bounding box center [945, 26] width 27 height 18
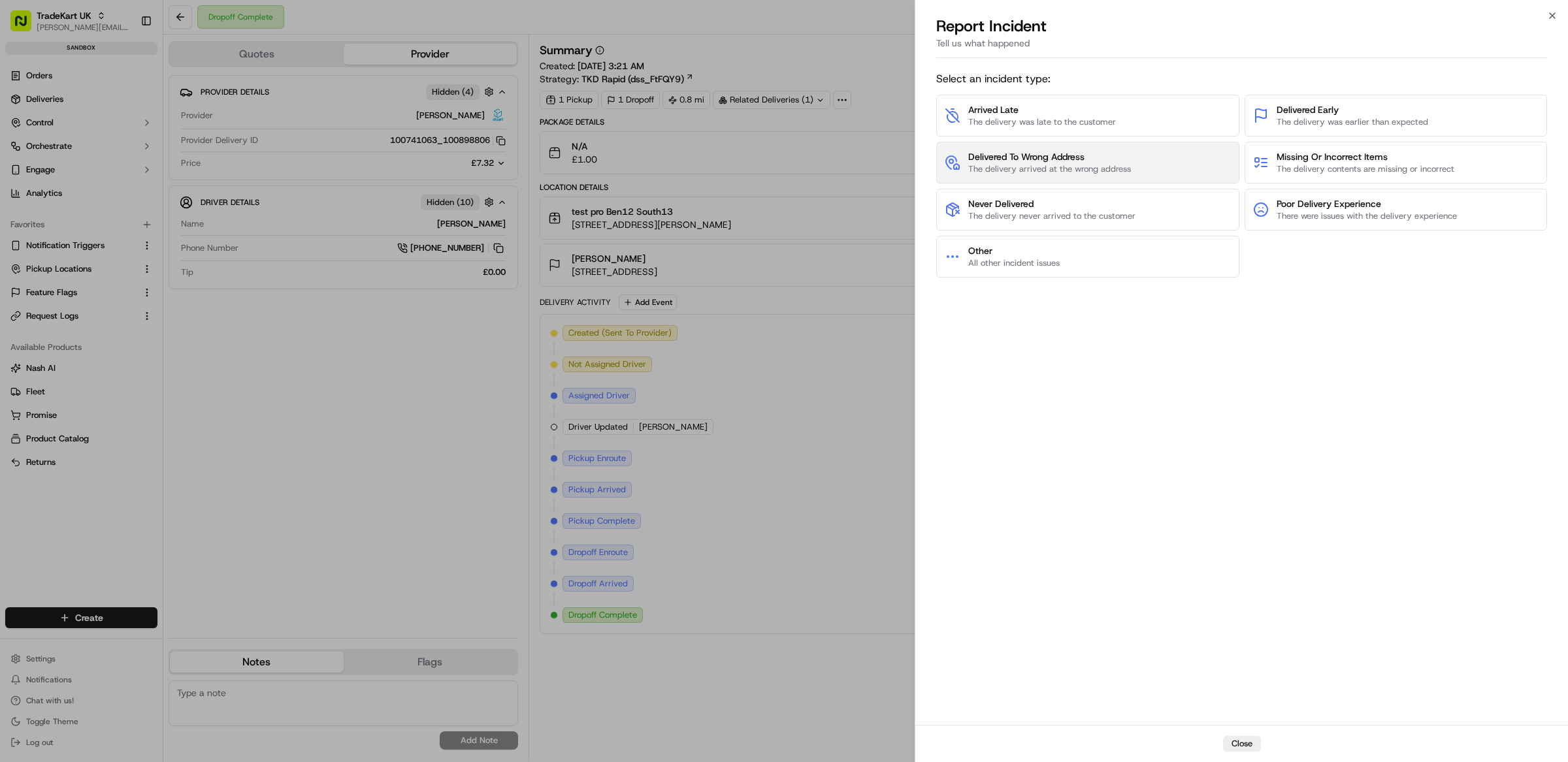
click at [1059, 170] on span "The delivery arrived at the wrong address" at bounding box center [1050, 169] width 163 height 12
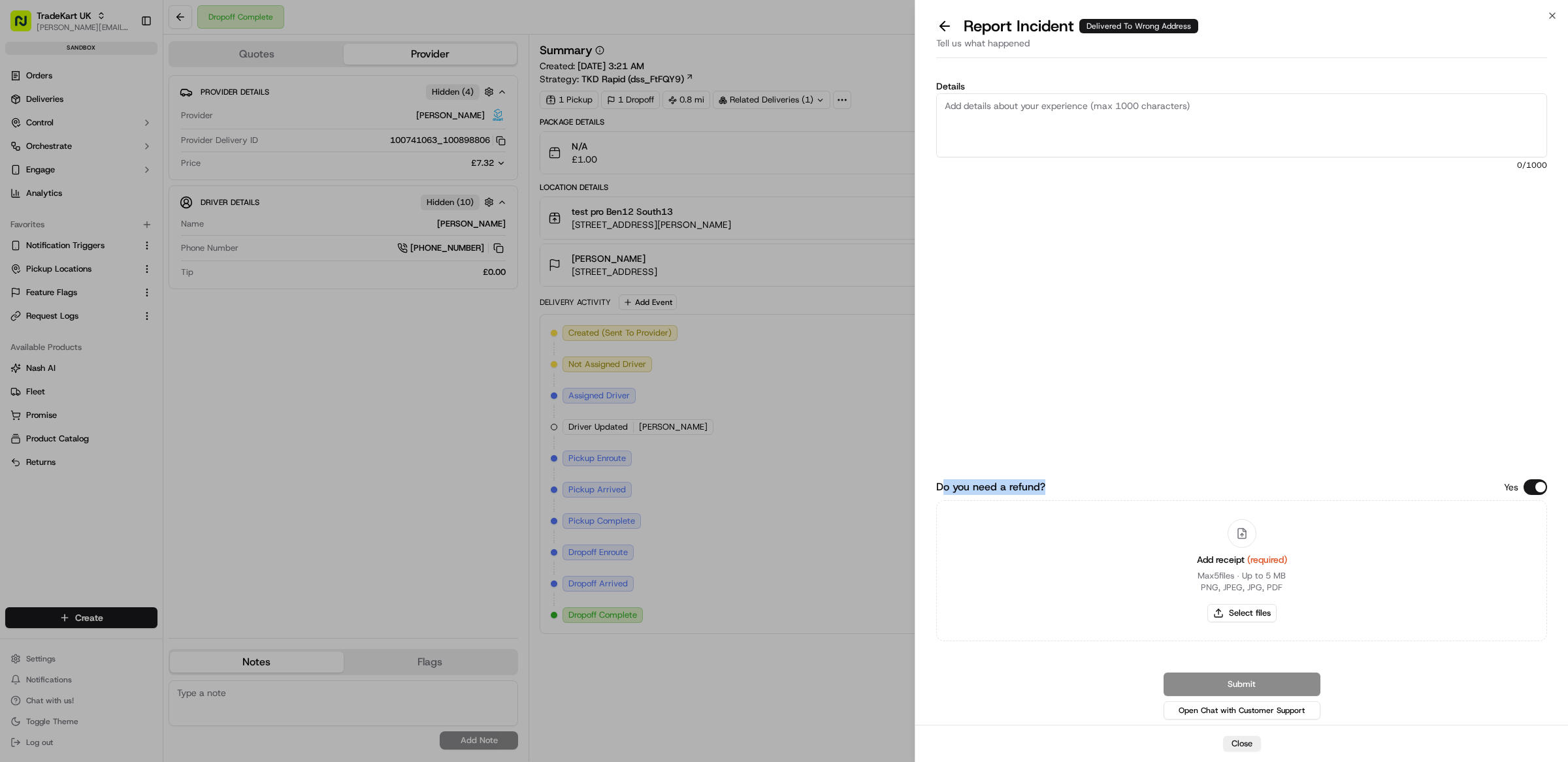
drag, startPoint x: 947, startPoint y: 487, endPoint x: 1075, endPoint y: 489, distance: 128.0
click at [1075, 489] on div "Do you need a refund? Yes" at bounding box center [1241, 487] width 611 height 16
click at [1301, 343] on div "Details 0 /1000 Do you need a refund? Yes Add receipt (required) Max 5 files ∙ …" at bounding box center [1241, 398] width 611 height 649
click at [1236, 332] on div "Details 0 /1000" at bounding box center [1241, 209] width 611 height 256
click at [1116, 125] on textarea "Details" at bounding box center [1241, 125] width 611 height 64
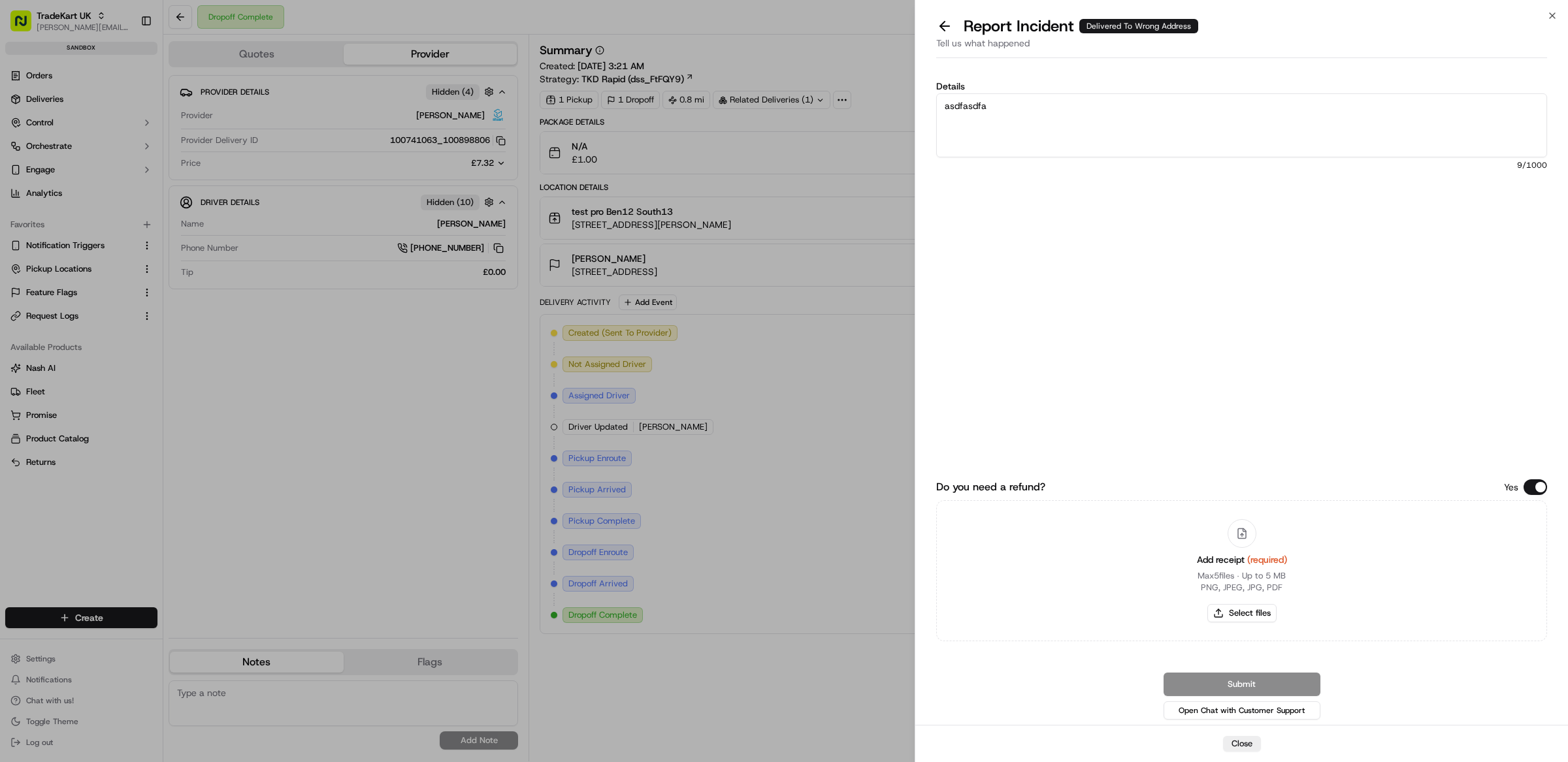
type textarea "asdfasdfa"
click at [1312, 421] on div "Do you need a refund? Yes Add receipt (required) Max 5 files ∙ Up to 5 MB PNG, …" at bounding box center [1241, 536] width 611 height 371
drag, startPoint x: 1277, startPoint y: 679, endPoint x: 1260, endPoint y: 610, distance: 71.1
click at [1276, 679] on div "Submit Open Chat with Customer Support" at bounding box center [1241, 697] width 611 height 50
click at [1188, 309] on div "Details asdfasdfa 9 /1000" at bounding box center [1241, 209] width 611 height 256
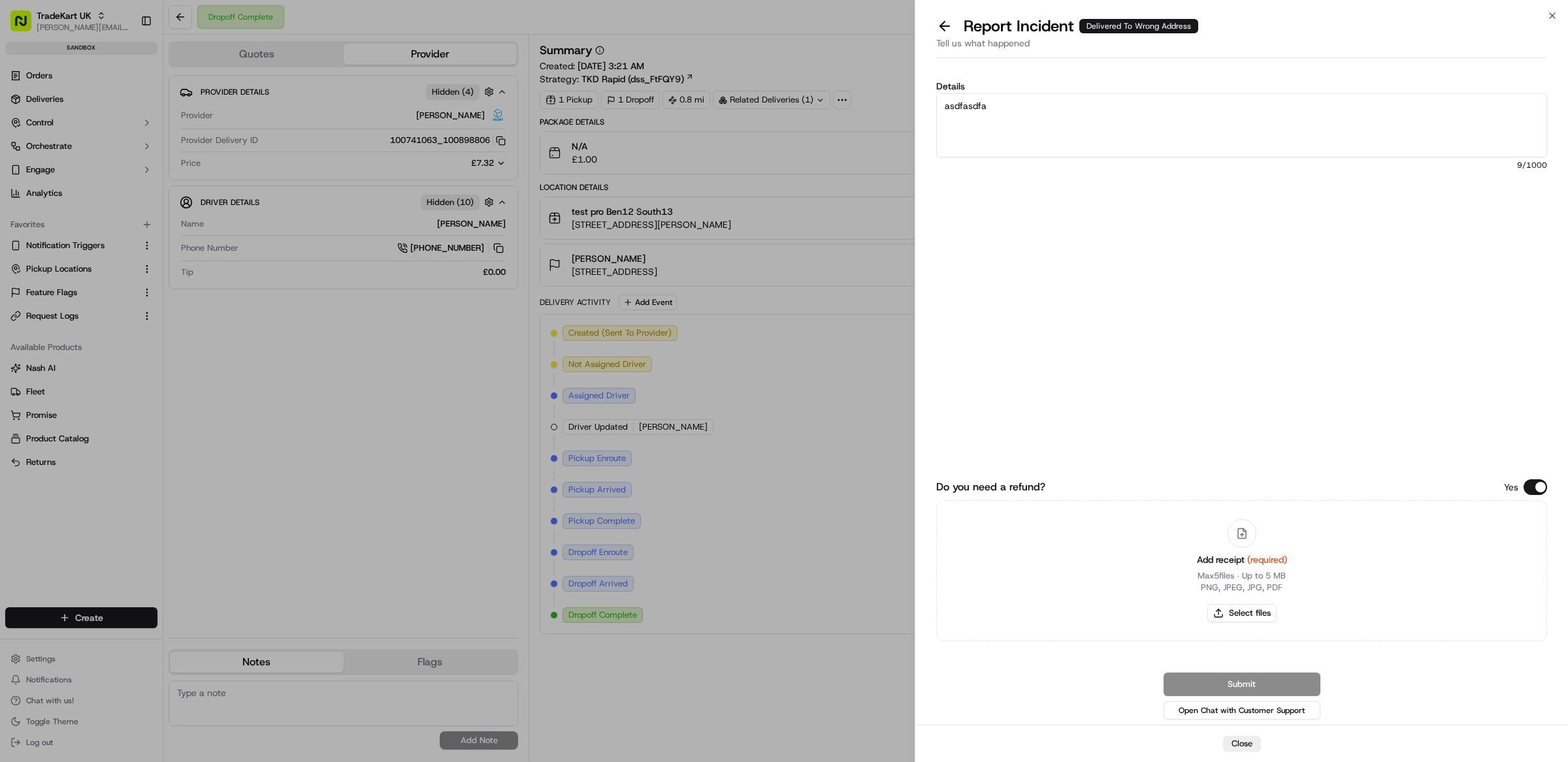
drag, startPoint x: 1001, startPoint y: 105, endPoint x: 925, endPoint y: 105, distance: 76.0
click at [925, 105] on div "Details asdfasdfa 9 /1000 Do you need a refund? Yes Add receipt (required) Max …" at bounding box center [1241, 394] width 653 height 662
click at [1328, 319] on div "Details 0 /1000" at bounding box center [1241, 209] width 611 height 256
click at [1198, 267] on div "Details 0 /1000" at bounding box center [1241, 209] width 611 height 256
click at [1152, 124] on textarea "Details" at bounding box center [1241, 125] width 611 height 64
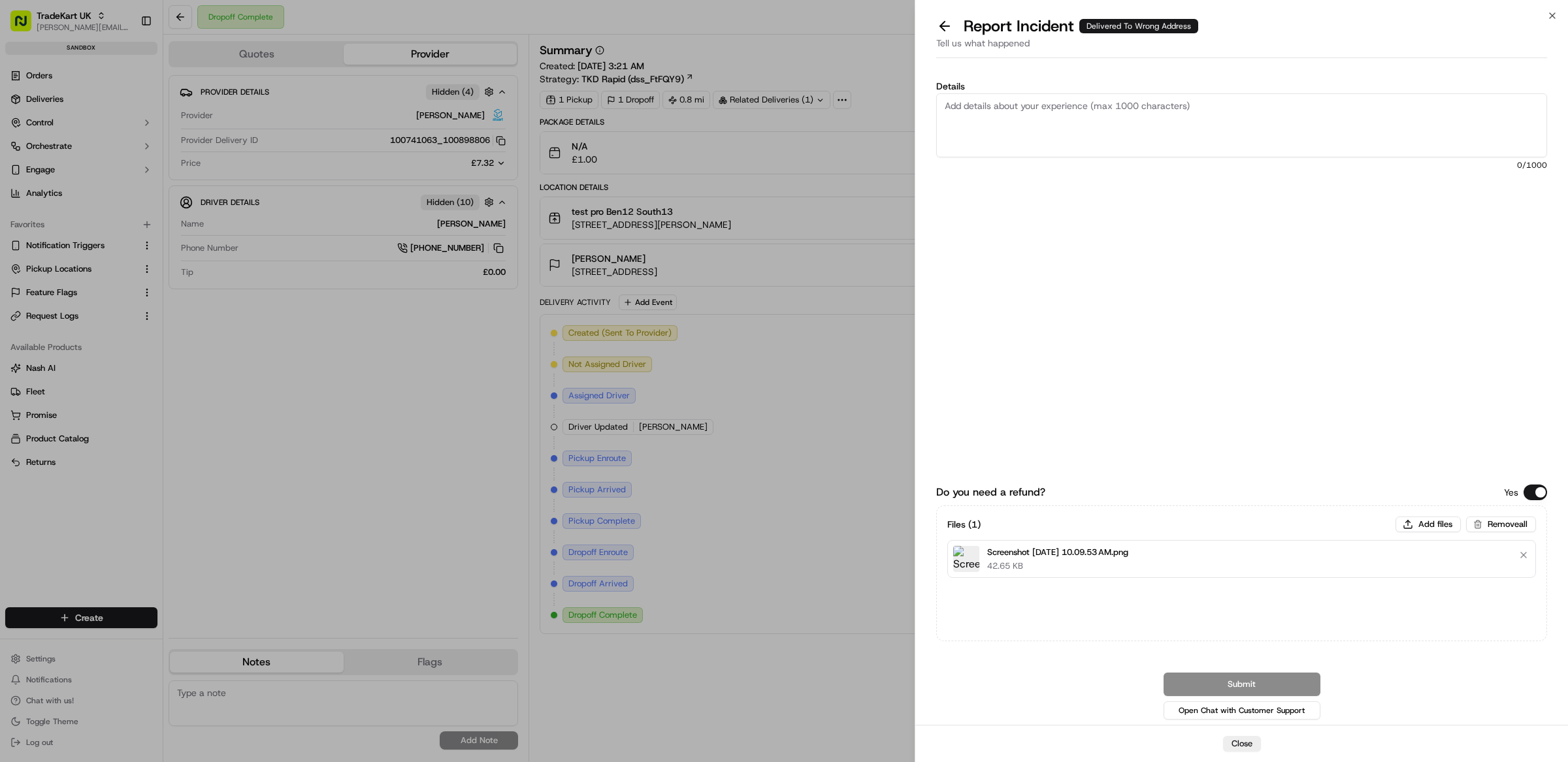
click at [1087, 88] on label "Details" at bounding box center [1241, 86] width 611 height 9
click at [1087, 94] on textarea "Details" at bounding box center [1241, 125] width 611 height 64
type textarea "Delivery was never received by customer. Map shows delivery at the wrong addres…"
click at [1213, 342] on div "Details Delivery was never received by customer. Map shows delivery at the wron…" at bounding box center [1241, 398] width 611 height 649
click at [1264, 691] on button "Submit" at bounding box center [1241, 684] width 157 height 24
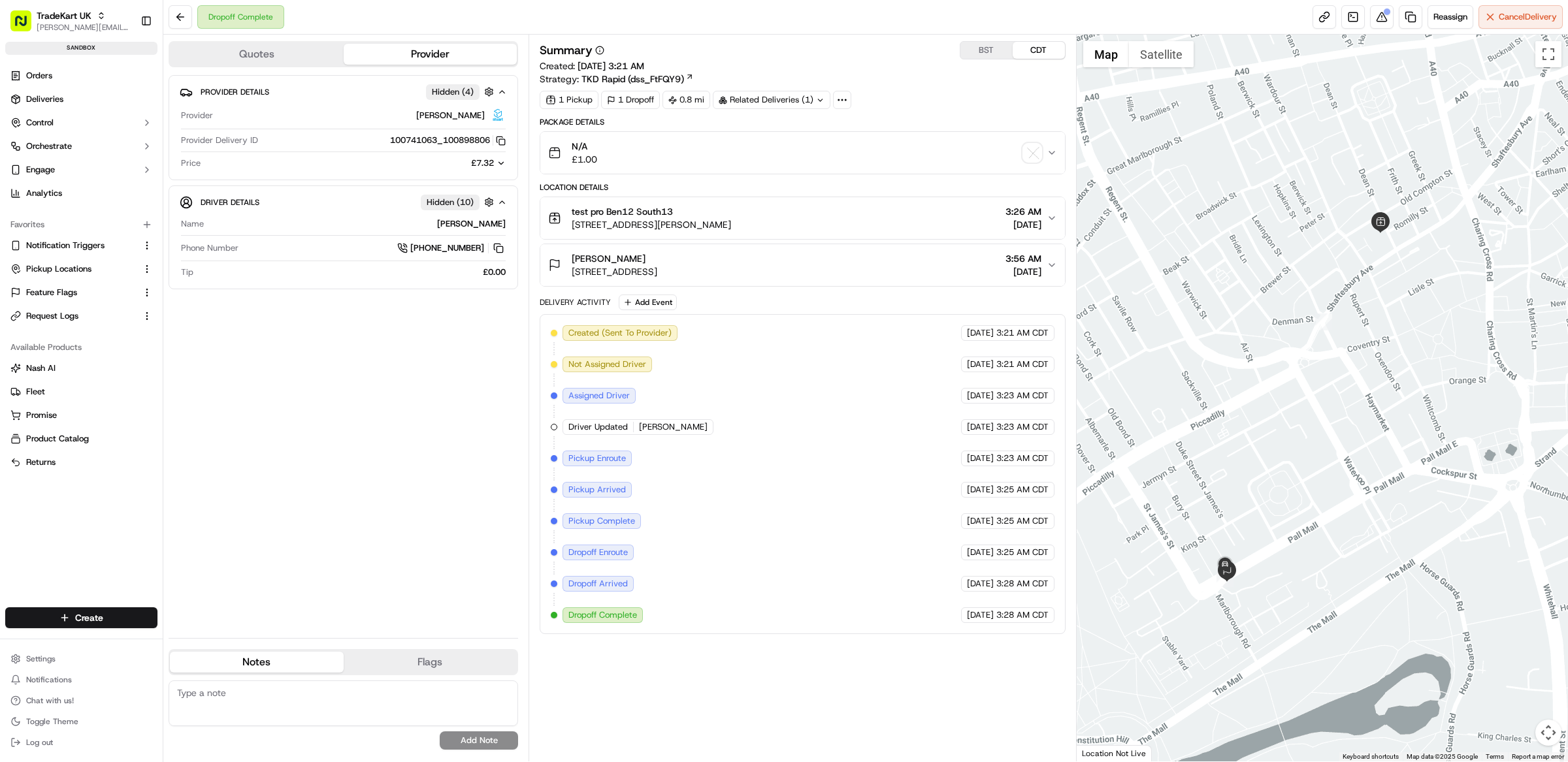
click at [1011, 115] on div "Summary BST CDT Created: [DATE] 3:21 AM Strategy: TKD Rapid (dss_FtFQY9) 1 Pick…" at bounding box center [802, 337] width 526 height 593
click at [1383, 19] on button at bounding box center [1382, 17] width 24 height 24
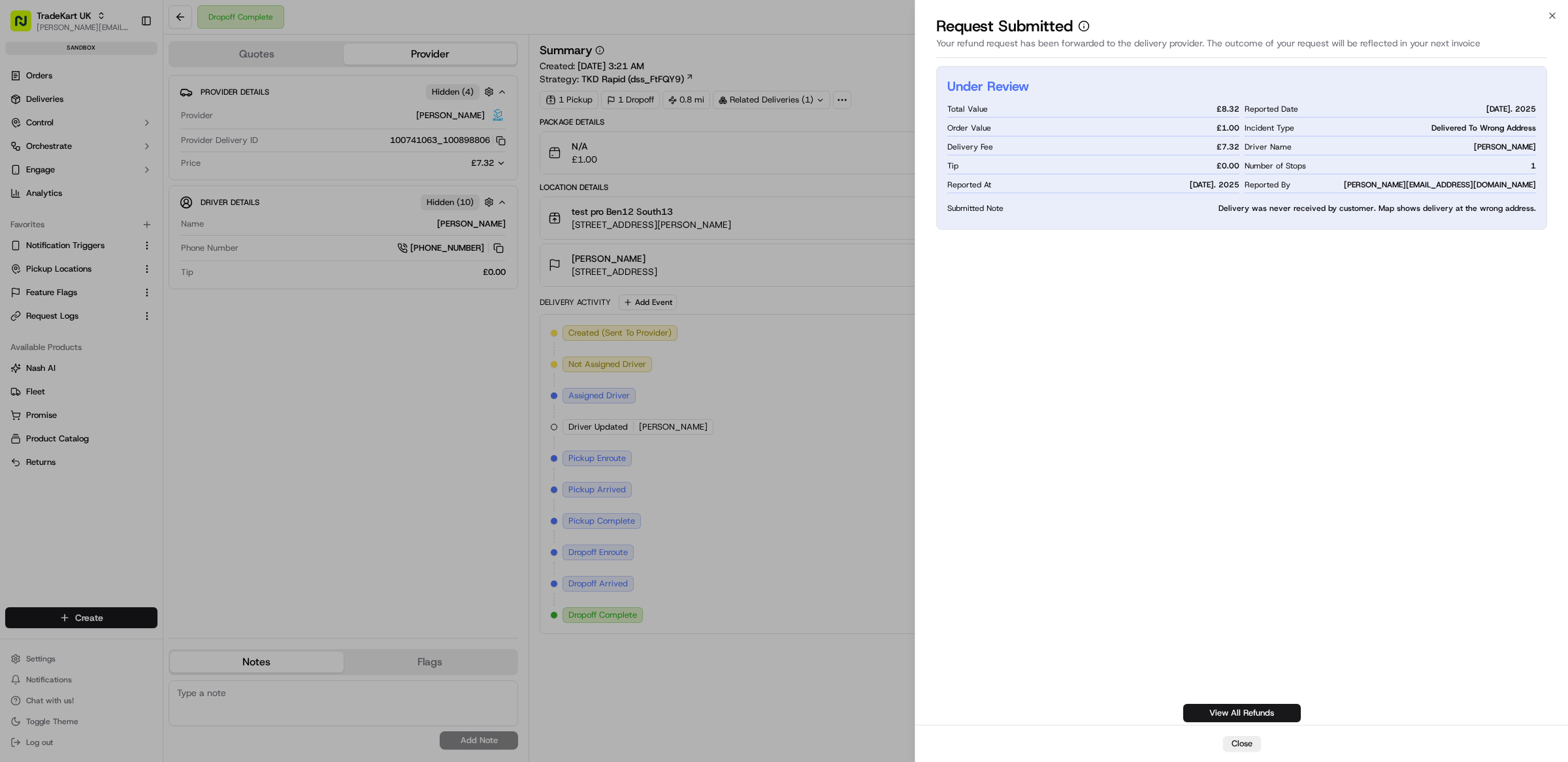
click at [1312, 272] on div "Under Review Total Value £ 8.32 Order Value £ 1.00 Delivery Fee £ 7.32 Tip £ 0.…" at bounding box center [1241, 394] width 611 height 656
drag, startPoint x: 1238, startPoint y: 165, endPoint x: 942, endPoint y: 109, distance: 301.3
click at [943, 109] on div "Under Review Total Value £ 8.32 Order Value £ 1.00 Delivery Fee £ 7.32 Tip £ 0.…" at bounding box center [1241, 147] width 611 height 164
click at [1060, 321] on div "Under Review Total Value £ 8.32 Order Value £ 1.00 Delivery Fee £ 7.32 Tip £ 0.…" at bounding box center [1241, 394] width 611 height 656
drag, startPoint x: 943, startPoint y: 126, endPoint x: 1240, endPoint y: 129, distance: 297.0
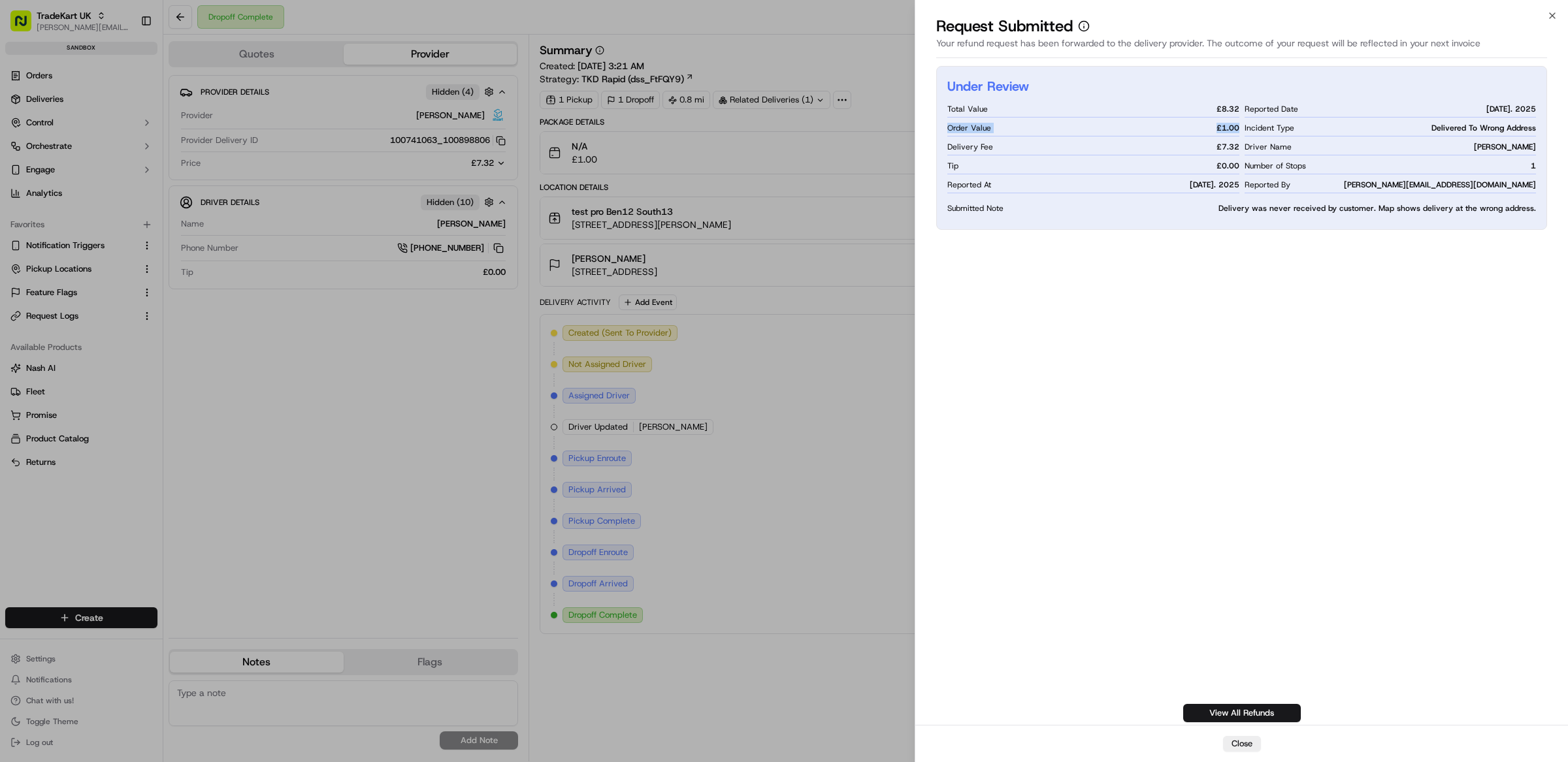
click at [1240, 129] on div "Under Review Total Value £ 8.32 Order Value £ 1.00 Delivery Fee £ 7.32 Tip £ 0.…" at bounding box center [1241, 147] width 611 height 164
drag, startPoint x: 947, startPoint y: 146, endPoint x: 1239, endPoint y: 149, distance: 292.0
click at [1239, 149] on div "Delivery Fee £ 7.32" at bounding box center [1093, 146] width 292 height 17
click at [1203, 260] on div "Under Review Total Value £ 8.32 Order Value £ 1.00 Delivery Fee £ 7.32 Tip £ 0.…" at bounding box center [1241, 394] width 611 height 656
drag, startPoint x: 1241, startPoint y: 109, endPoint x: 982, endPoint y: 112, distance: 259.0
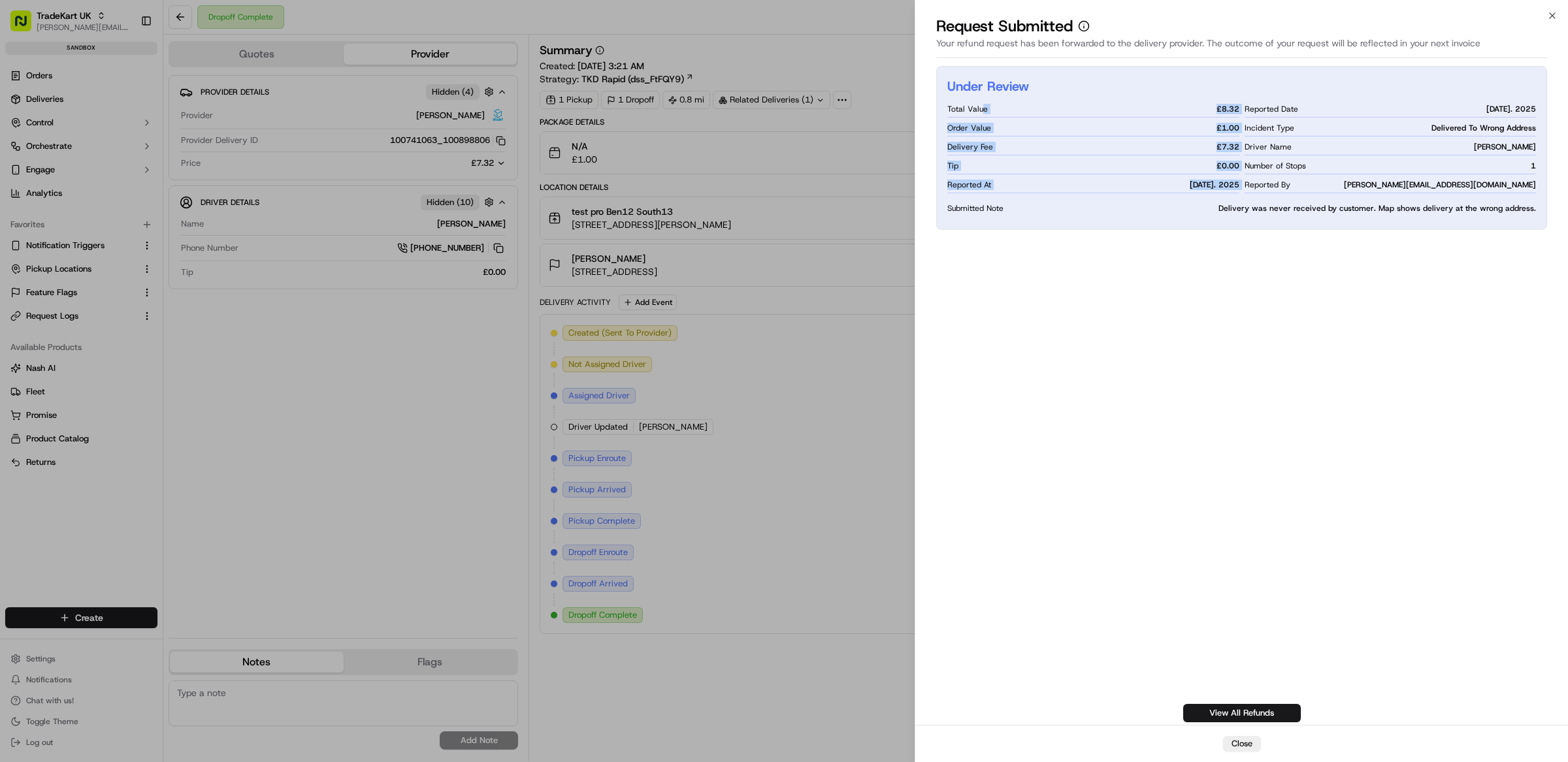
click at [982, 112] on div "Total Value £ 8.32 Order Value £ 1.00 Delivery Fee £ 7.32 Tip £ 0.00 Reported A…" at bounding box center [1242, 160] width 589 height 118
click at [981, 112] on span "Total Value" at bounding box center [968, 109] width 40 height 10
drag, startPoint x: 1215, startPoint y: 107, endPoint x: 1241, endPoint y: 107, distance: 26.0
click at [1241, 107] on div "Total Value £ 8.32 Order Value £ 1.00 Delivery Fee £ 7.32 Tip £ 0.00 Reported A…" at bounding box center [1242, 160] width 589 height 118
click at [1186, 312] on div "Under Review Total Value £ 8.32 Order Value £ 1.00 Delivery Fee £ 7.32 Tip £ 0.…" at bounding box center [1241, 394] width 611 height 656
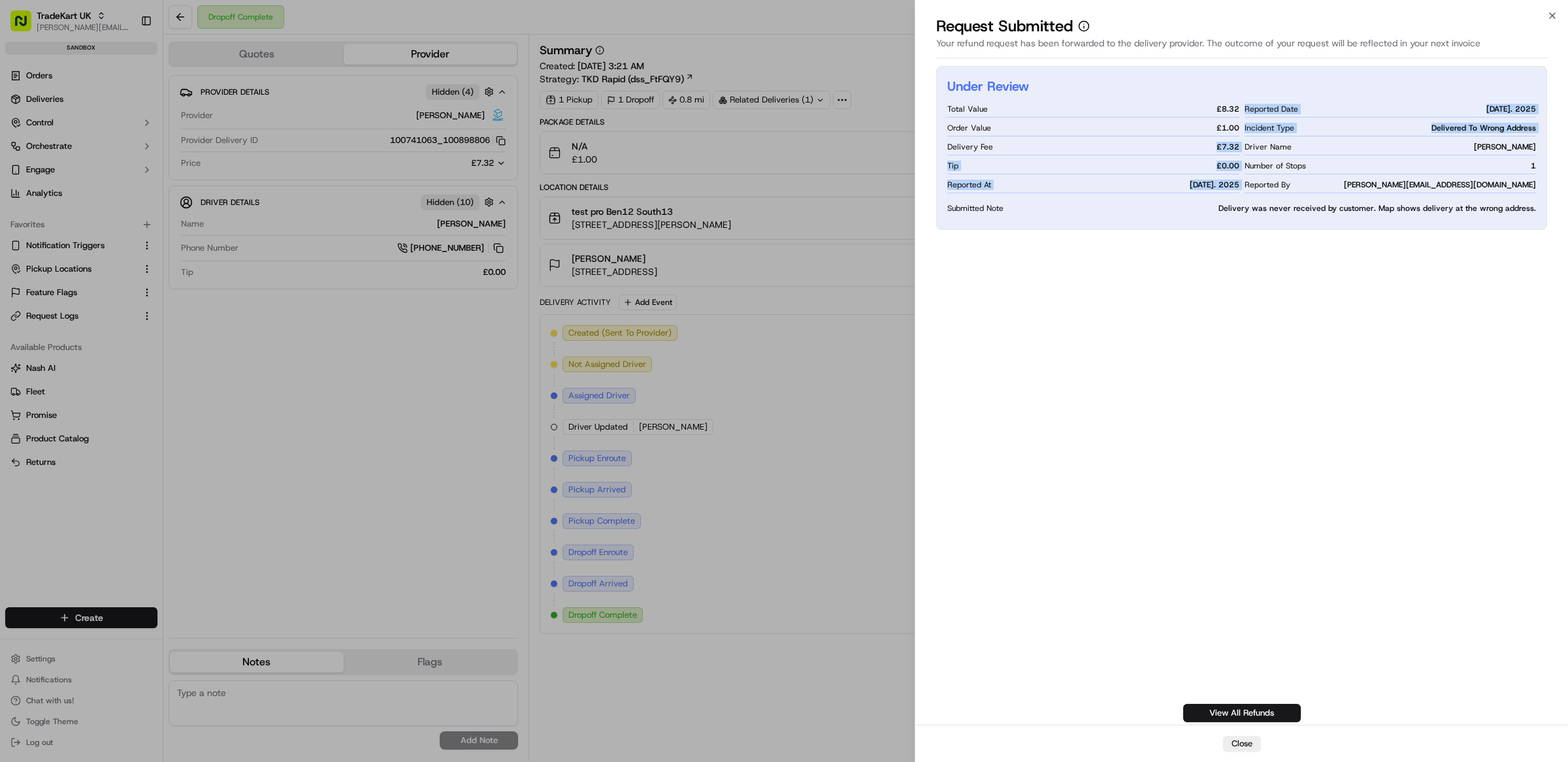
drag, startPoint x: 1243, startPoint y: 142, endPoint x: 1003, endPoint y: 146, distance: 240.0
click at [1003, 146] on div "Total Value £ 8.32 Order Value £ 1.00 Delivery Fee £ 7.32 Tip £ 0.00 Reported A…" at bounding box center [1242, 160] width 589 height 118
click at [1003, 146] on div "Delivery Fee £ 7.32" at bounding box center [1093, 146] width 292 height 17
drag, startPoint x: 948, startPoint y: 149, endPoint x: 999, endPoint y: 147, distance: 51.0
click at [999, 147] on div "Delivery Fee £ 7.32" at bounding box center [1093, 146] width 292 height 17
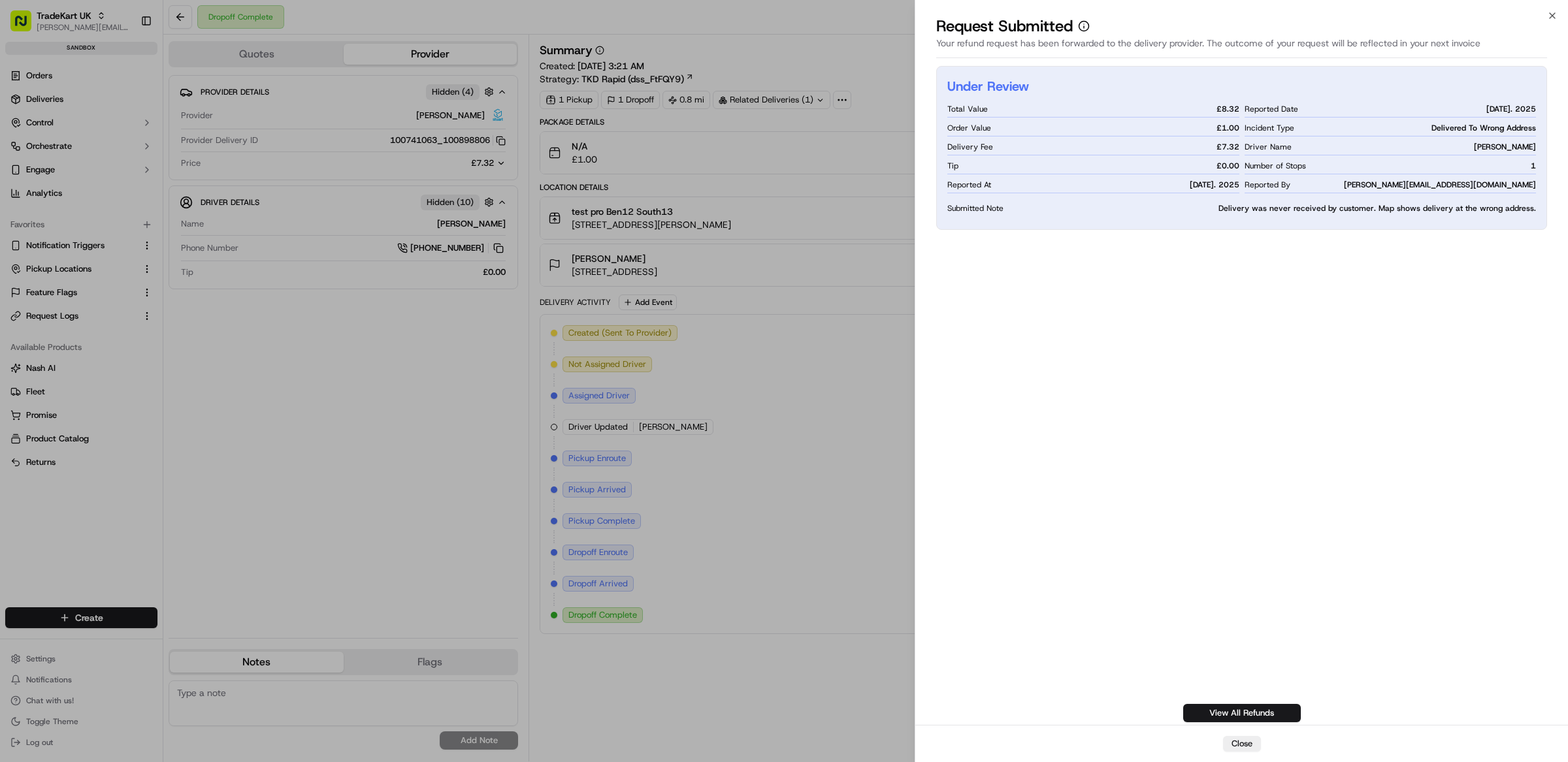
click at [1110, 306] on div "Under Review Total Value £ 8.32 Order Value £ 1.00 Delivery Fee £ 7.32 Tip £ 0.…" at bounding box center [1241, 394] width 611 height 656
click at [1230, 334] on div "Under Review Total Value £ 8.32 Order Value £ 1.00 Delivery Fee £ 7.32 Tip £ 0.…" at bounding box center [1241, 394] width 611 height 656
drag, startPoint x: 946, startPoint y: 128, endPoint x: 1241, endPoint y: 127, distance: 295.0
click at [1241, 127] on div "Under Review Total Value £ 8.32 Order Value £ 1.00 Delivery Fee £ 7.32 Tip £ 0.…" at bounding box center [1241, 147] width 611 height 164
click at [1240, 126] on div "Total Value £ 8.32 Order Value £ 1.00 Delivery Fee £ 7.32 Tip £ 0.00 Reported A…" at bounding box center [1242, 160] width 589 height 118
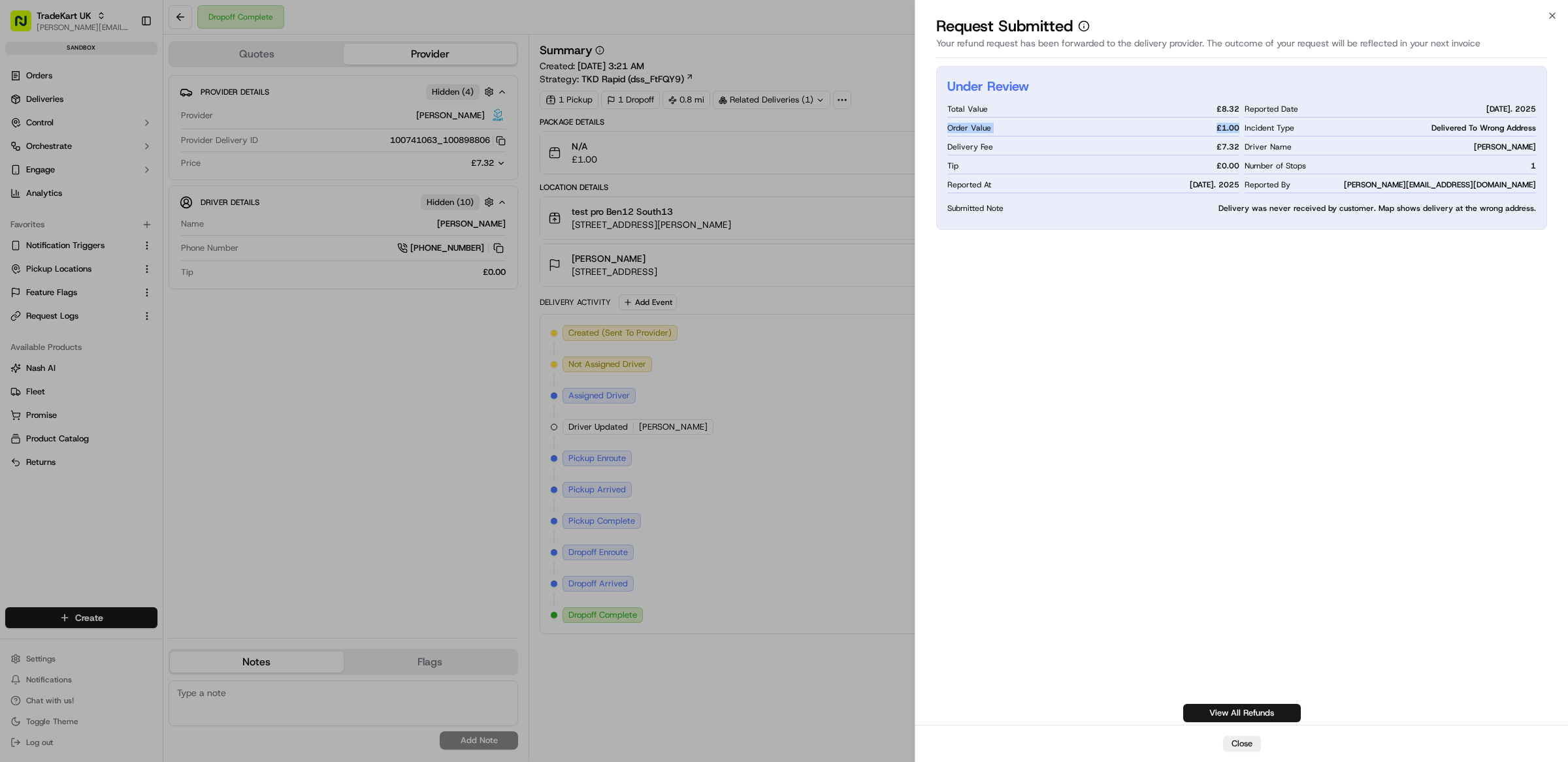
drag, startPoint x: 1240, startPoint y: 126, endPoint x: 948, endPoint y: 129, distance: 292.0
click at [948, 129] on div "Total Value £ 8.32 Order Value £ 1.00 Delivery Fee £ 7.32 Tip £ 0.00 Reported A…" at bounding box center [1242, 160] width 589 height 118
click at [1256, 313] on div "Under Review Total Value £ 8.32 Order Value £ 1.00 Delivery Fee £ 7.32 Tip £ 0.…" at bounding box center [1241, 394] width 611 height 656
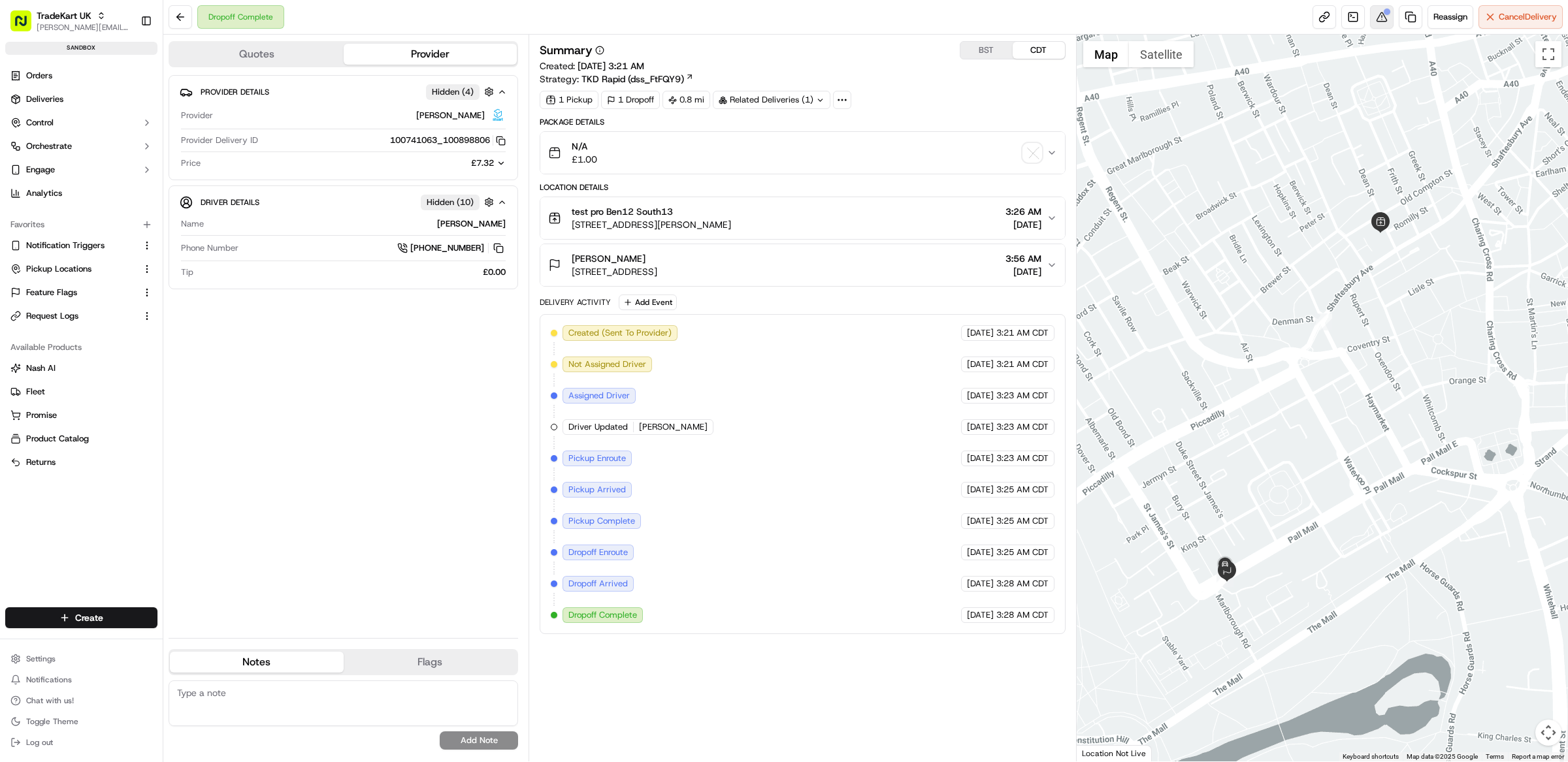
click at [1384, 27] on button at bounding box center [1382, 17] width 24 height 24
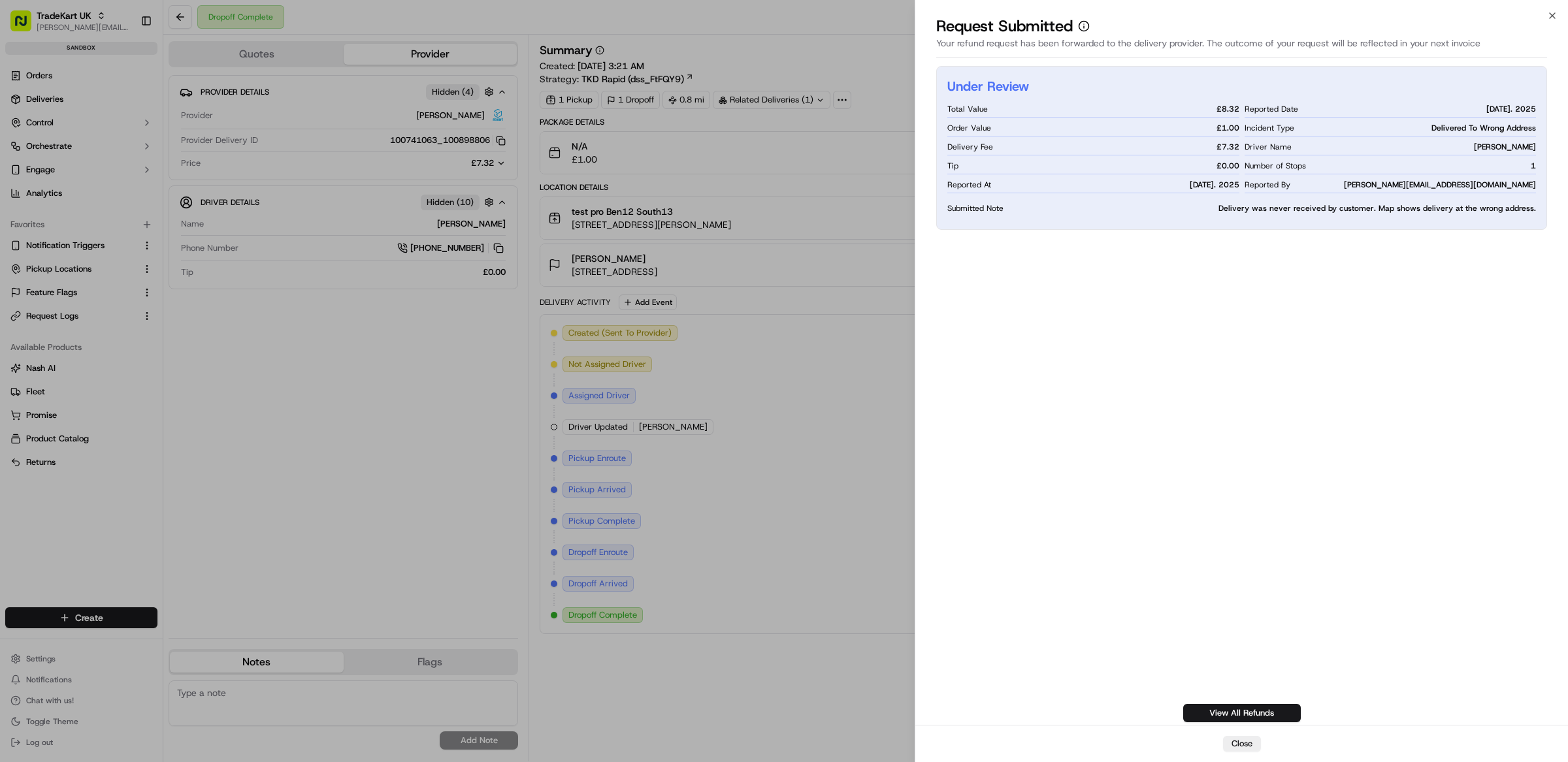
click at [1316, 544] on div "Under Review Total Value £ 8.32 Order Value £ 1.00 Delivery Fee £ 7.32 Tip £ 0.…" at bounding box center [1241, 394] width 611 height 656
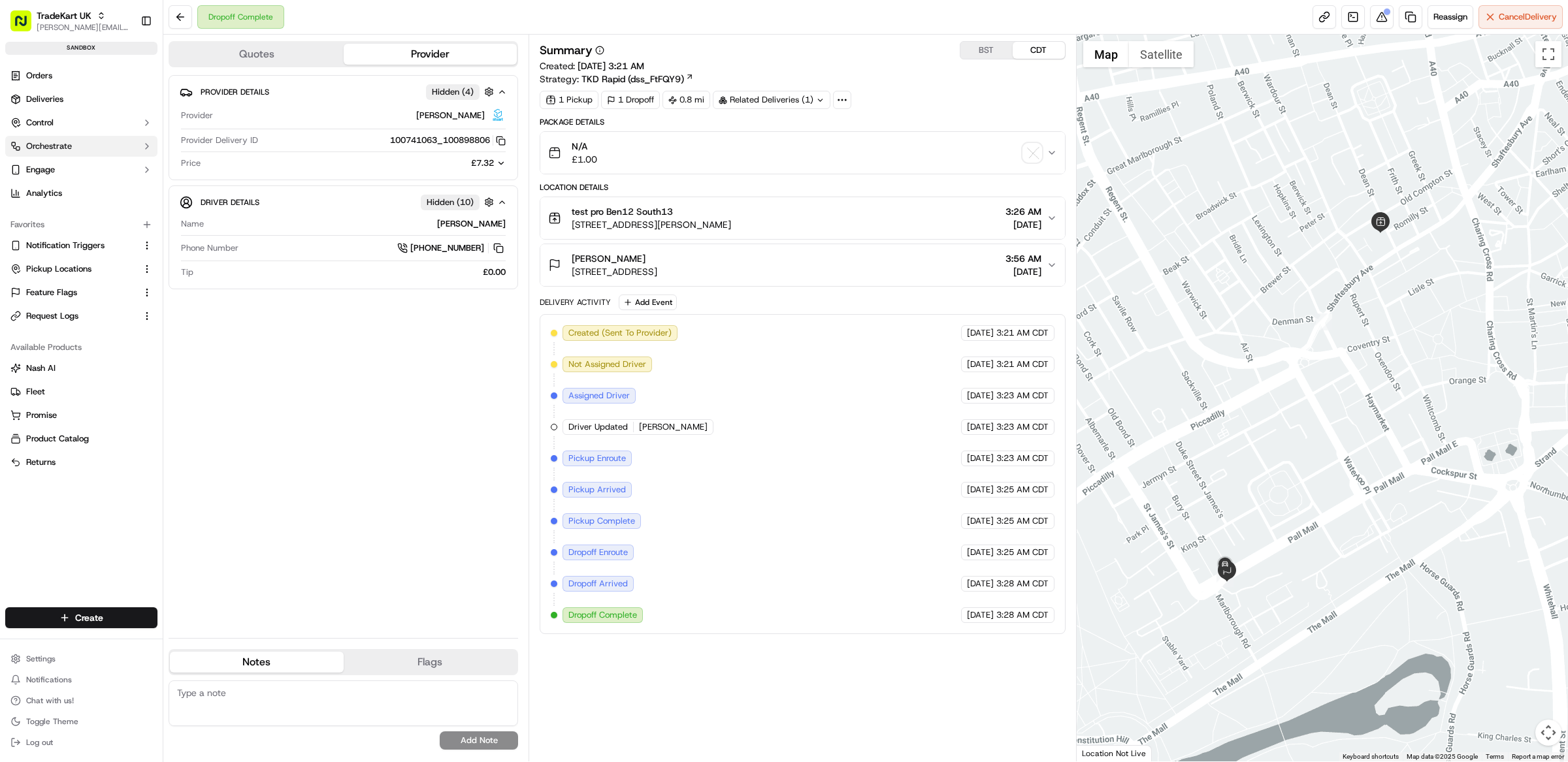
click at [60, 148] on span "Orchestrate" at bounding box center [48, 146] width 45 height 12
click at [59, 128] on button "Control" at bounding box center [81, 123] width 152 height 21
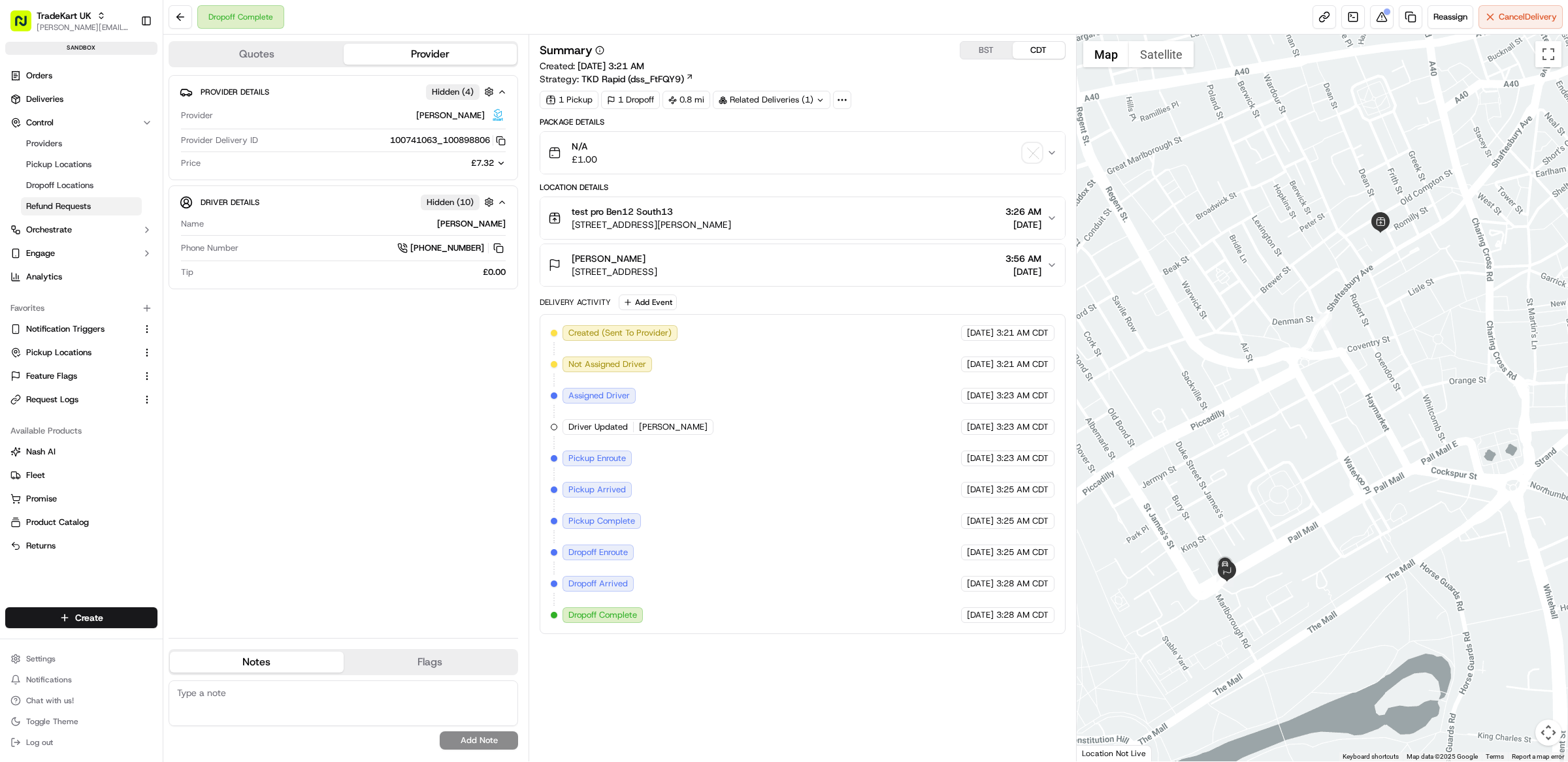
click at [79, 208] on span "Refund Requests" at bounding box center [58, 206] width 65 height 12
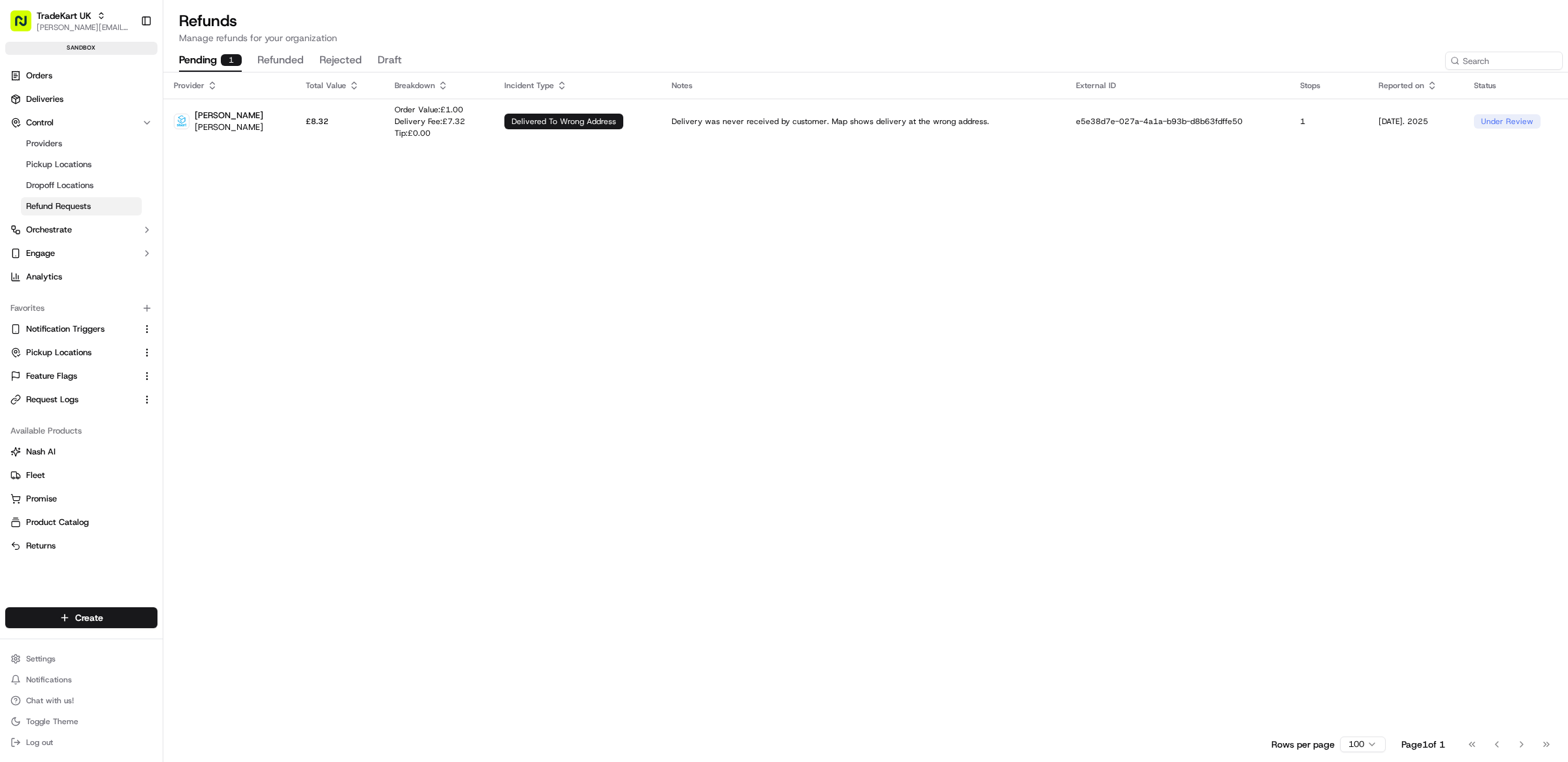
click at [630, 280] on div "Provider Total Value Breakdown Incident Type Notes External ID Stops Reported o…" at bounding box center [866, 402] width 1405 height 657
drag, startPoint x: 1148, startPoint y: 310, endPoint x: 1144, endPoint y: 319, distance: 9.8
click at [1147, 311] on div "Provider Total Value Breakdown Incident Type Notes External ID Stops Reported o…" at bounding box center [866, 402] width 1405 height 657
click at [517, 283] on div "Provider Total Value Breakdown Incident Type Notes External ID Stops Reported o…" at bounding box center [866, 402] width 1405 height 657
click at [275, 58] on button "refunded" at bounding box center [281, 61] width 46 height 22
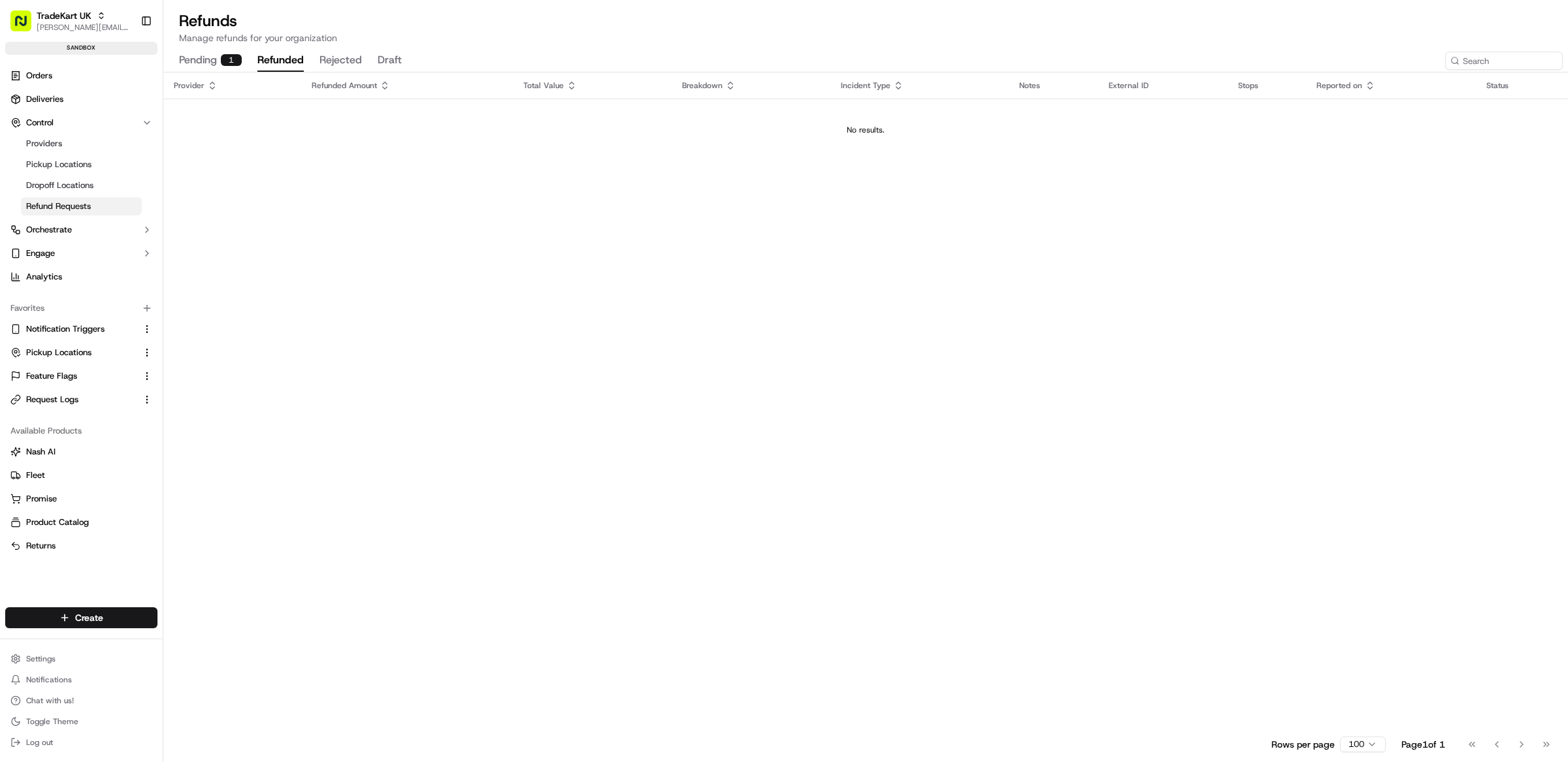
click at [341, 59] on button "rejected" at bounding box center [340, 61] width 43 height 22
click at [387, 61] on button "draft" at bounding box center [390, 61] width 25 height 22
click at [194, 59] on button "pending 1" at bounding box center [210, 61] width 63 height 22
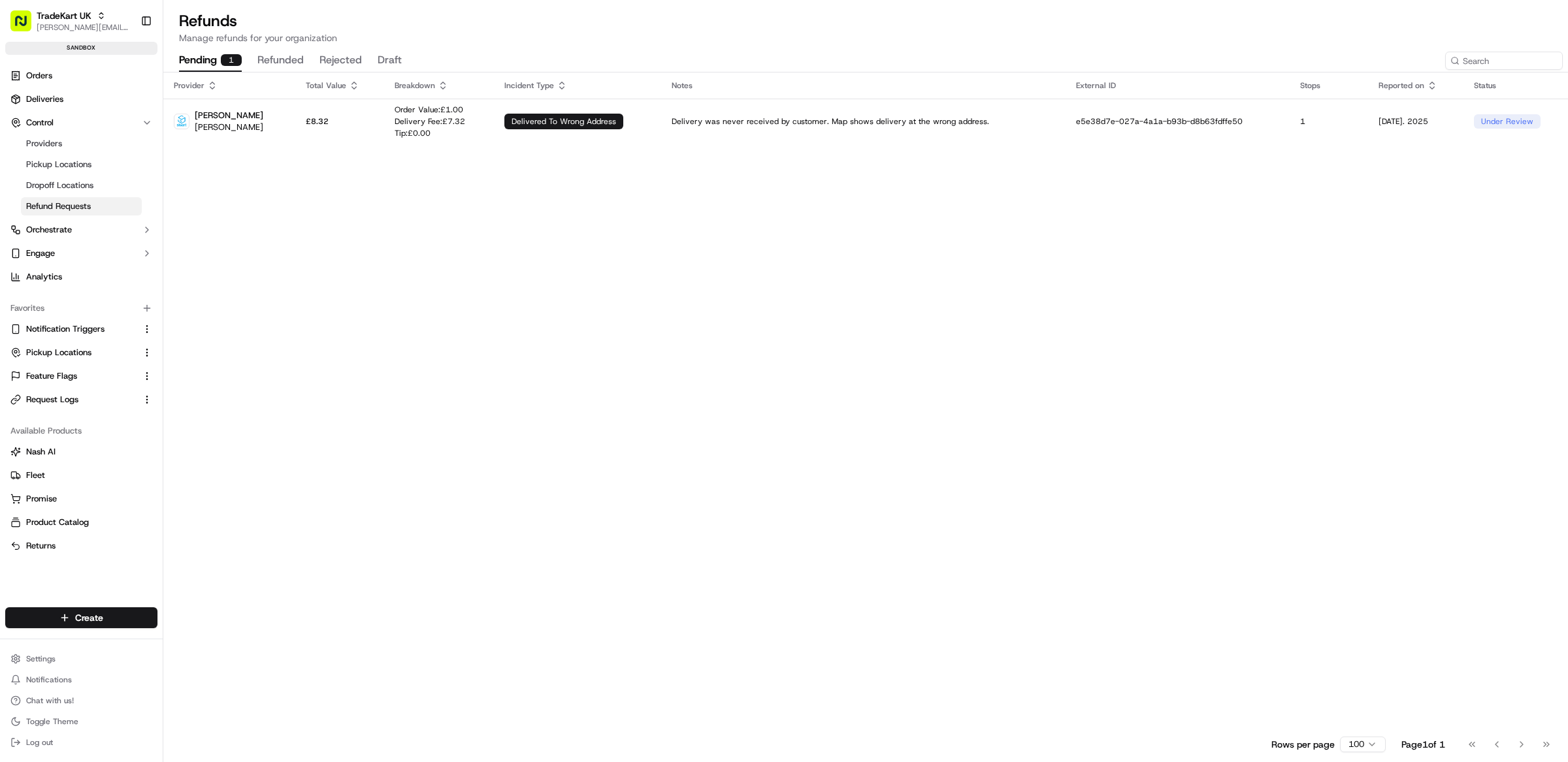
click at [630, 205] on div "Provider Total Value Breakdown Incident Type Notes External ID Stops Reported o…" at bounding box center [866, 402] width 1405 height 657
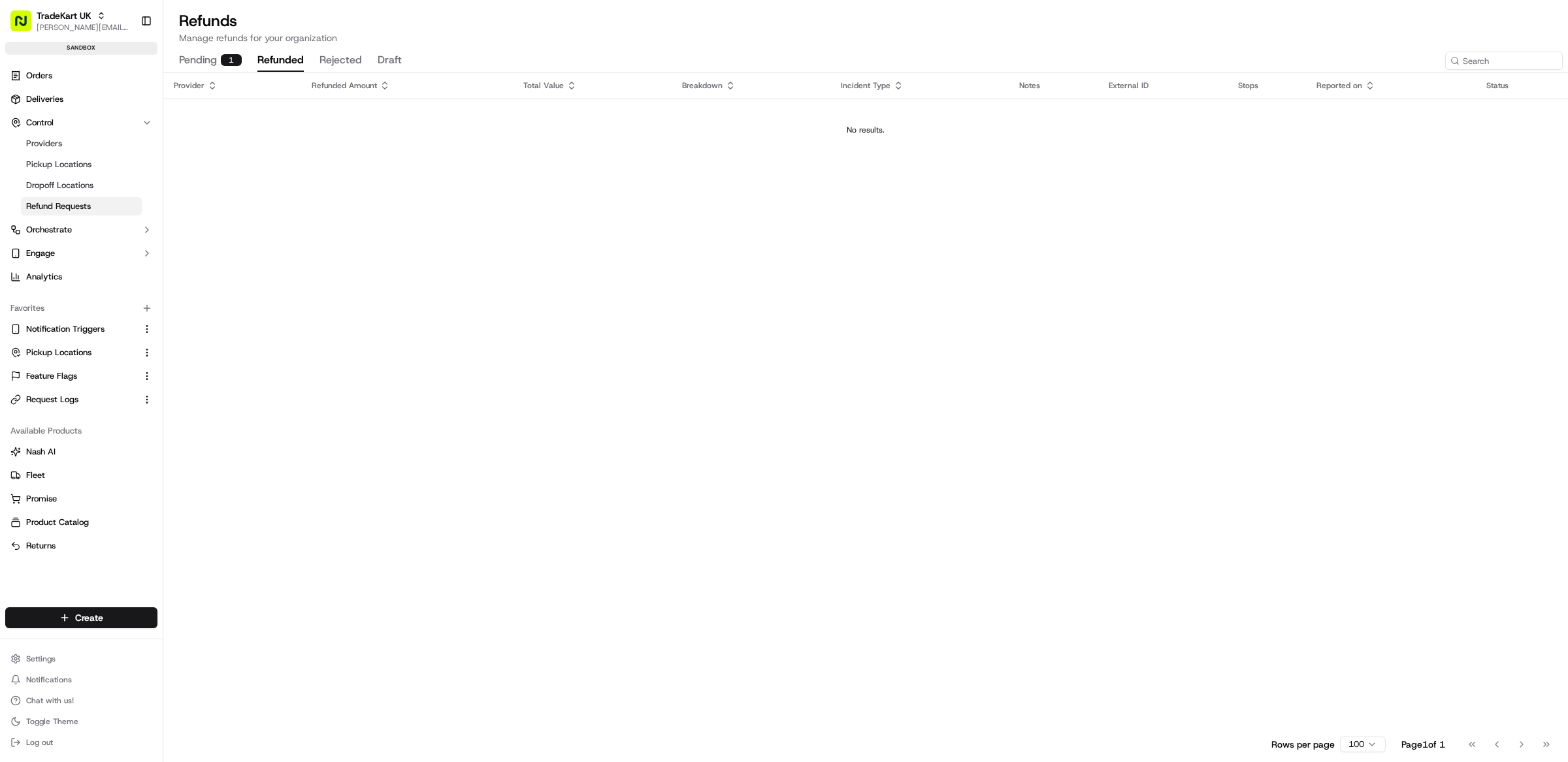
click at [294, 57] on button "refunded" at bounding box center [281, 61] width 46 height 22
click at [343, 56] on button "rejected" at bounding box center [340, 61] width 43 height 22
click at [390, 59] on button "draft" at bounding box center [390, 61] width 25 height 22
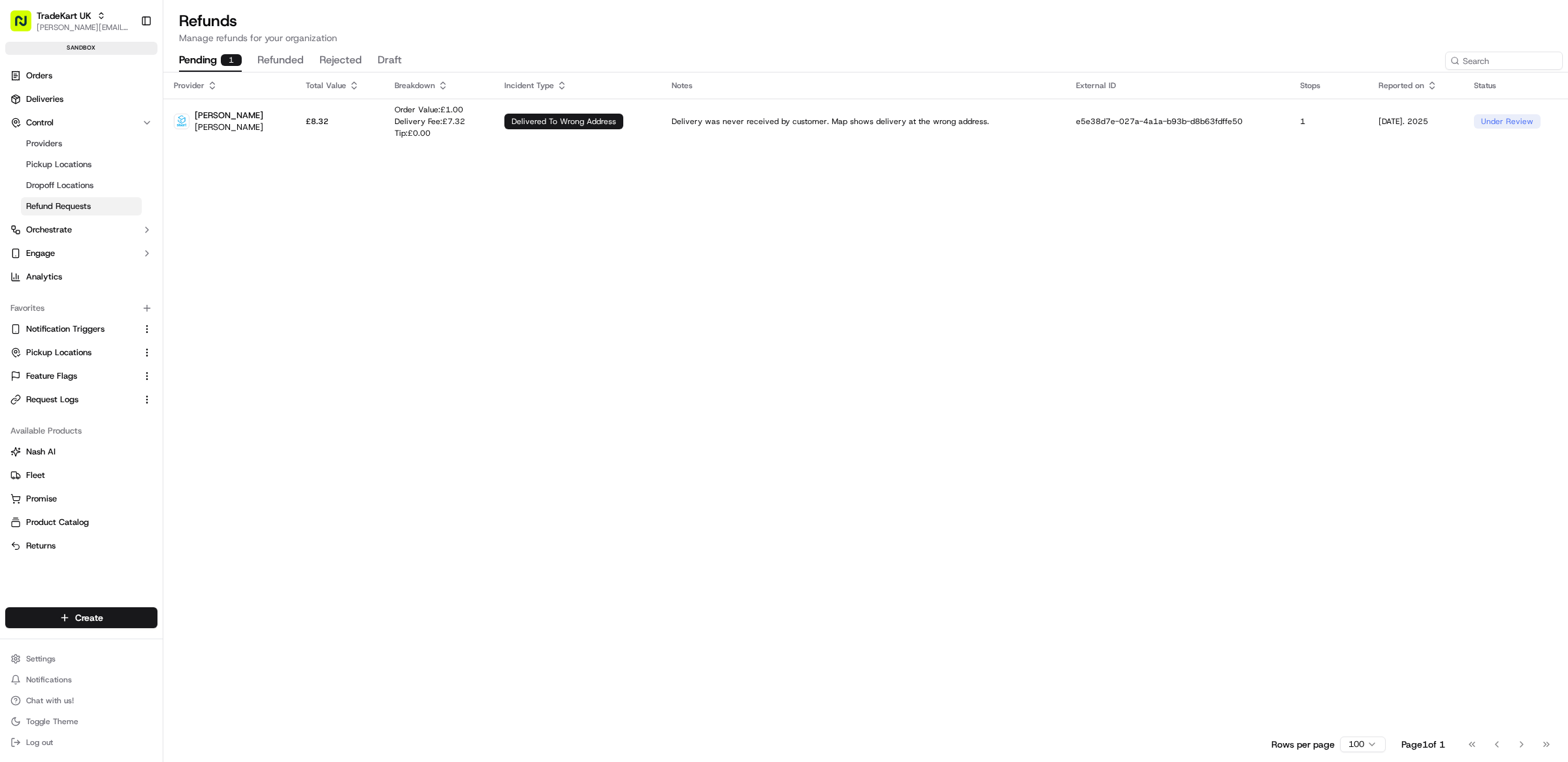
click at [217, 56] on button "pending 1" at bounding box center [210, 61] width 63 height 22
click at [863, 381] on div "Provider Total Value Breakdown Incident Type Notes External ID Stops Reported o…" at bounding box center [866, 402] width 1405 height 657
click at [519, 117] on div "delivered to wrong address" at bounding box center [563, 122] width 119 height 16
click at [97, 280] on link "Analytics" at bounding box center [81, 277] width 152 height 21
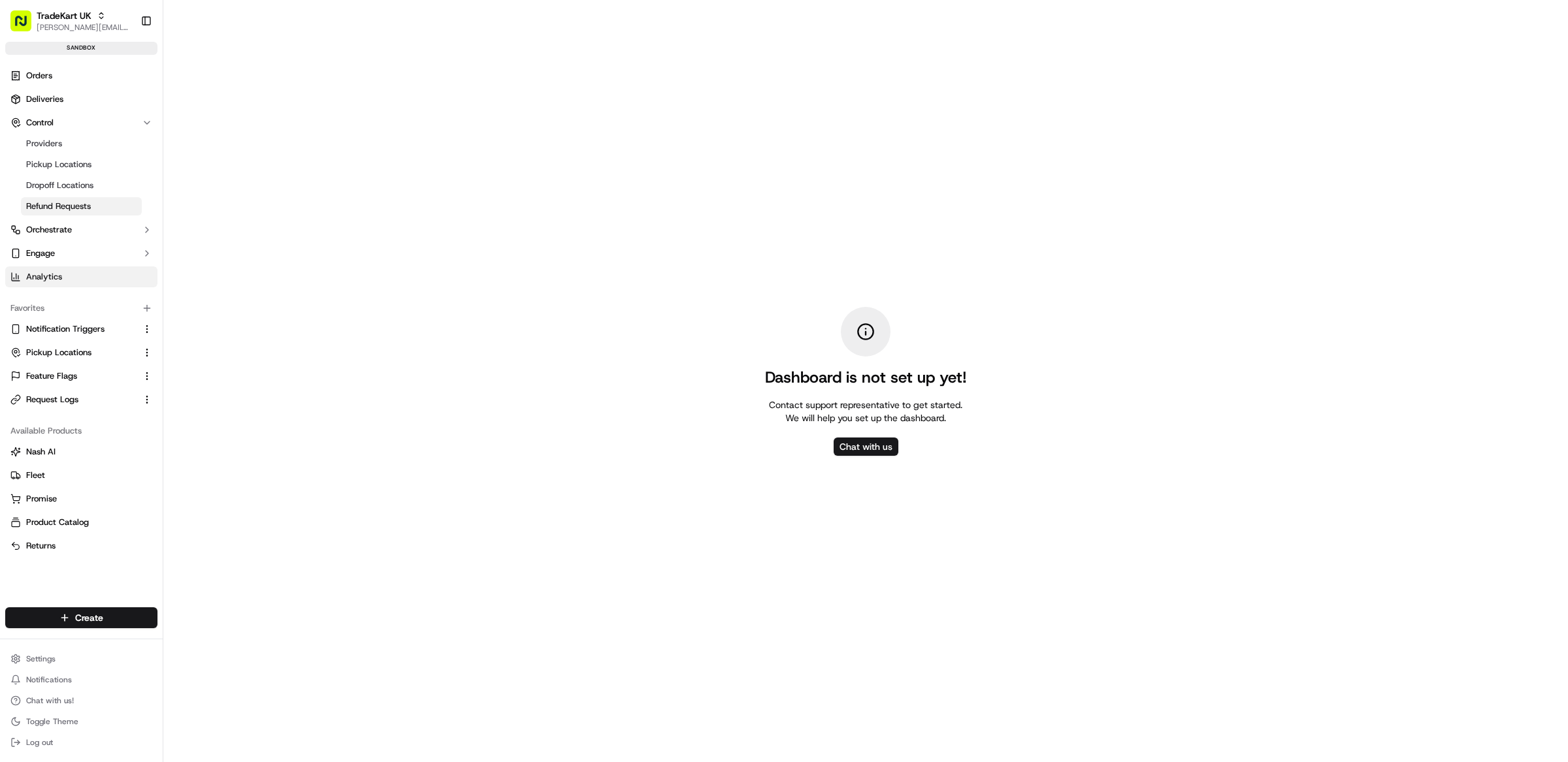
click at [97, 205] on link "Refund Requests" at bounding box center [82, 206] width 121 height 18
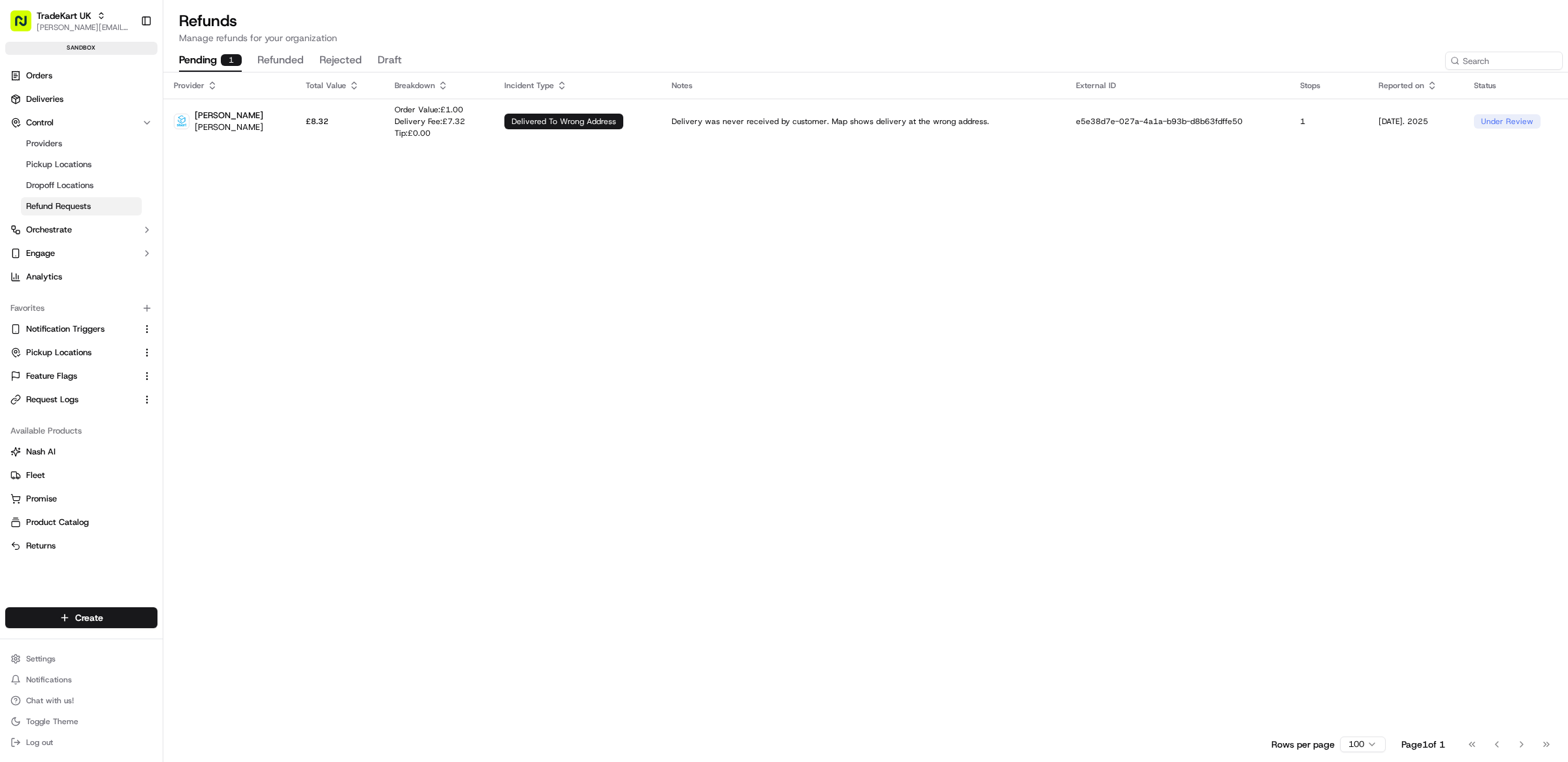
click at [790, 198] on div "Provider Total Value Breakdown Incident Type Notes External ID Stops Reported o…" at bounding box center [866, 402] width 1405 height 657
click at [868, 188] on div "Provider Total Value Breakdown Incident Type Notes External ID Stops Reported o…" at bounding box center [866, 402] width 1405 height 657
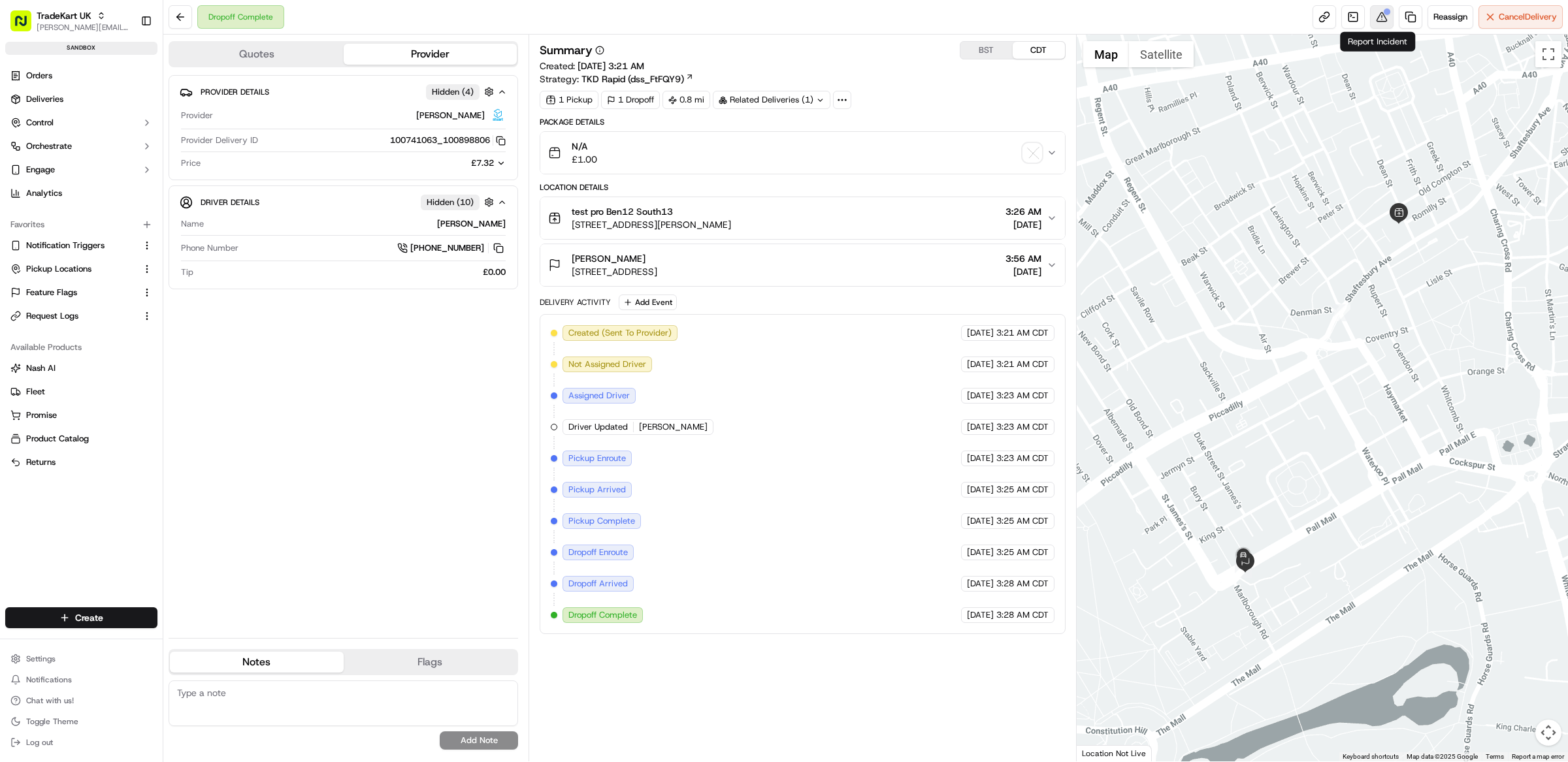
click at [1375, 17] on button at bounding box center [1382, 17] width 24 height 24
